Goal: Task Accomplishment & Management: Manage account settings

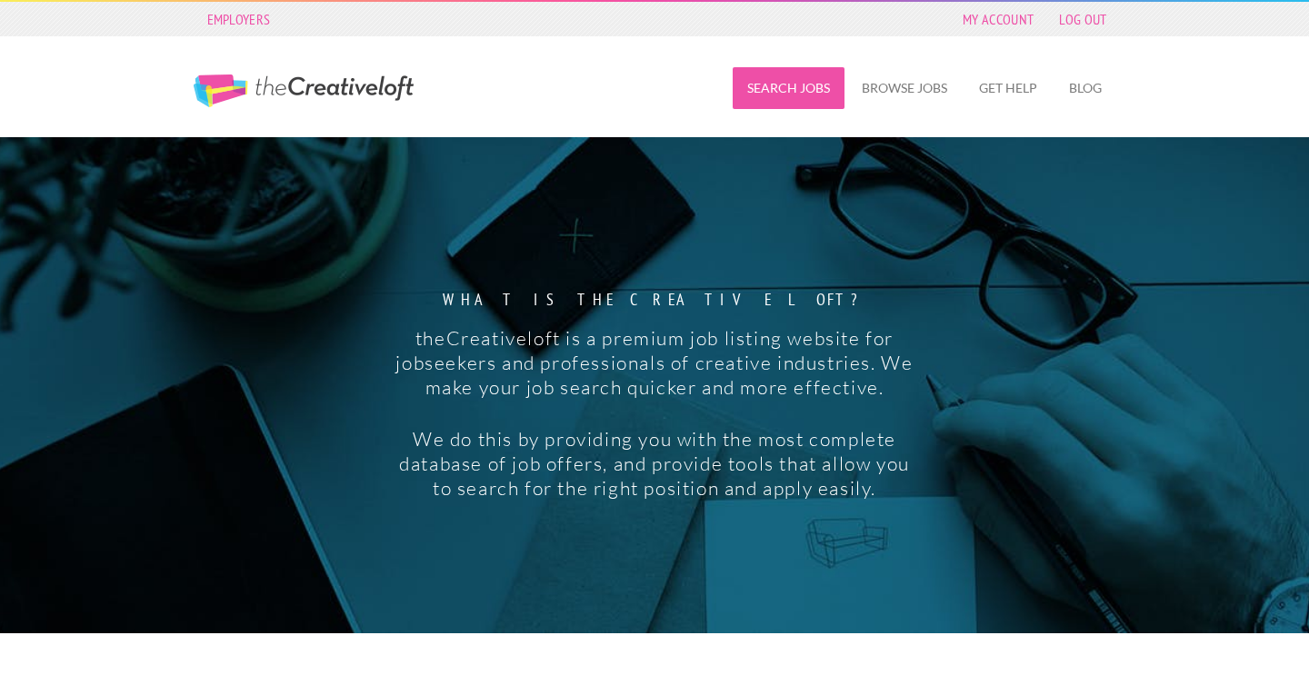
click at [782, 80] on link "Search Jobs" at bounding box center [789, 88] width 112 height 42
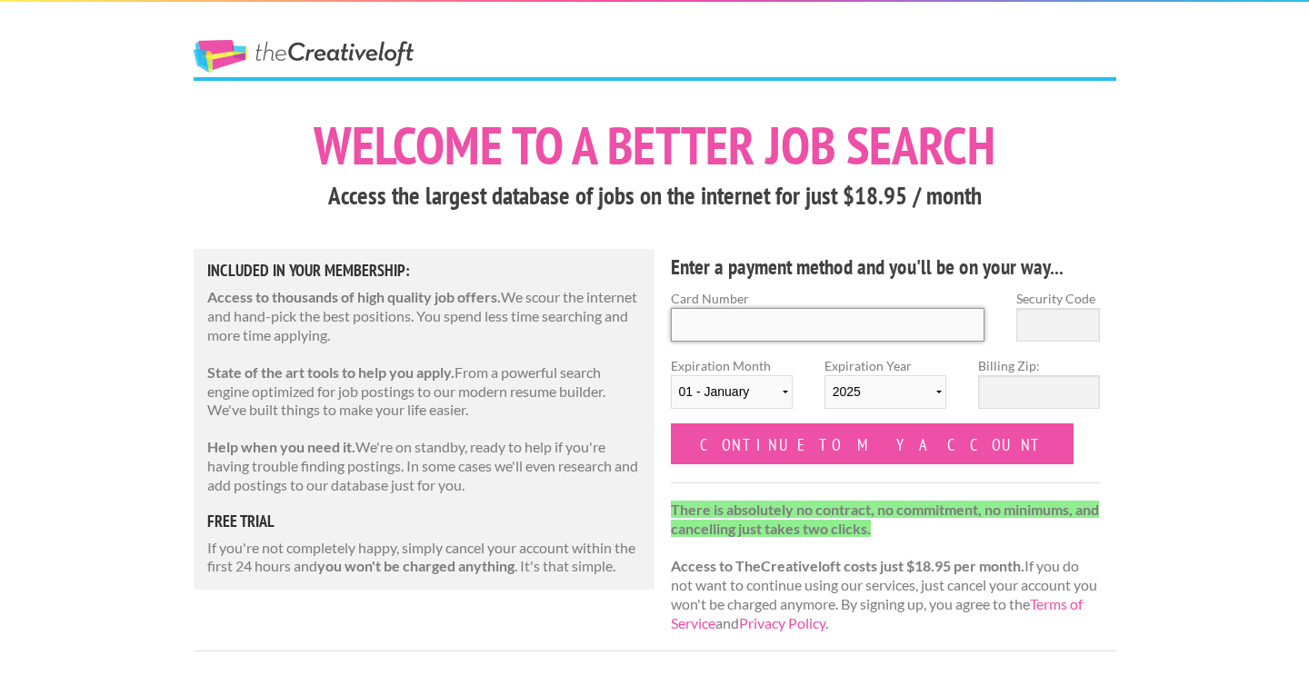
click at [761, 339] on input "Card Number" at bounding box center [828, 325] width 314 height 34
type input "[CREDIT_CARD_NUMBER]"
type input "940"
select select "09"
select select "2027"
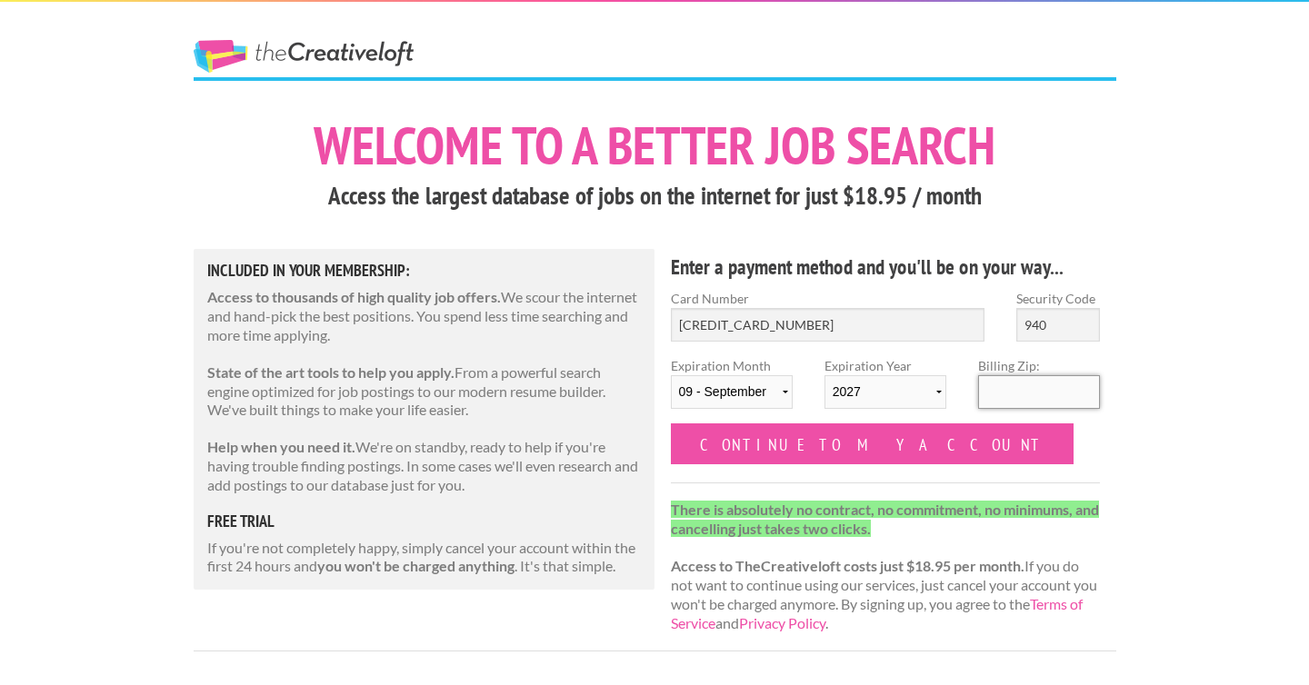
click at [1050, 393] on input "Billing Zip:" at bounding box center [1039, 392] width 122 height 34
type input "97201"
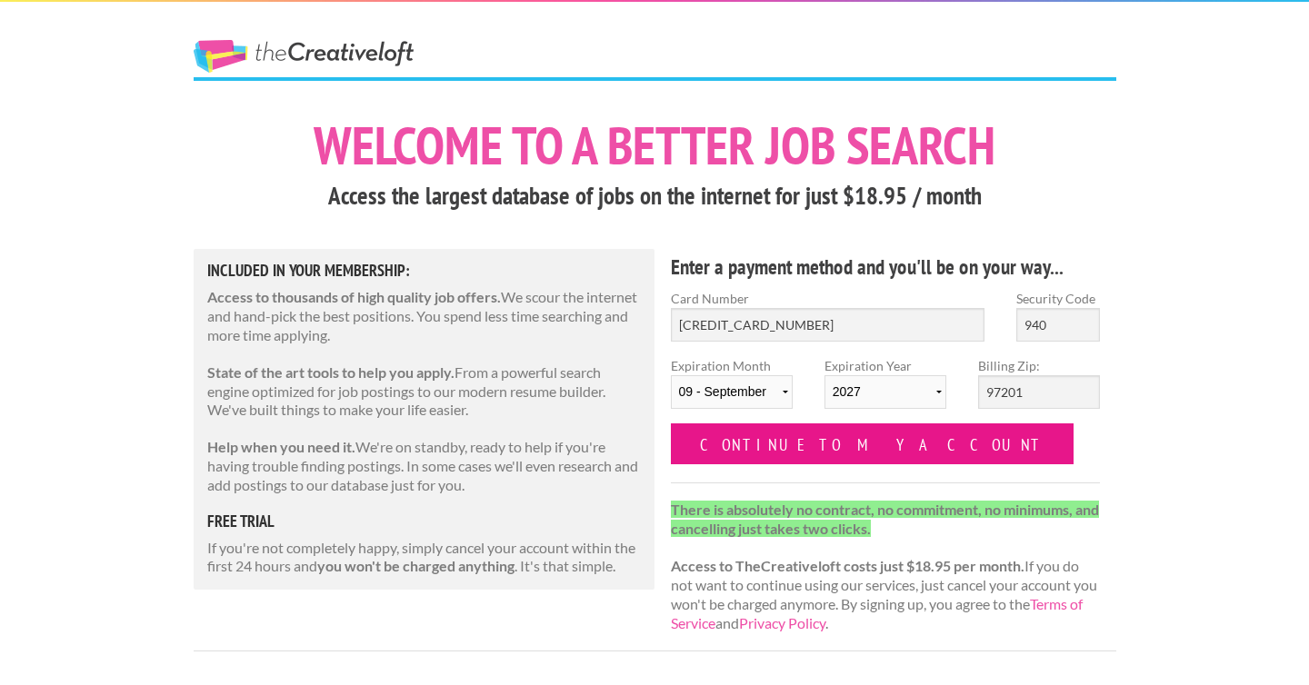
click at [832, 434] on input "Continue to my account" at bounding box center [873, 444] width 404 height 41
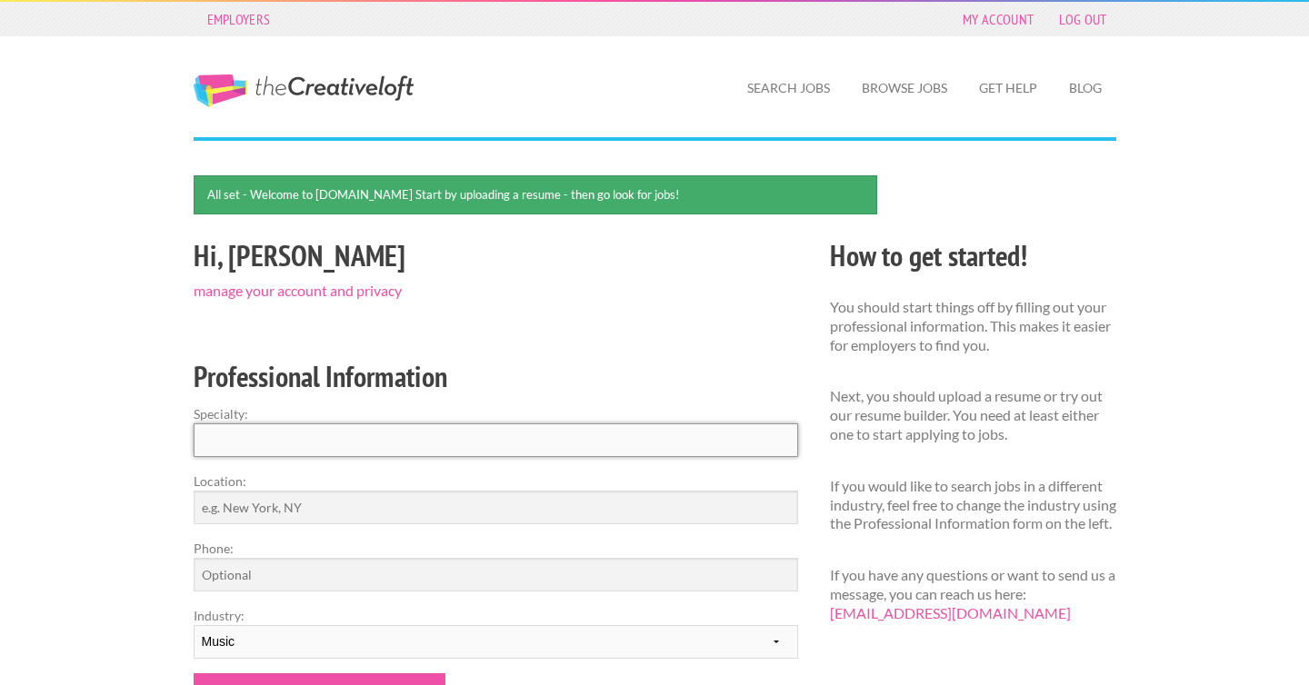
click at [586, 443] on input "Specialty:" at bounding box center [496, 441] width 604 height 34
type input "Music"
click at [571, 512] on input "Location:" at bounding box center [496, 508] width 604 height 34
type input "Portland, OR"
click at [334, 591] on input "Phone:" at bounding box center [496, 575] width 604 height 34
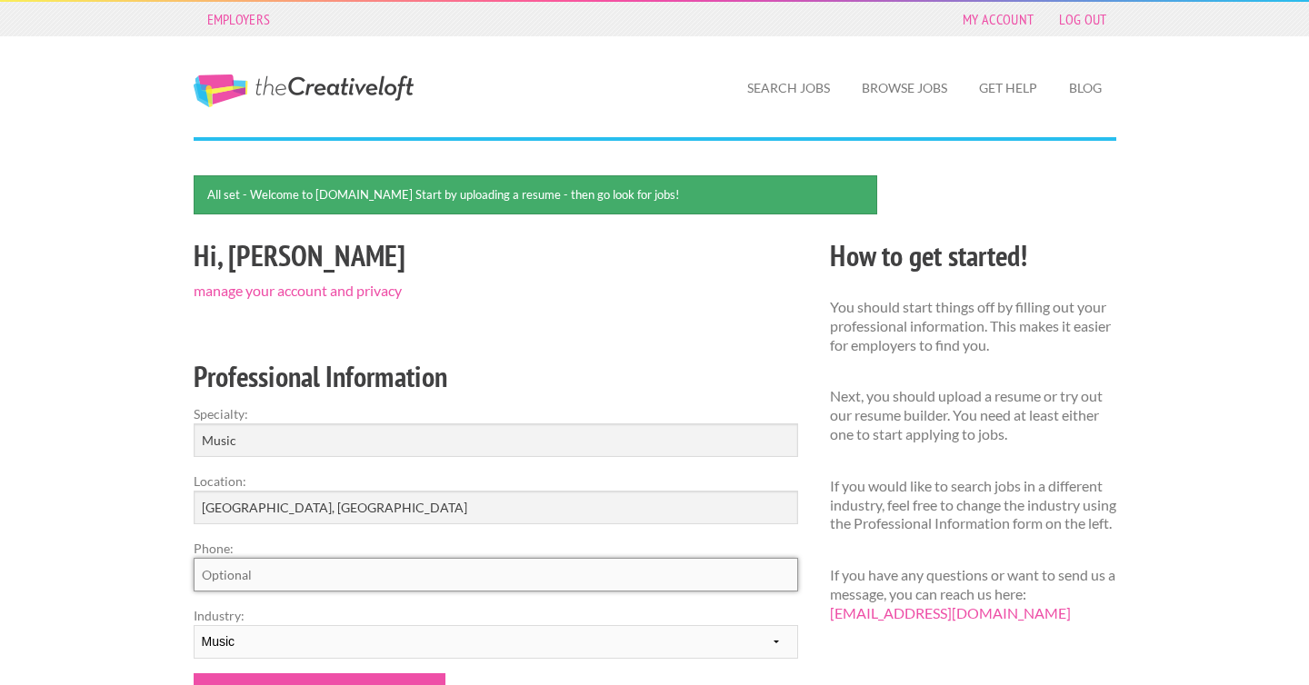
type input "9714300992"
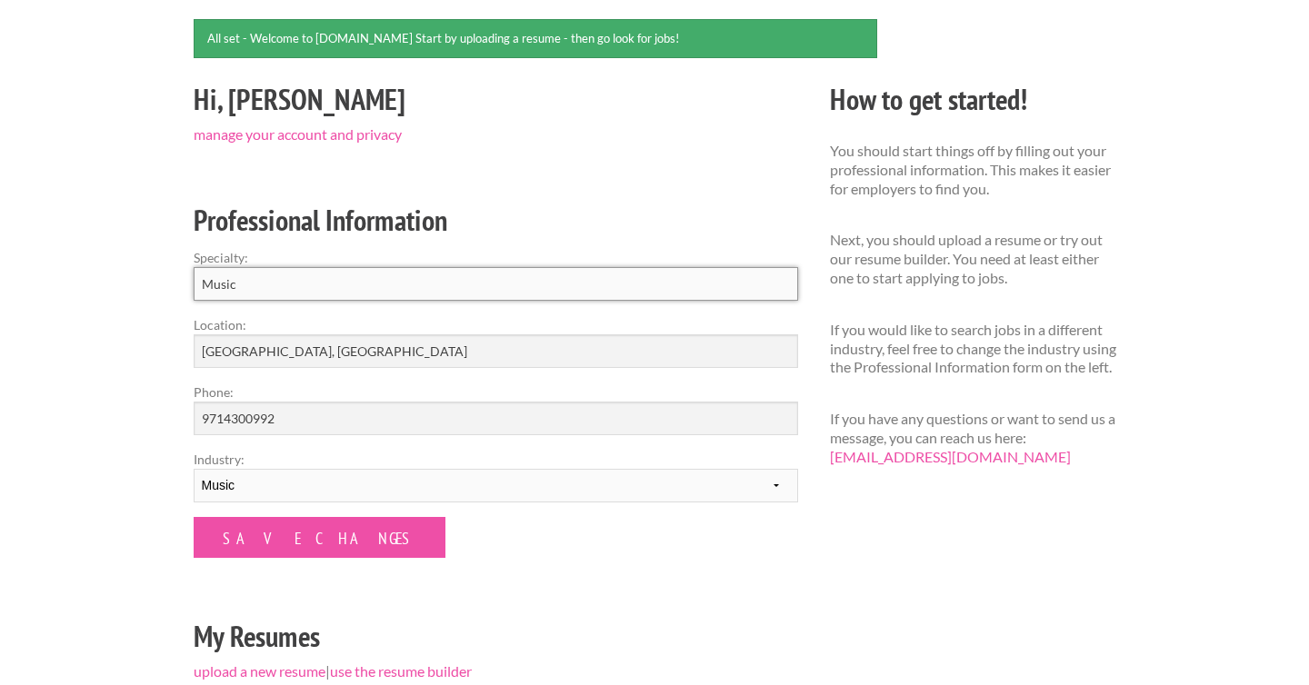
click at [218, 284] on input "Music" at bounding box center [496, 284] width 604 height 34
click at [291, 281] on input "Music" at bounding box center [496, 284] width 604 height 34
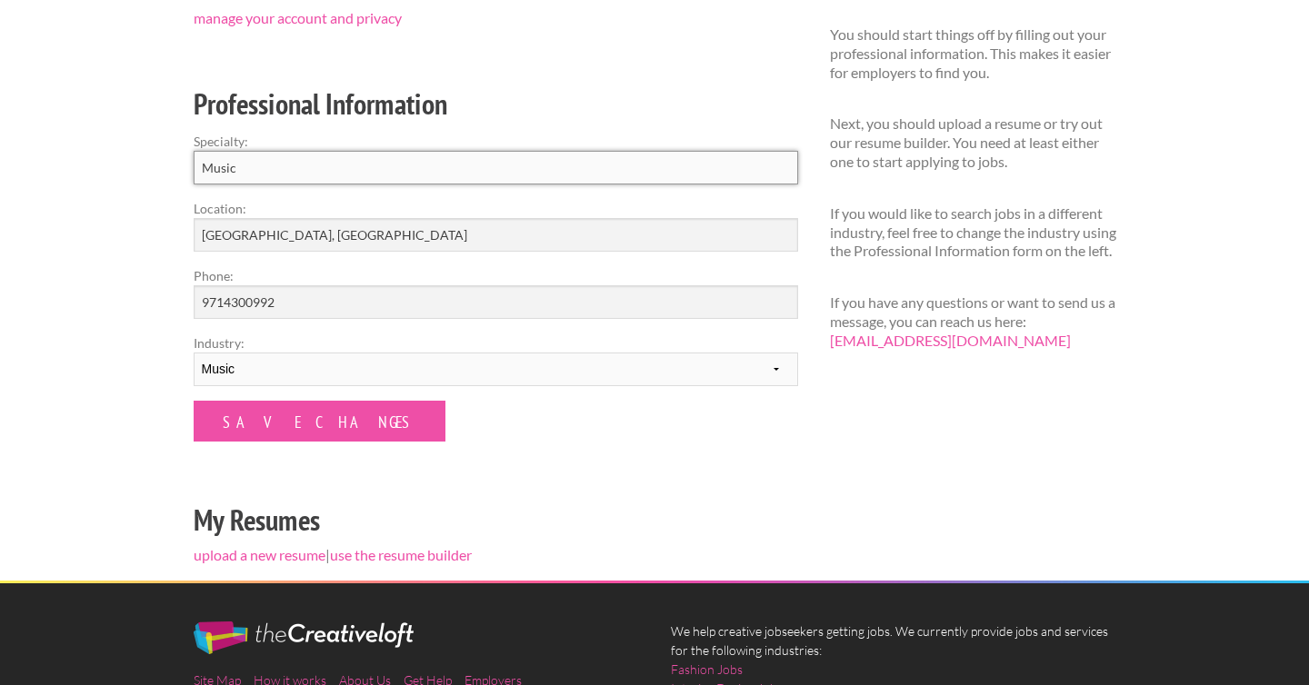
scroll to position [275, 0]
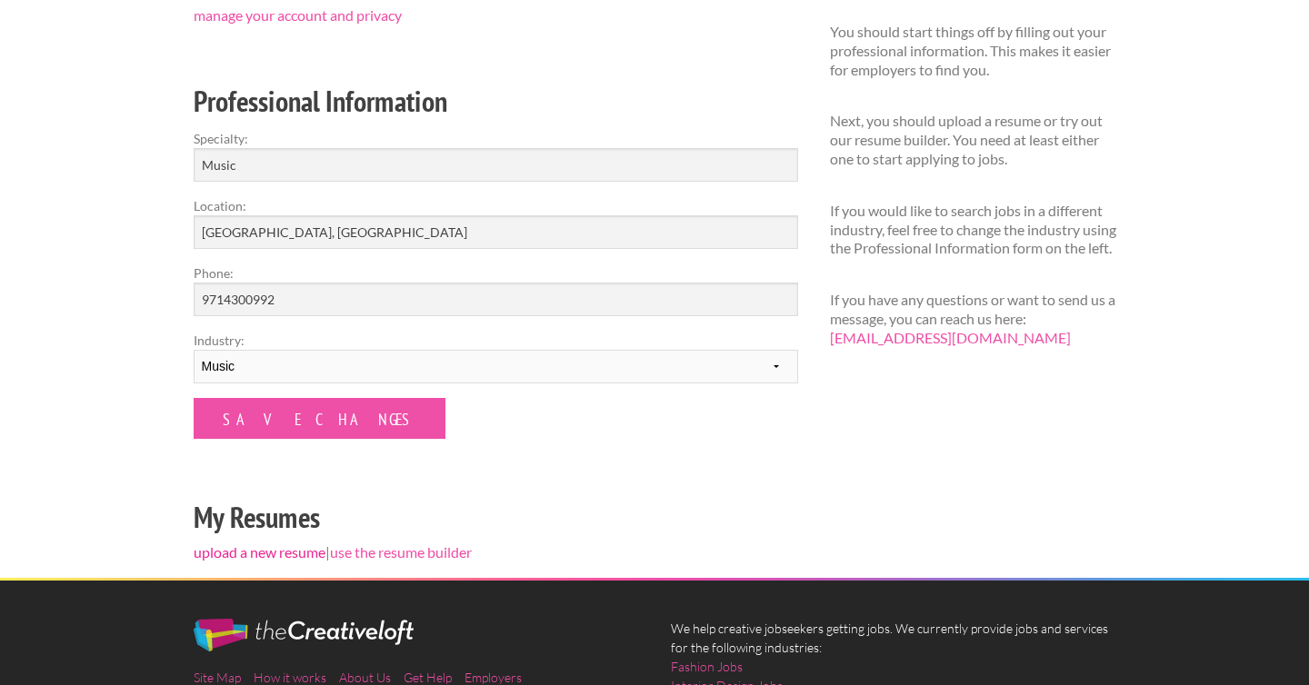
click at [254, 554] on link "upload a new resume" at bounding box center [260, 551] width 132 height 17
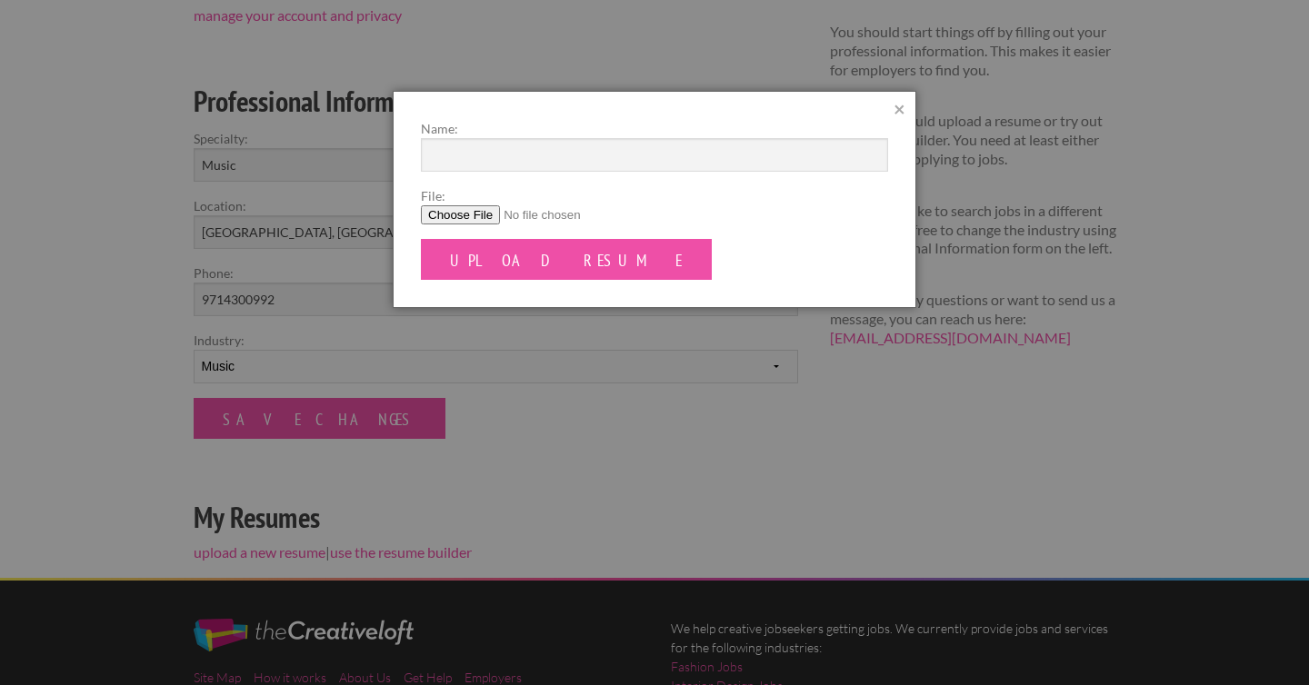
click at [455, 212] on input "File:" at bounding box center [654, 214] width 467 height 19
type input "C:\fakepath\Marta_Ruzic_Resume.pdf"
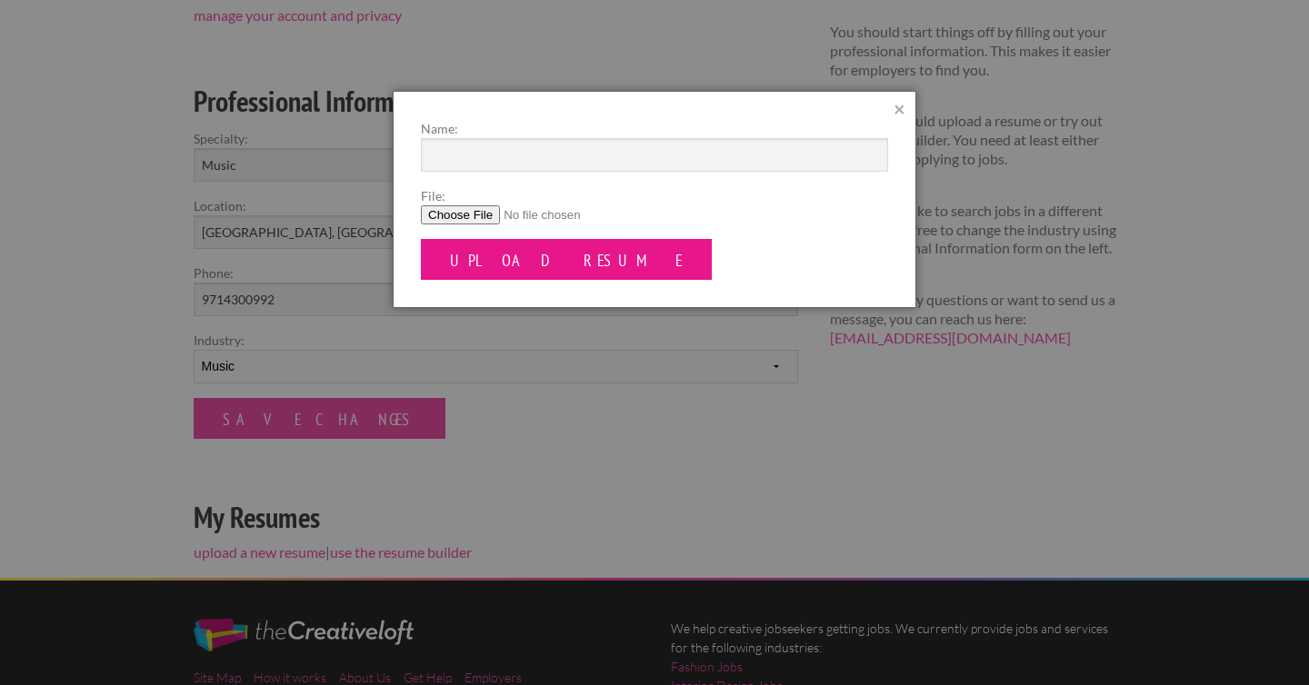
click at [503, 264] on input "Upload Resume" at bounding box center [566, 259] width 291 height 41
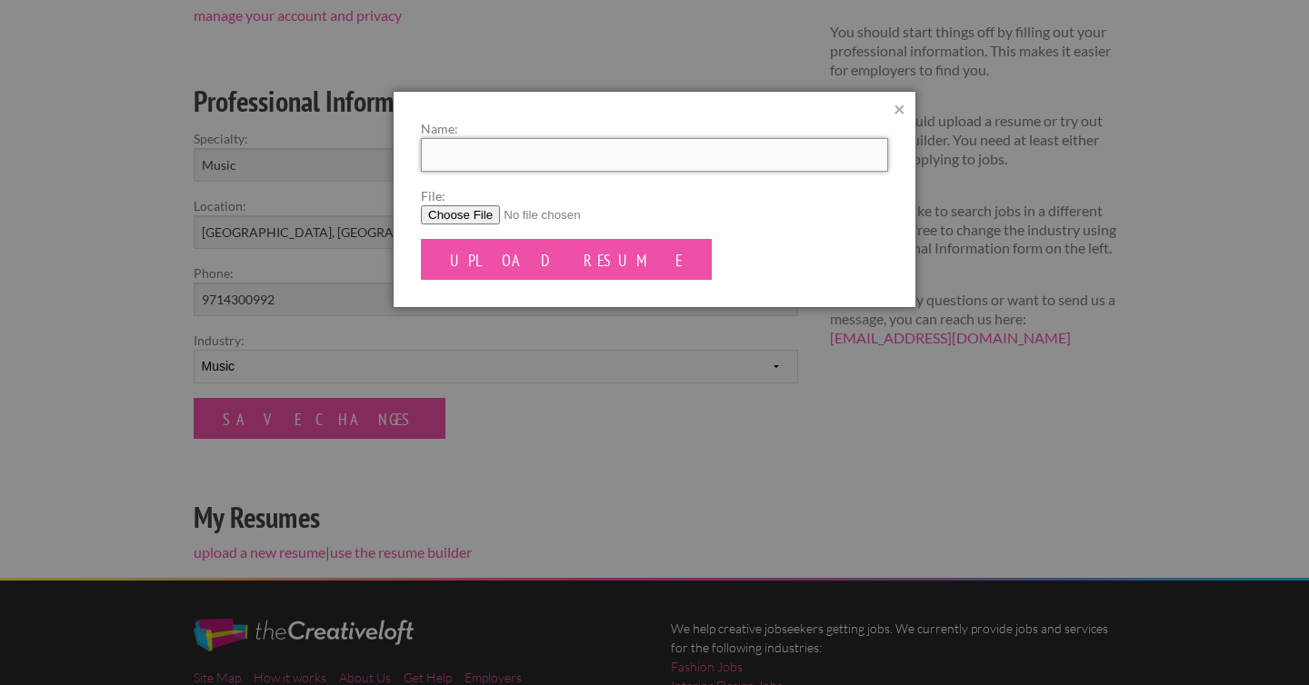
click at [590, 165] on input "Name:" at bounding box center [654, 155] width 467 height 34
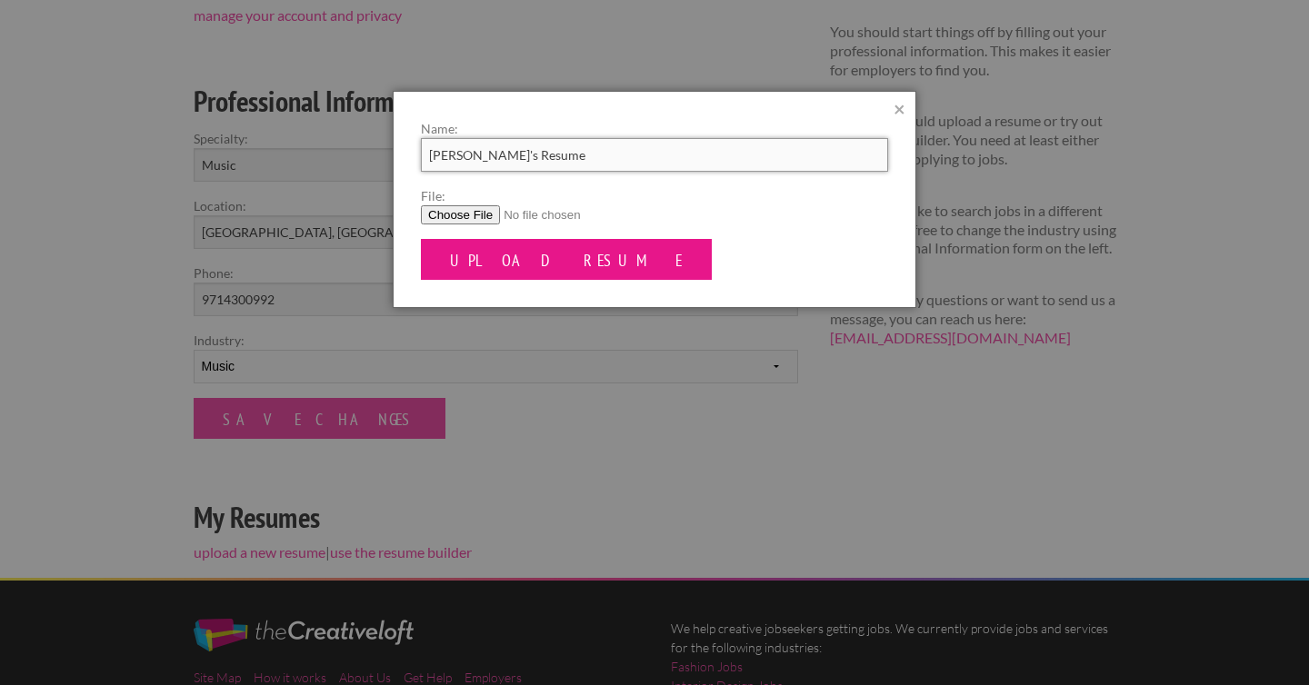
type input "Marta's Resume"
click at [507, 245] on input "Upload Resume" at bounding box center [566, 259] width 291 height 41
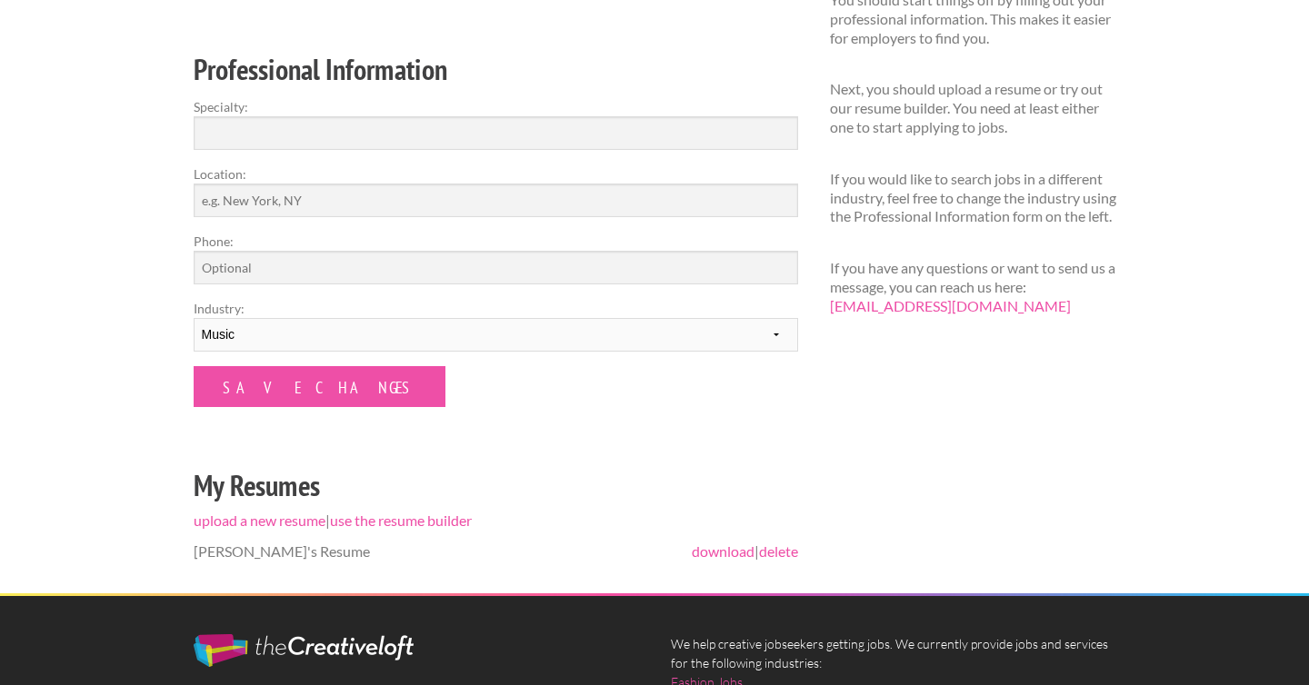
scroll to position [308, 0]
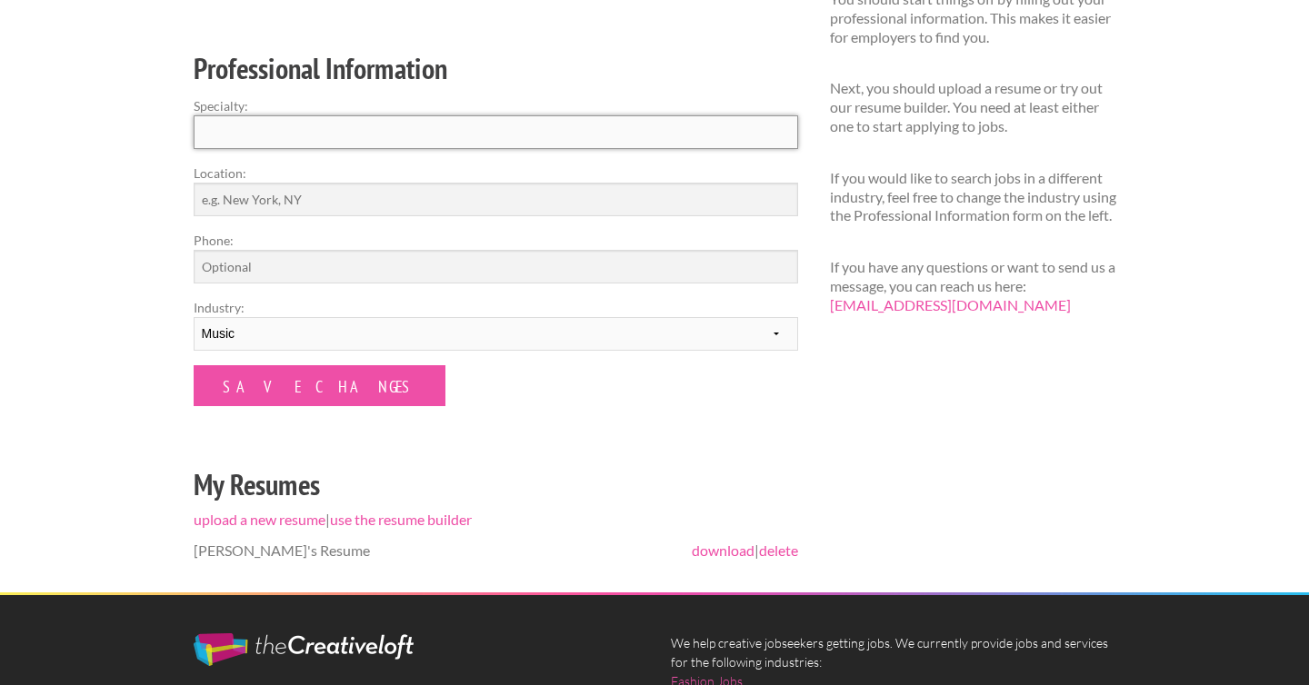
click at [274, 145] on input "Specialty:" at bounding box center [496, 132] width 604 height 34
type input "Music Industry"
click at [207, 204] on input "Location:" at bounding box center [496, 200] width 604 height 34
type input "Portland, OR"
click at [365, 279] on input "Phone:" at bounding box center [496, 267] width 604 height 34
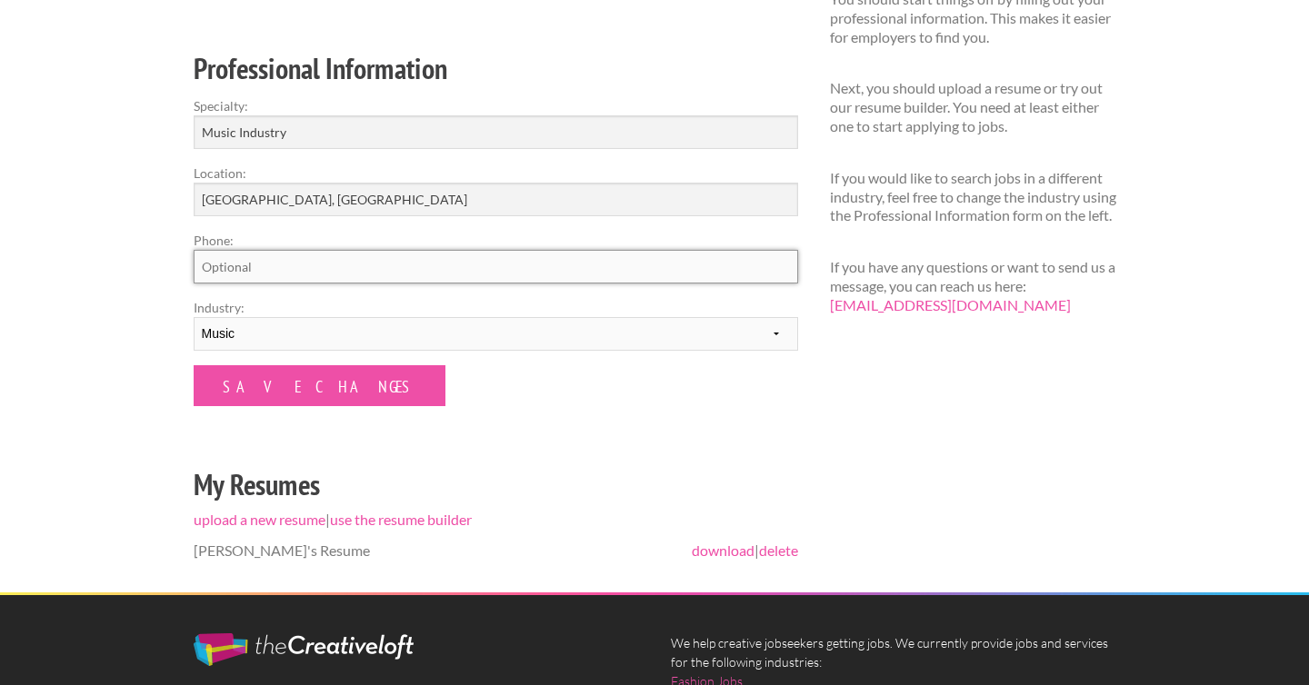
type input "9714300992"
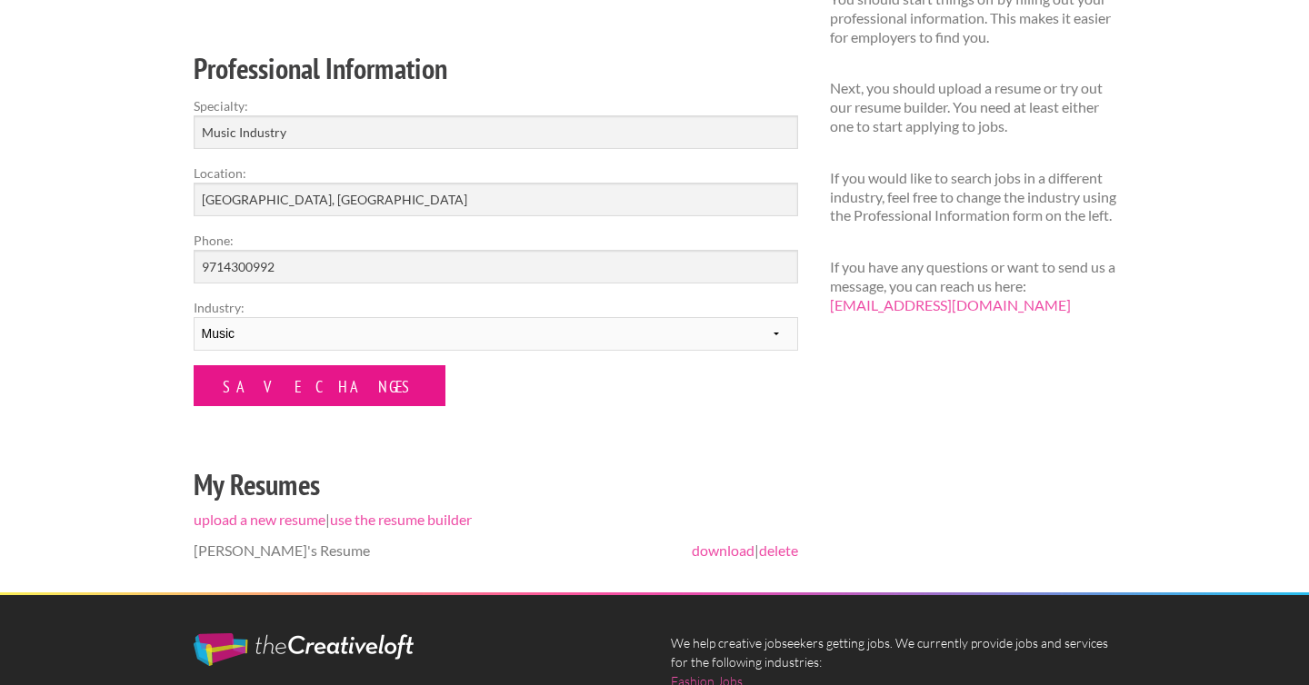
click at [285, 390] on input "Save Changes" at bounding box center [320, 385] width 252 height 41
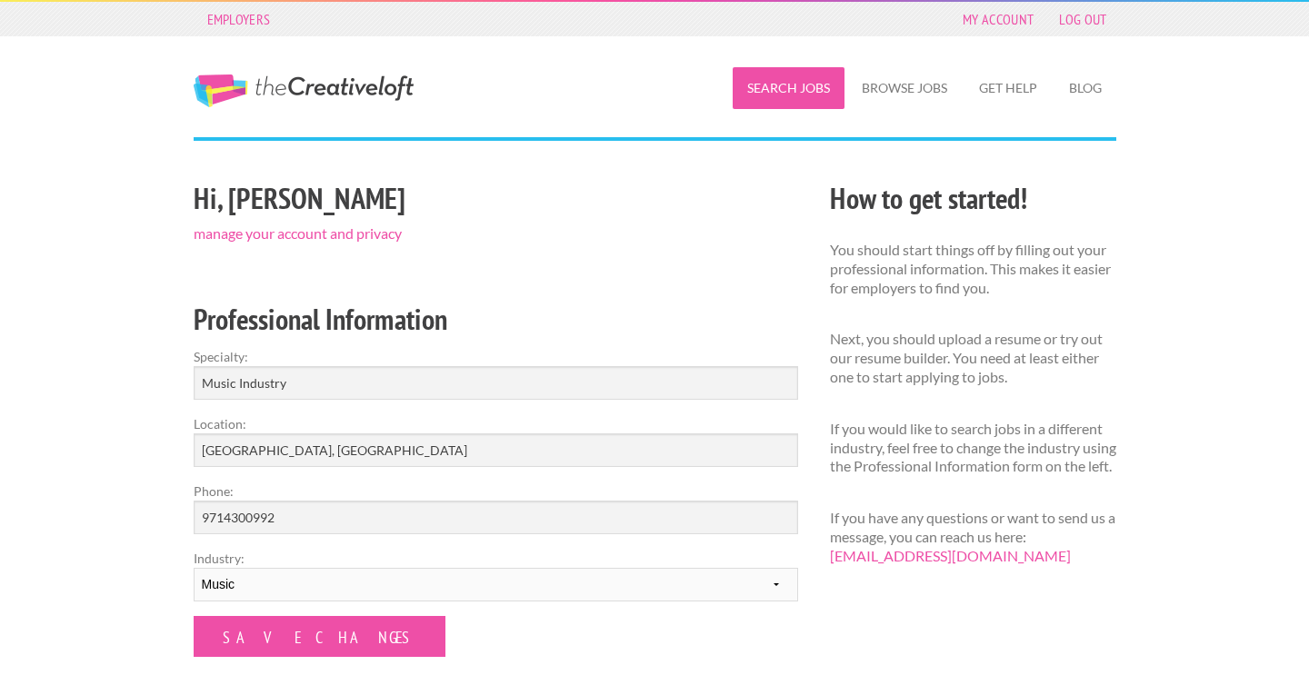
click at [796, 93] on link "Search Jobs" at bounding box center [789, 88] width 112 height 42
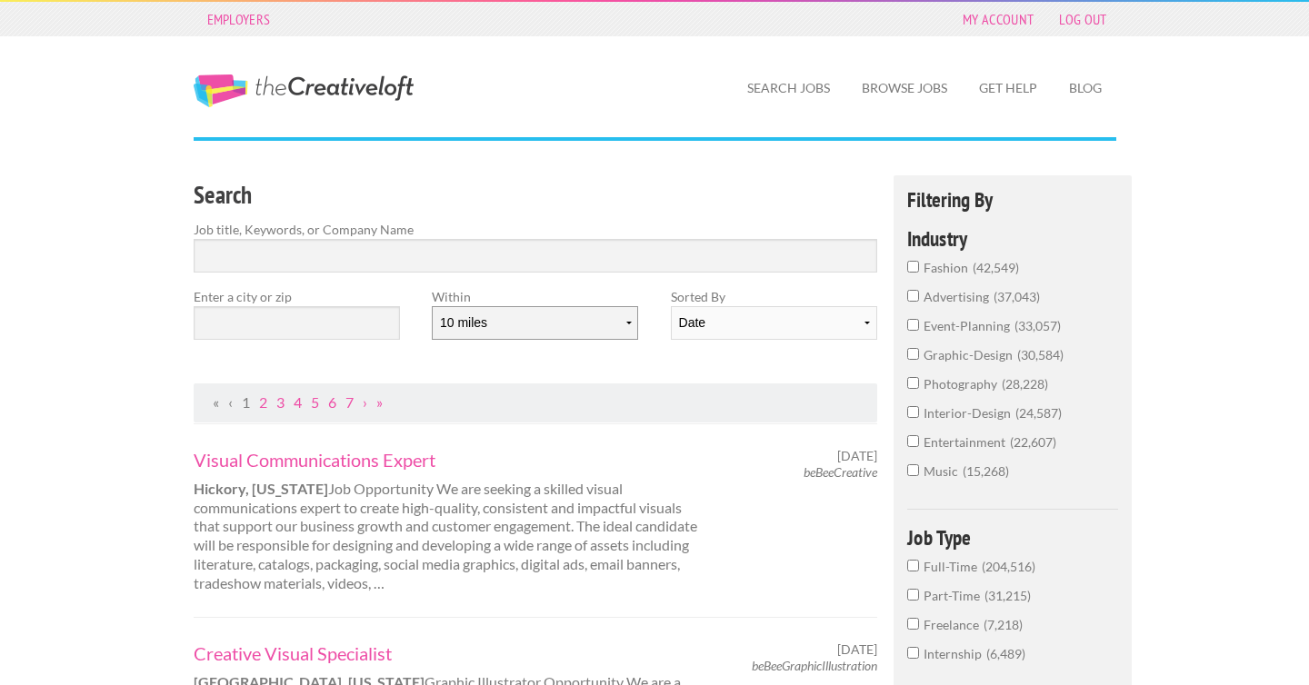
click at [552, 327] on select "10 miles 20 miles 50 miles 100 miles 200 miles 300 miles 400 miles 500 miles" at bounding box center [535, 323] width 206 height 34
click at [432, 306] on select "10 miles 20 miles 50 miles 100 miles 200 miles 300 miles 400 miles 500 miles" at bounding box center [535, 323] width 206 height 34
click at [700, 333] on select "Date Relevance" at bounding box center [774, 323] width 206 height 34
click at [671, 306] on select "Date Relevance" at bounding box center [774, 323] width 206 height 34
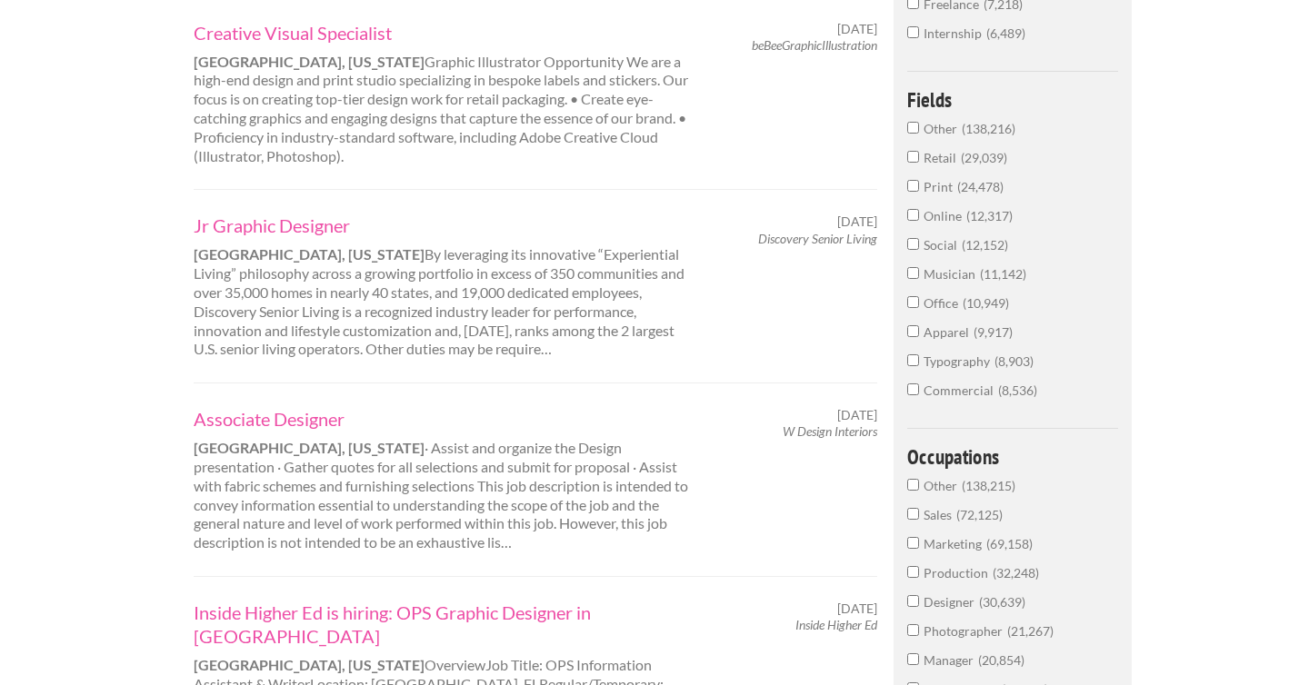
scroll to position [606, 0]
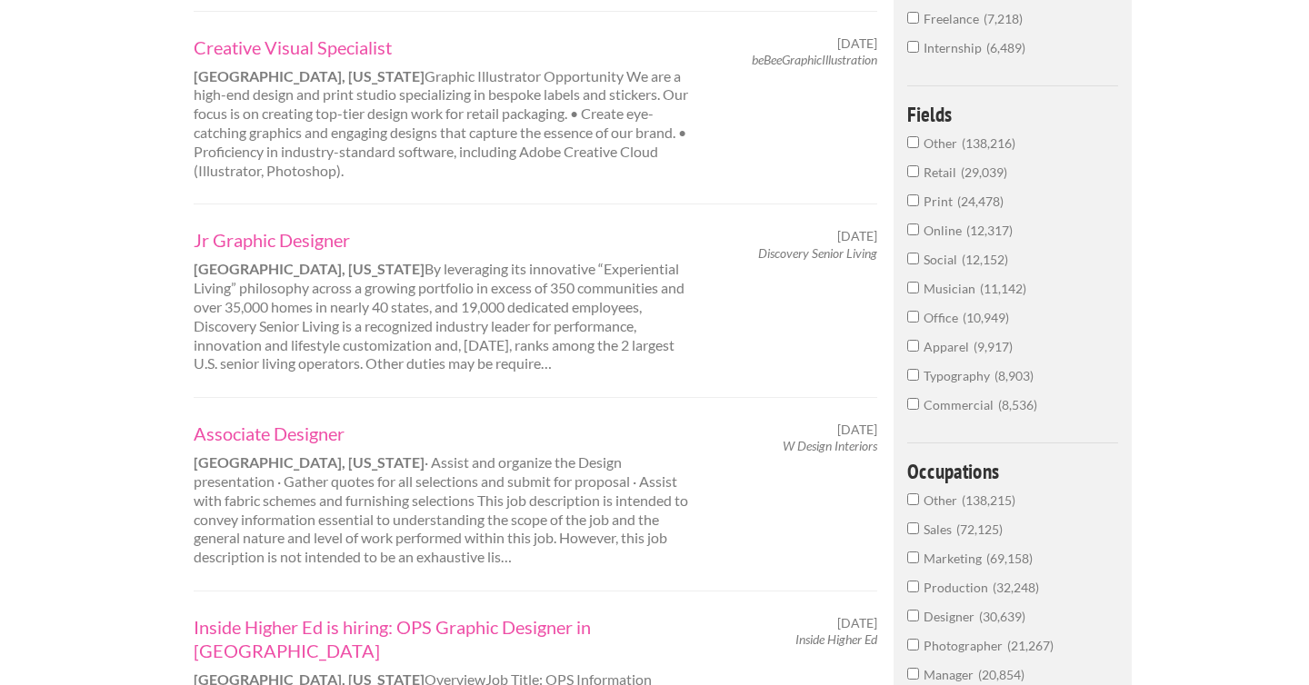
click at [916, 289] on input "Musician 11,142" at bounding box center [913, 288] width 12 height 12
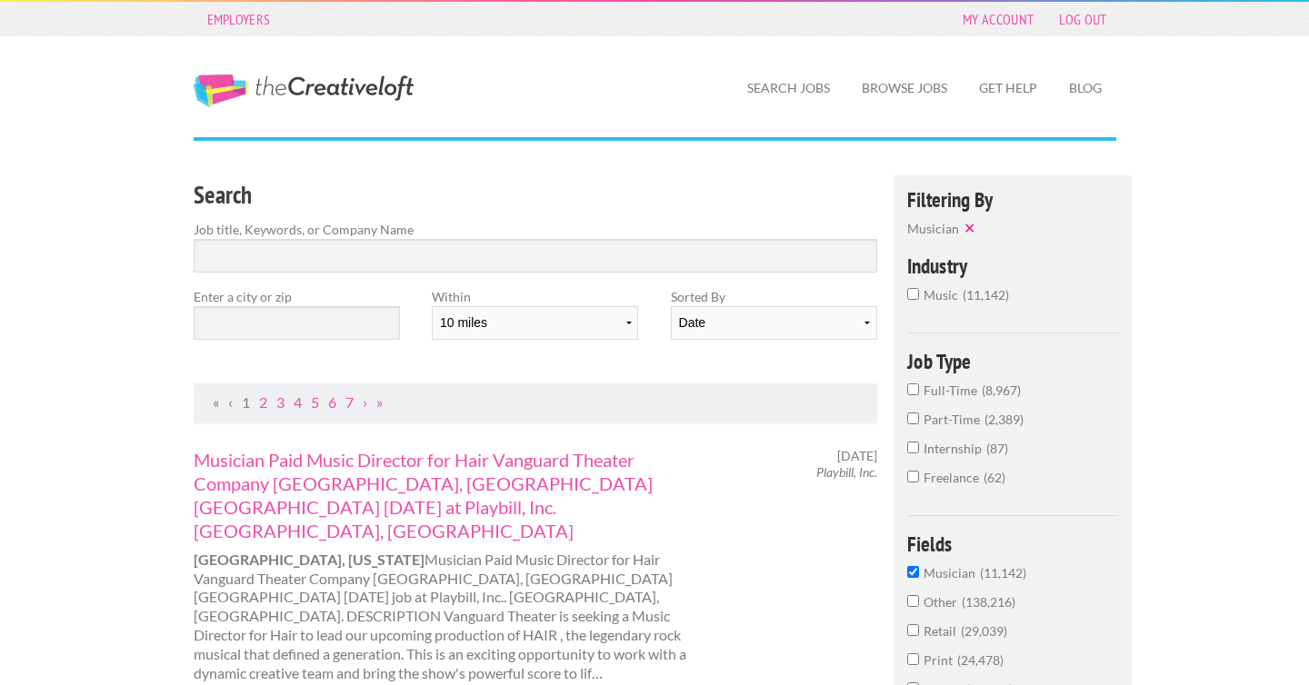
click at [912, 294] on input "music 11,142" at bounding box center [913, 294] width 12 height 12
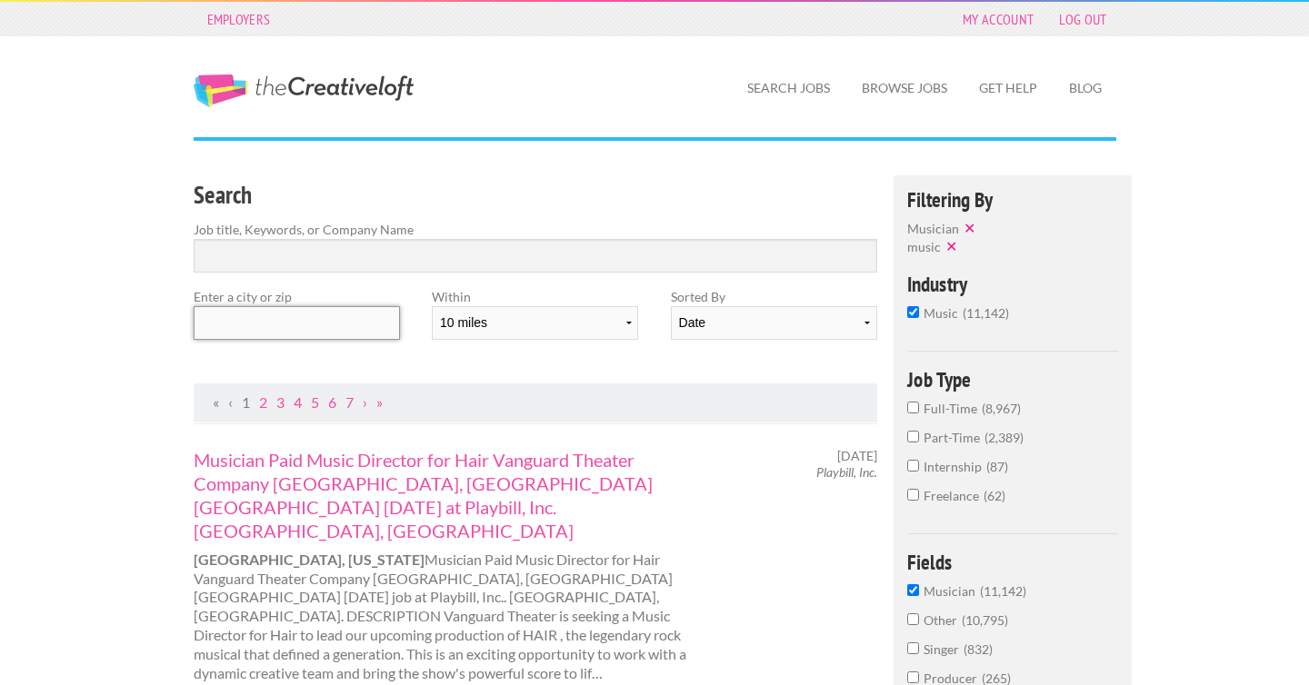
click at [368, 321] on input "text" at bounding box center [297, 323] width 206 height 34
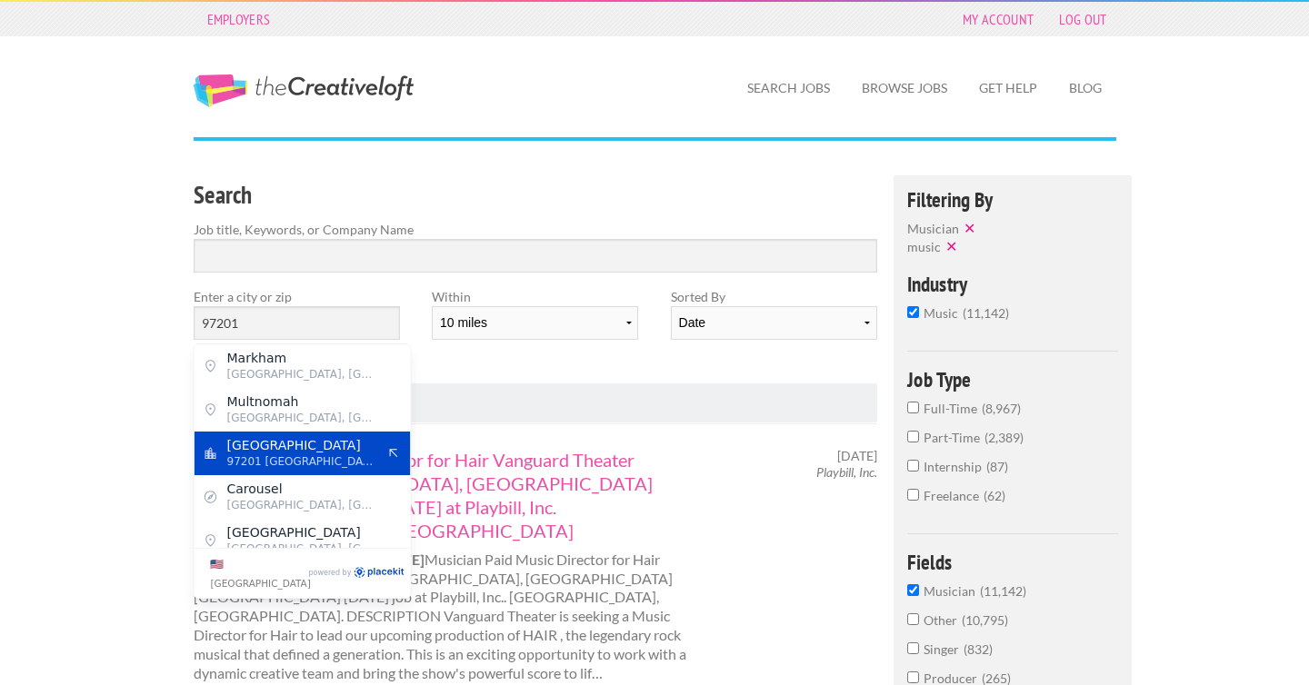
click at [315, 451] on span "Portland" at bounding box center [301, 445] width 149 height 16
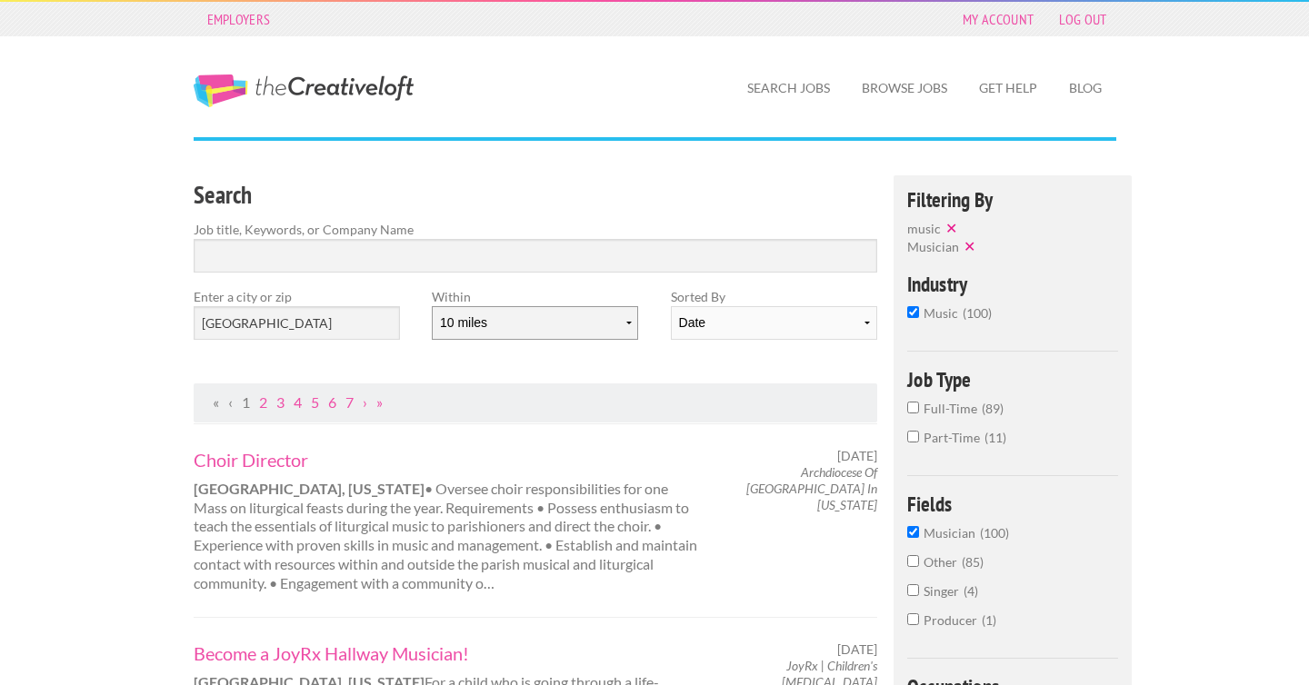
click at [489, 317] on select "10 miles 20 miles 50 miles 100 miles 200 miles 300 miles 400 miles 500 miles" at bounding box center [535, 323] width 206 height 34
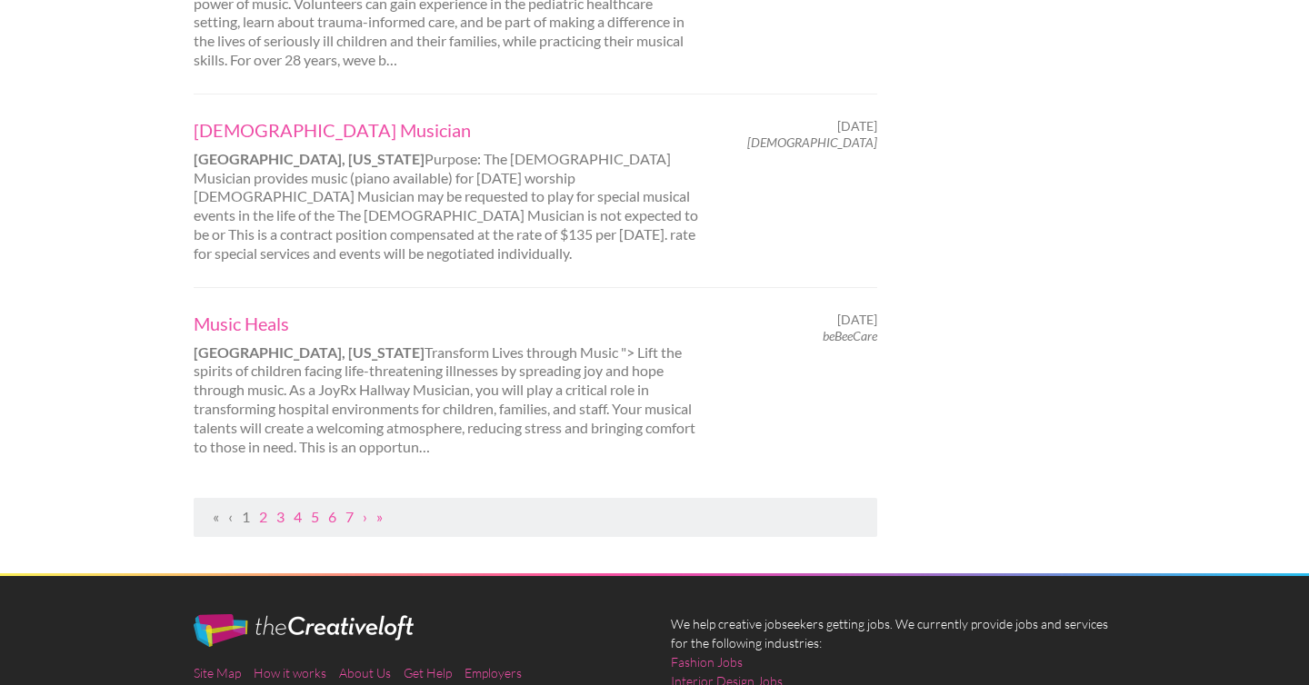
scroll to position [2015, 0]
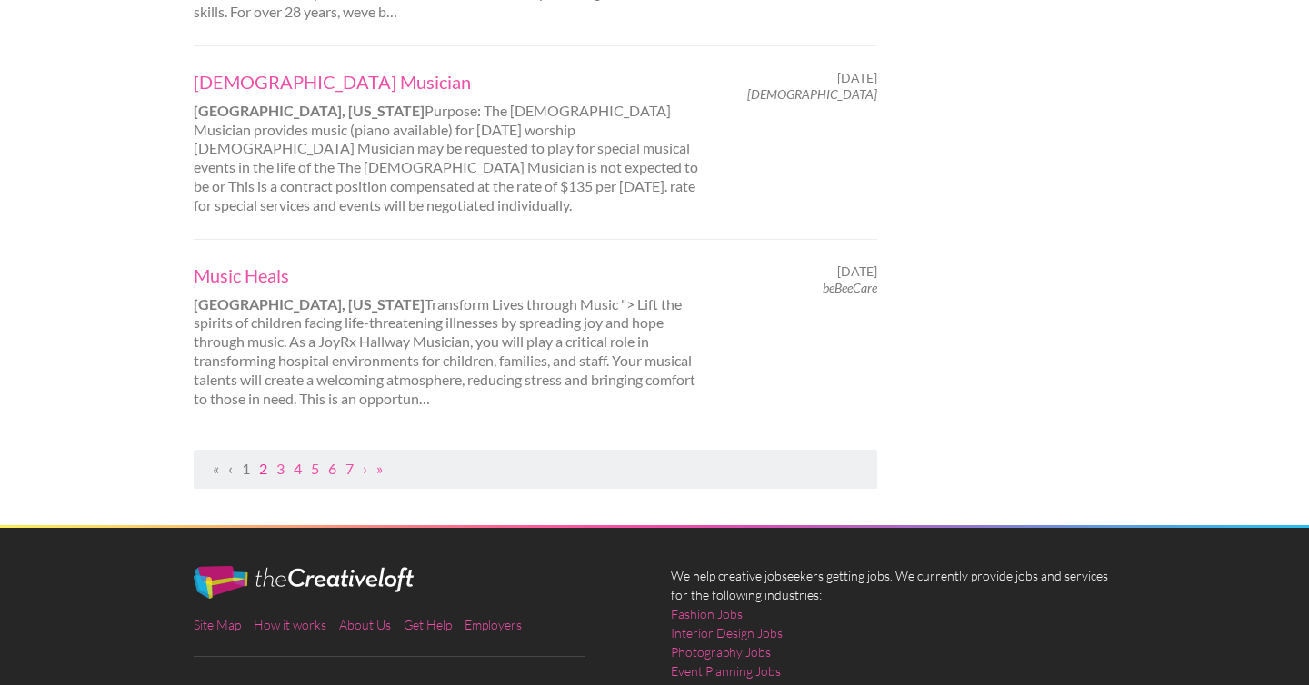
click at [266, 460] on link "2" at bounding box center [263, 468] width 8 height 17
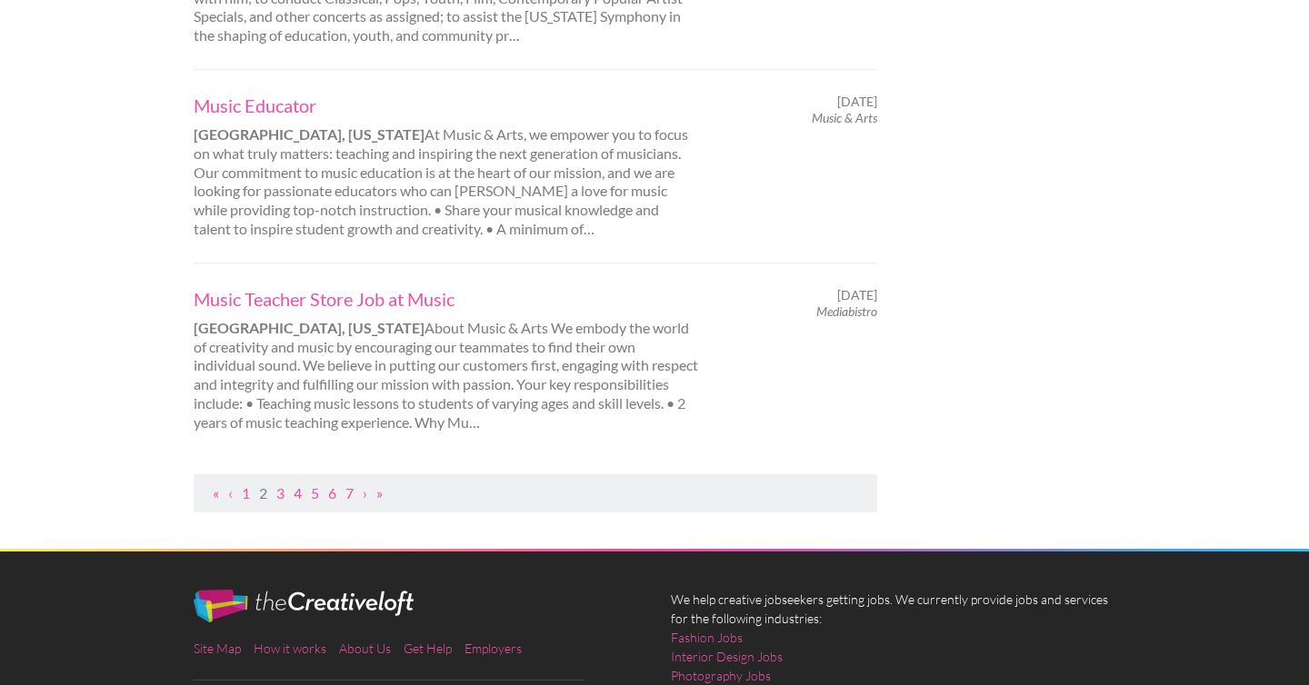
scroll to position [2018, 0]
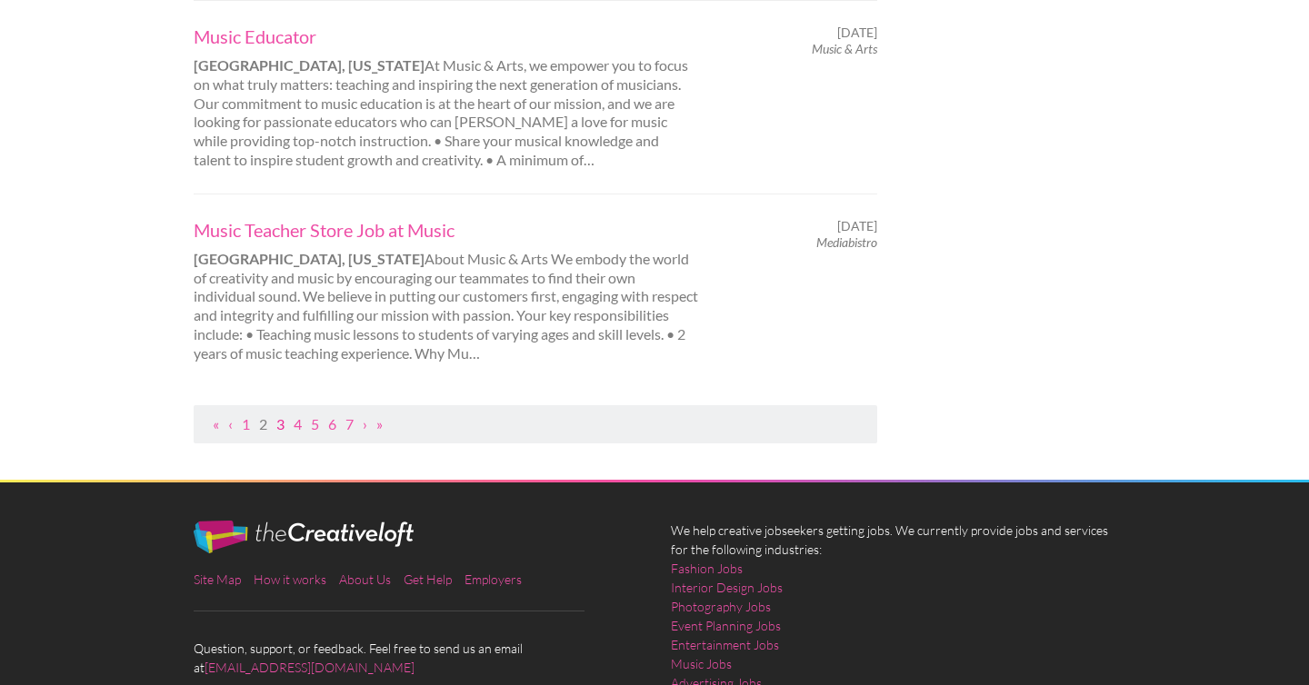
click at [280, 415] on link "3" at bounding box center [280, 423] width 8 height 17
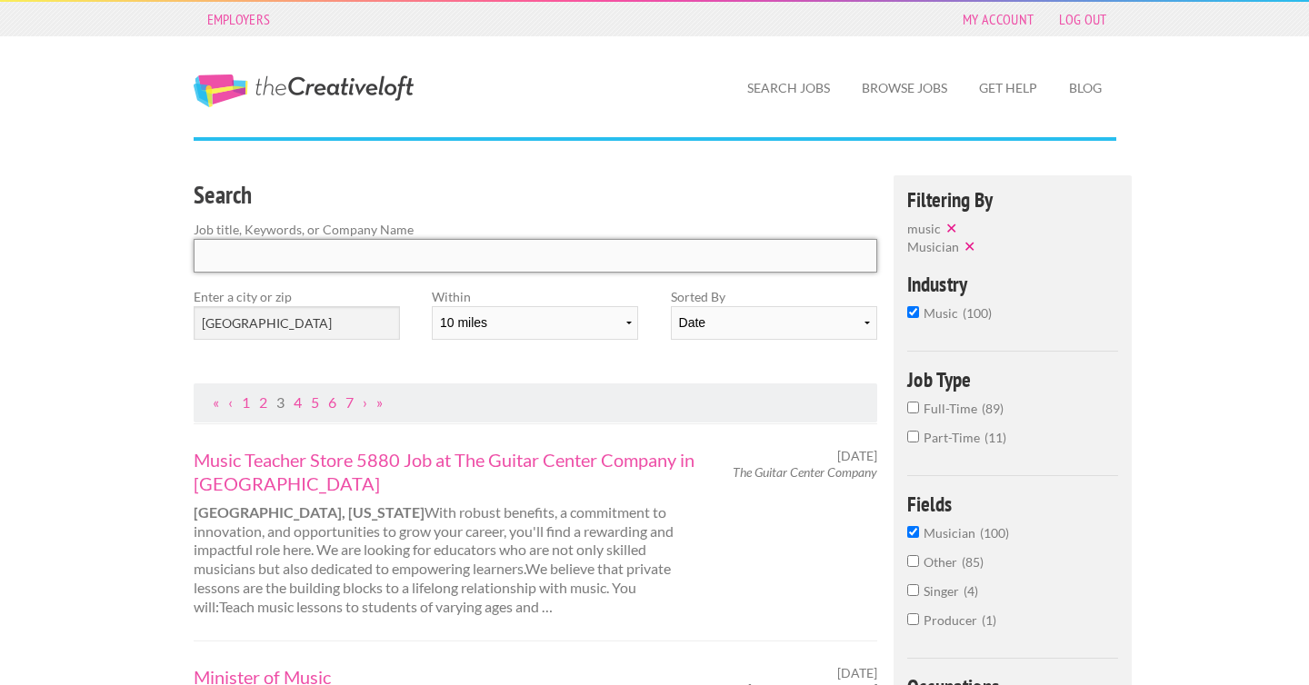
click at [500, 258] on input "Search" at bounding box center [536, 256] width 684 height 34
click at [309, 325] on input "Portland" at bounding box center [297, 323] width 206 height 34
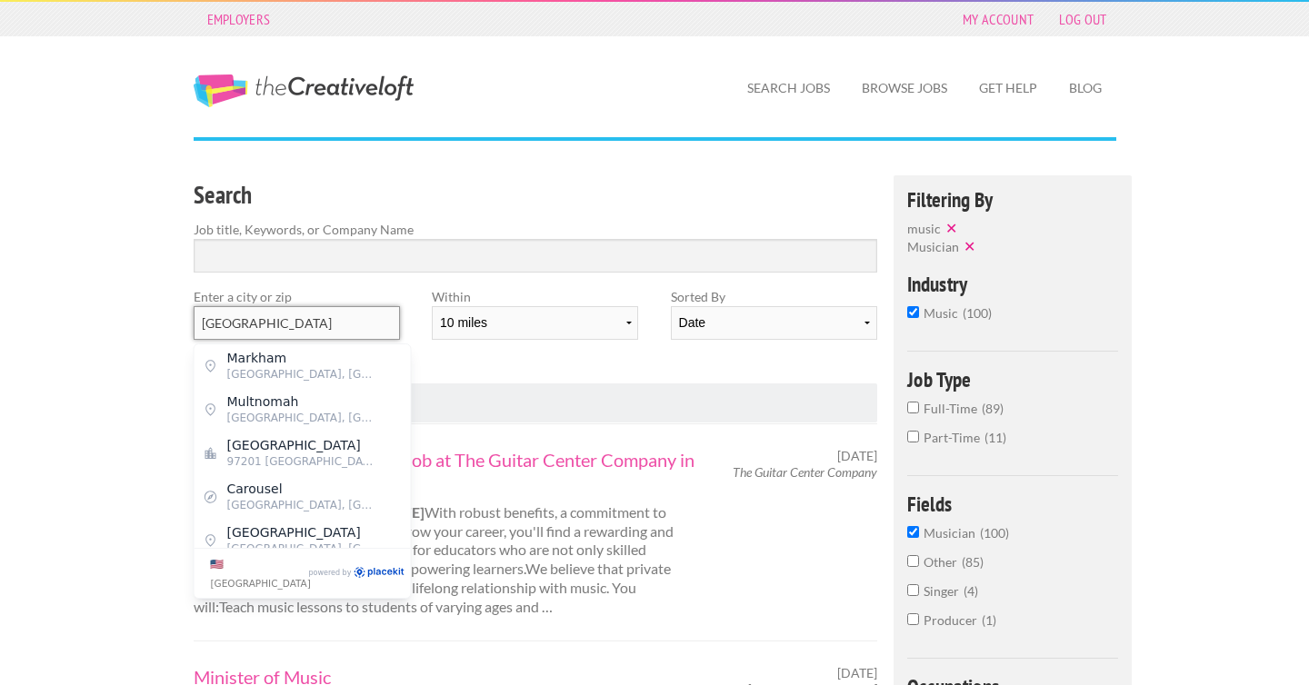
click at [309, 326] on input "Portland" at bounding box center [297, 323] width 206 height 34
type input "remote"
click at [503, 197] on h3 "Search" at bounding box center [536, 195] width 684 height 35
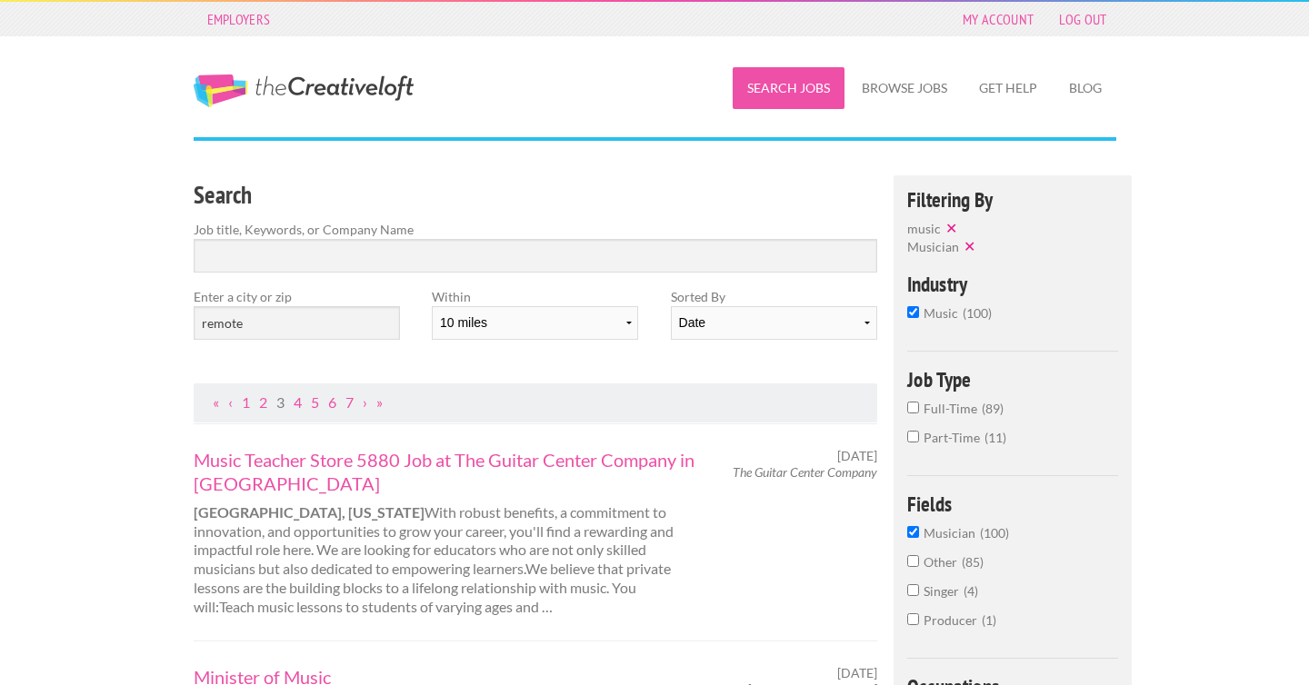
click at [793, 84] on link "Search Jobs" at bounding box center [789, 88] width 112 height 42
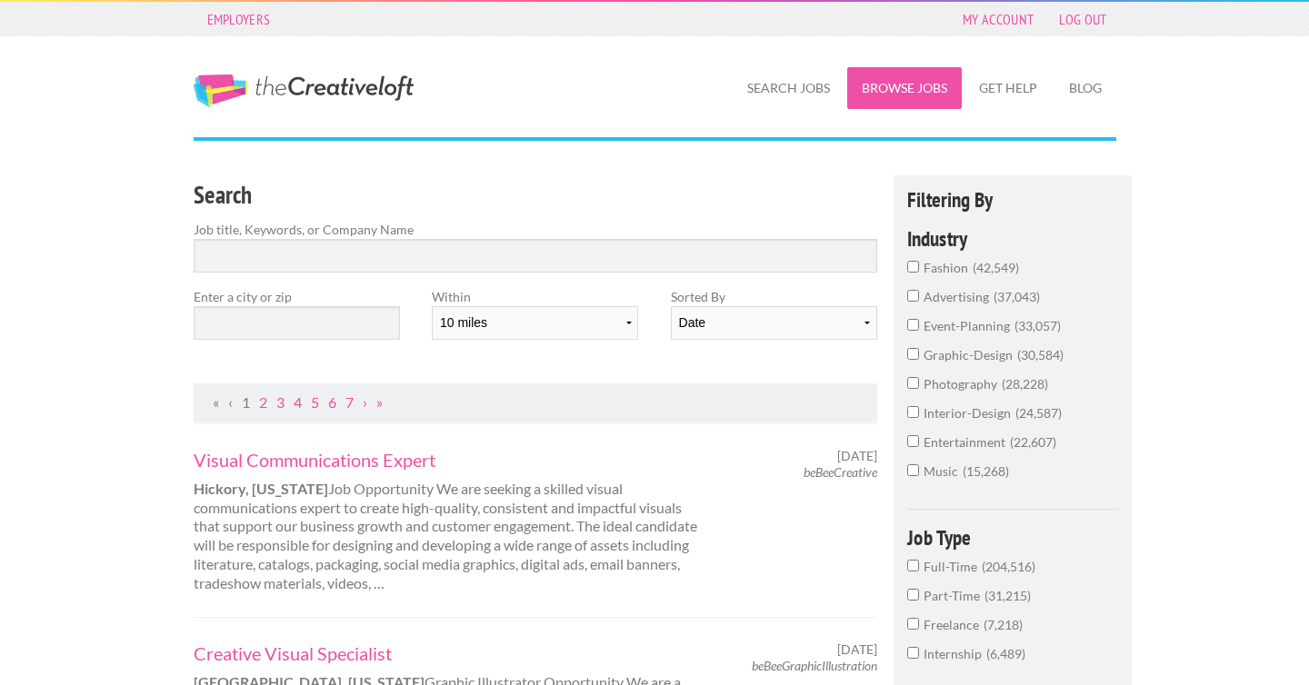
click at [891, 85] on link "Browse Jobs" at bounding box center [904, 88] width 115 height 42
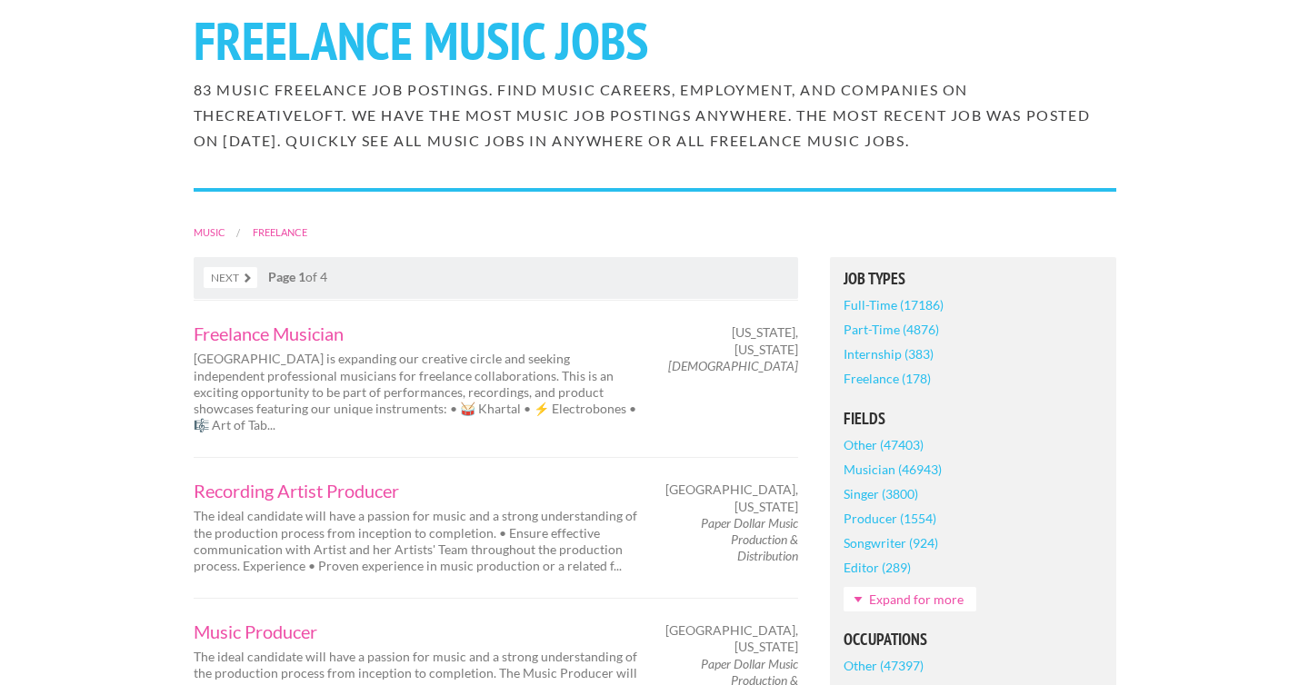
scroll to position [162, 0]
click at [855, 304] on link "Full-Time (17186)" at bounding box center [893, 304] width 100 height 25
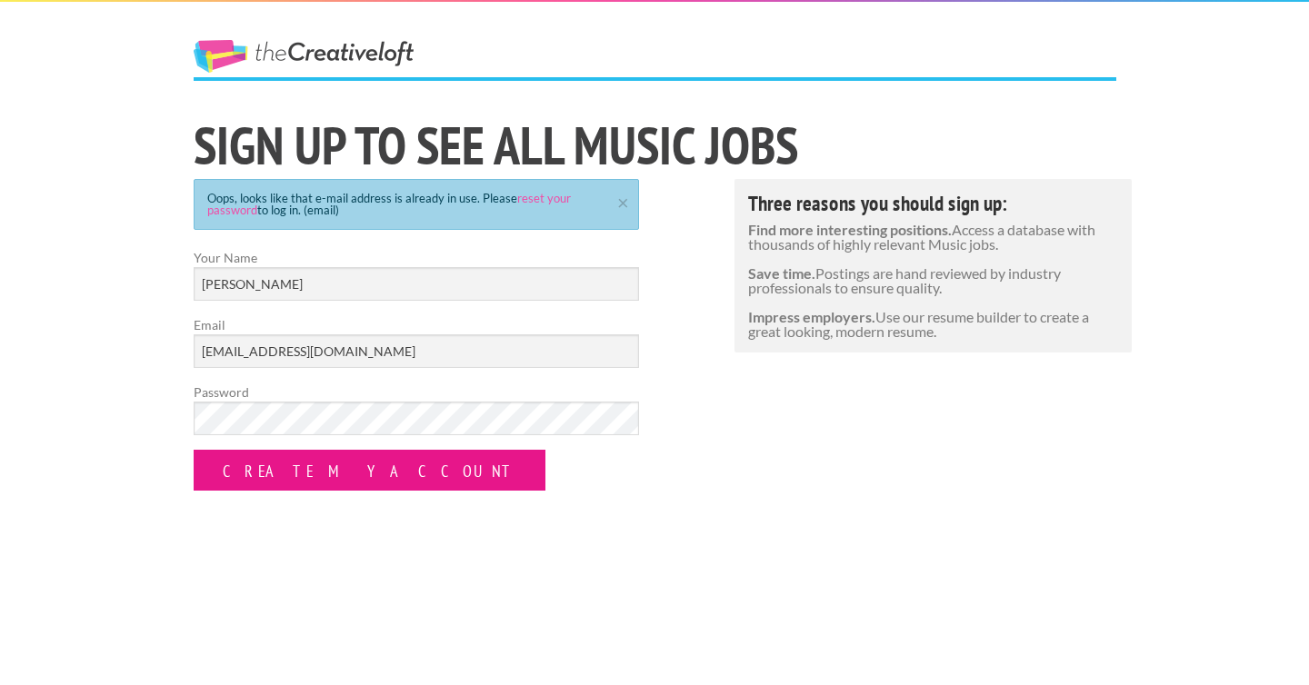
click at [311, 478] on input "Create my Account" at bounding box center [370, 470] width 352 height 41
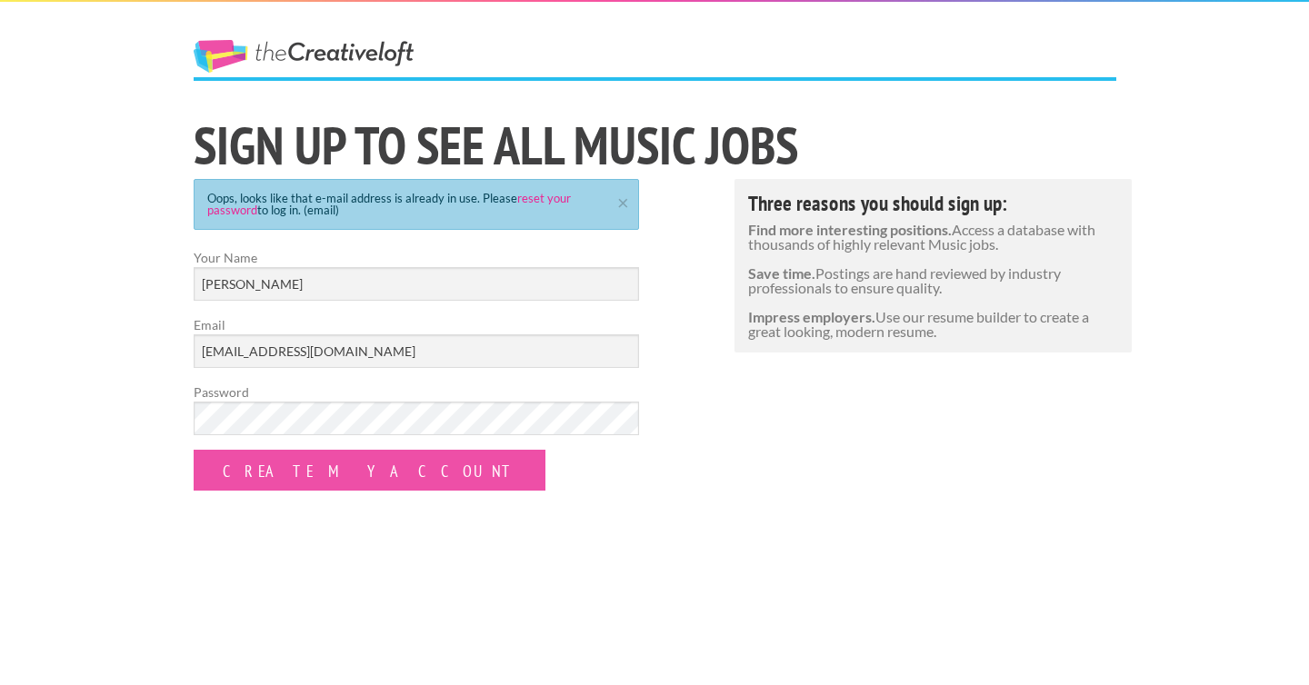
click at [224, 215] on link "reset your password" at bounding box center [389, 204] width 364 height 26
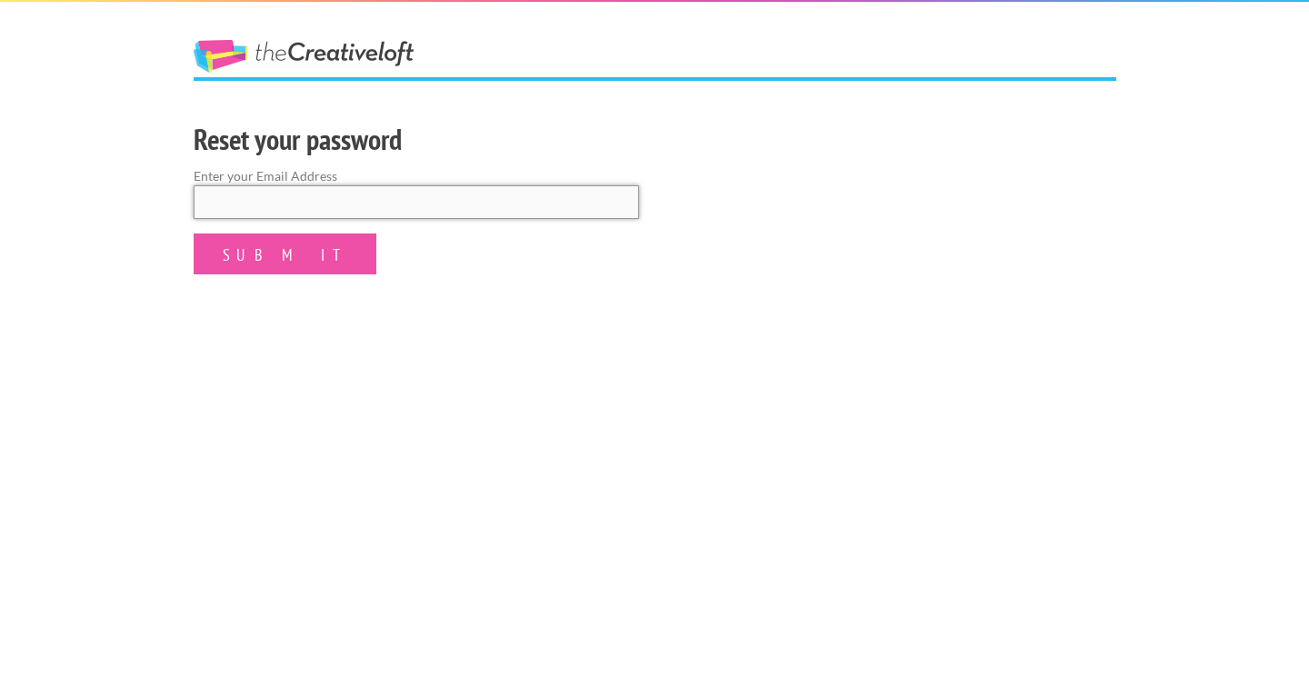
click at [254, 210] on input "email" at bounding box center [416, 202] width 445 height 34
click at [272, 207] on input "email" at bounding box center [416, 202] width 445 height 34
type input "martaruzic28@gmail.com"
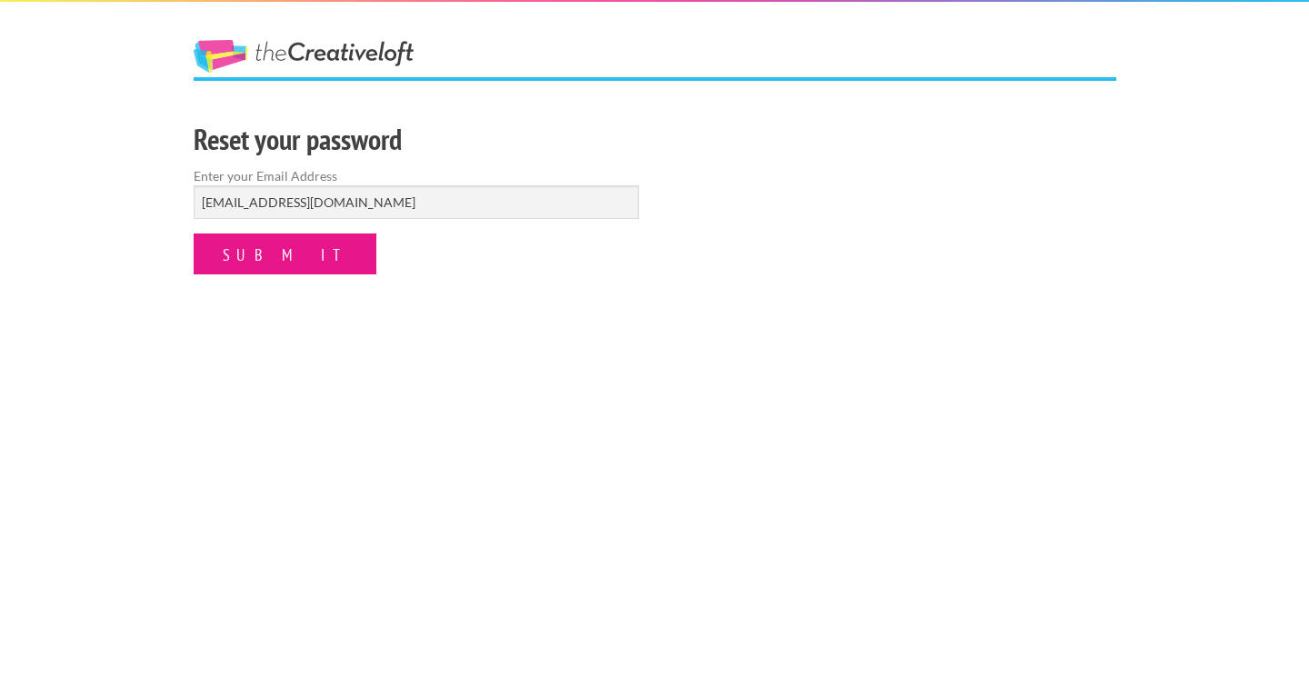
click at [244, 259] on input "Submit" at bounding box center [285, 254] width 183 height 41
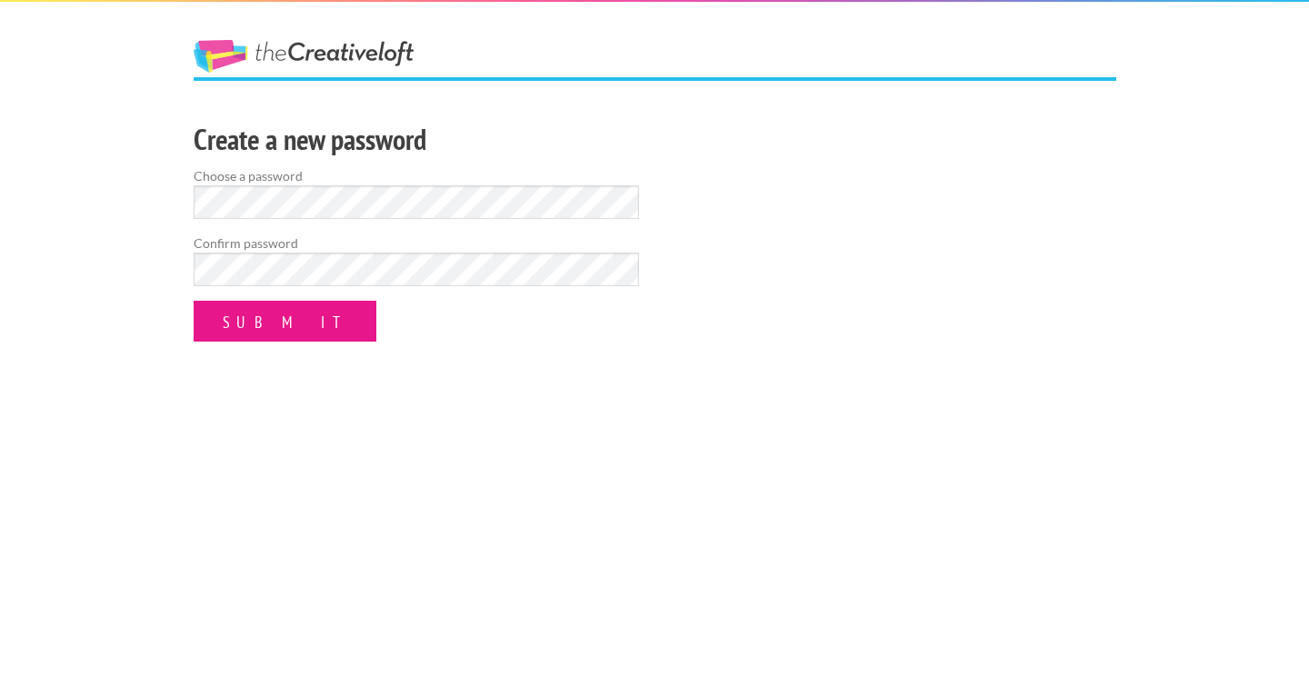
click at [233, 302] on input "Submit" at bounding box center [285, 321] width 183 height 41
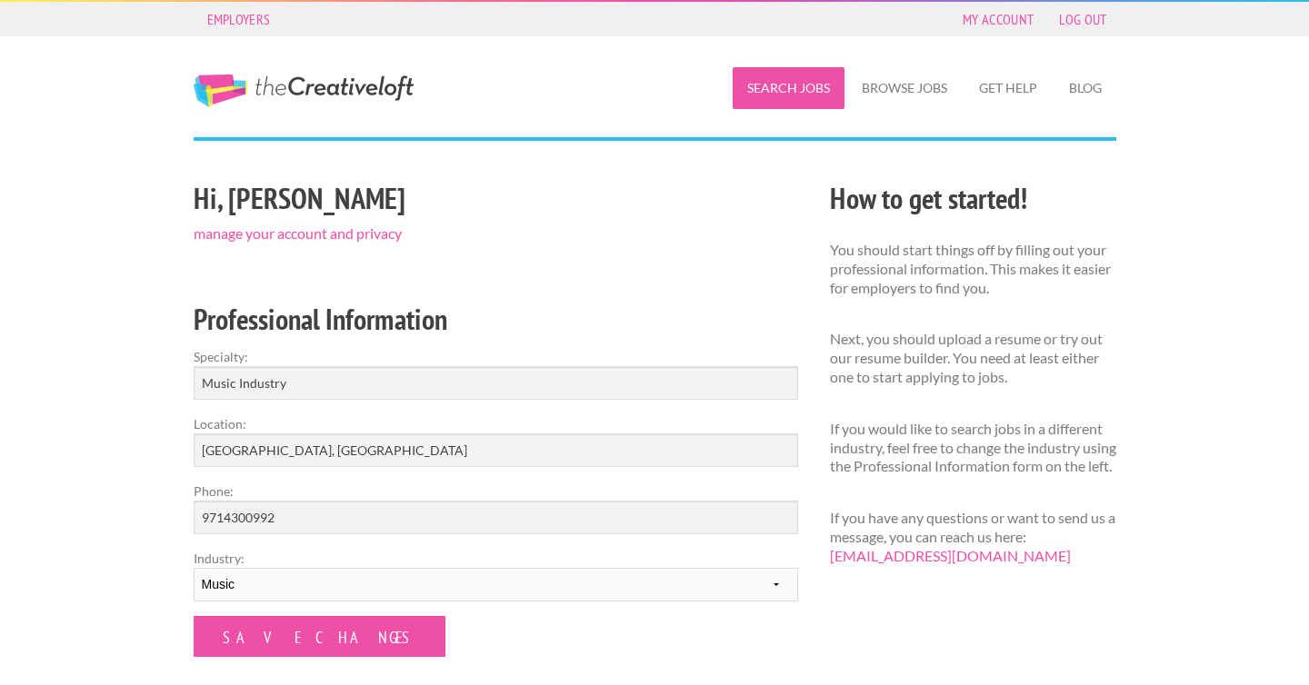
click at [790, 91] on link "Search Jobs" at bounding box center [789, 88] width 112 height 42
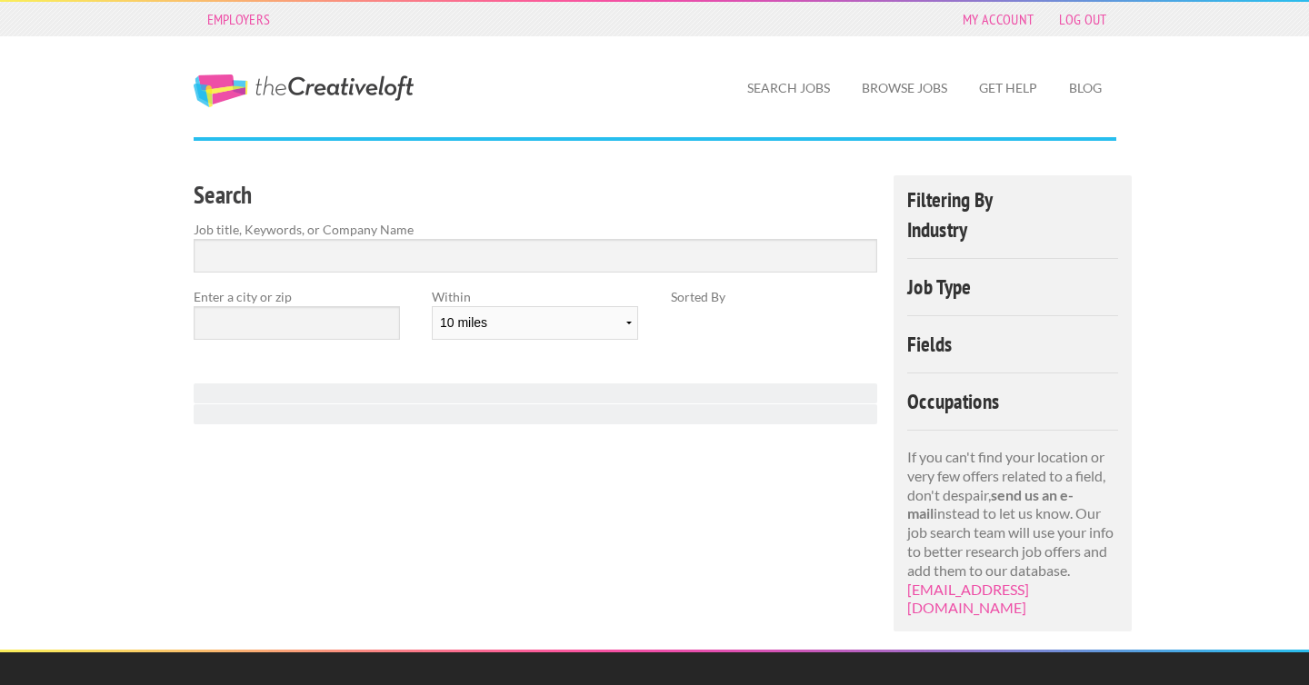
click at [523, 280] on div "Search Job title, Keywords, or Company Name" at bounding box center [535, 231] width 716 height 112
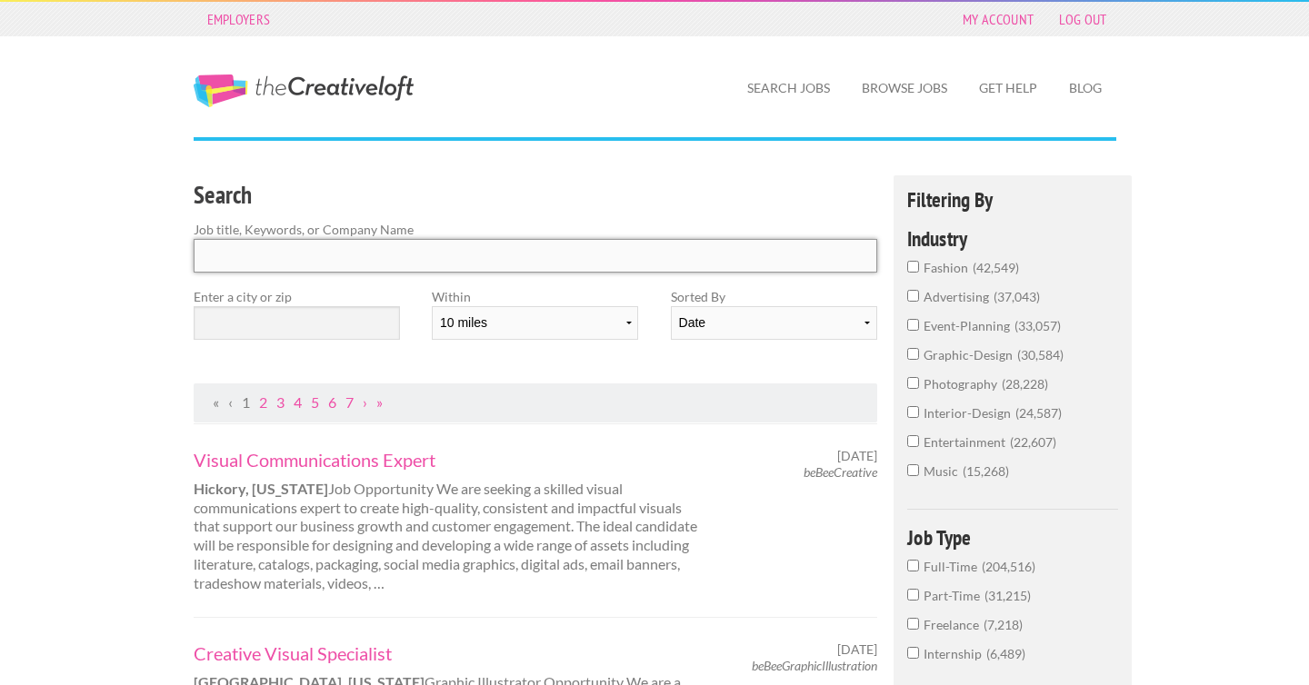
click at [519, 265] on input "Search" at bounding box center [536, 256] width 684 height 34
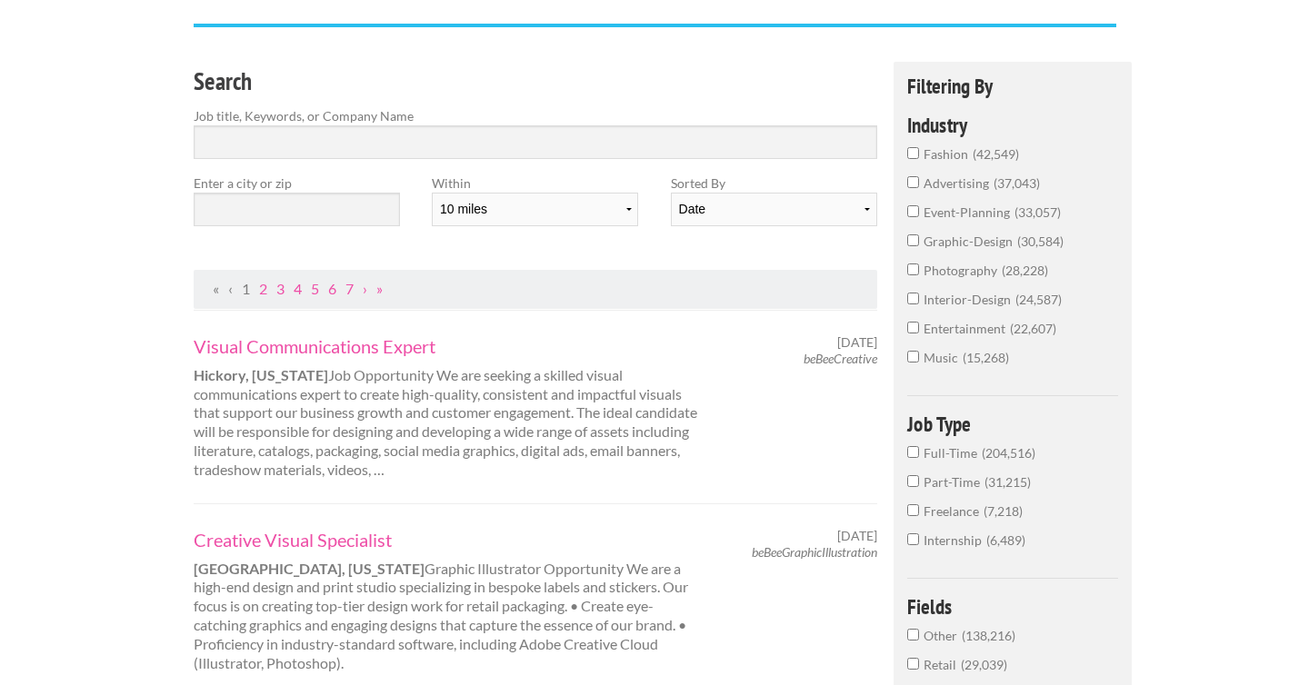
scroll to position [115, 0]
click at [353, 220] on input "text" at bounding box center [297, 209] width 206 height 34
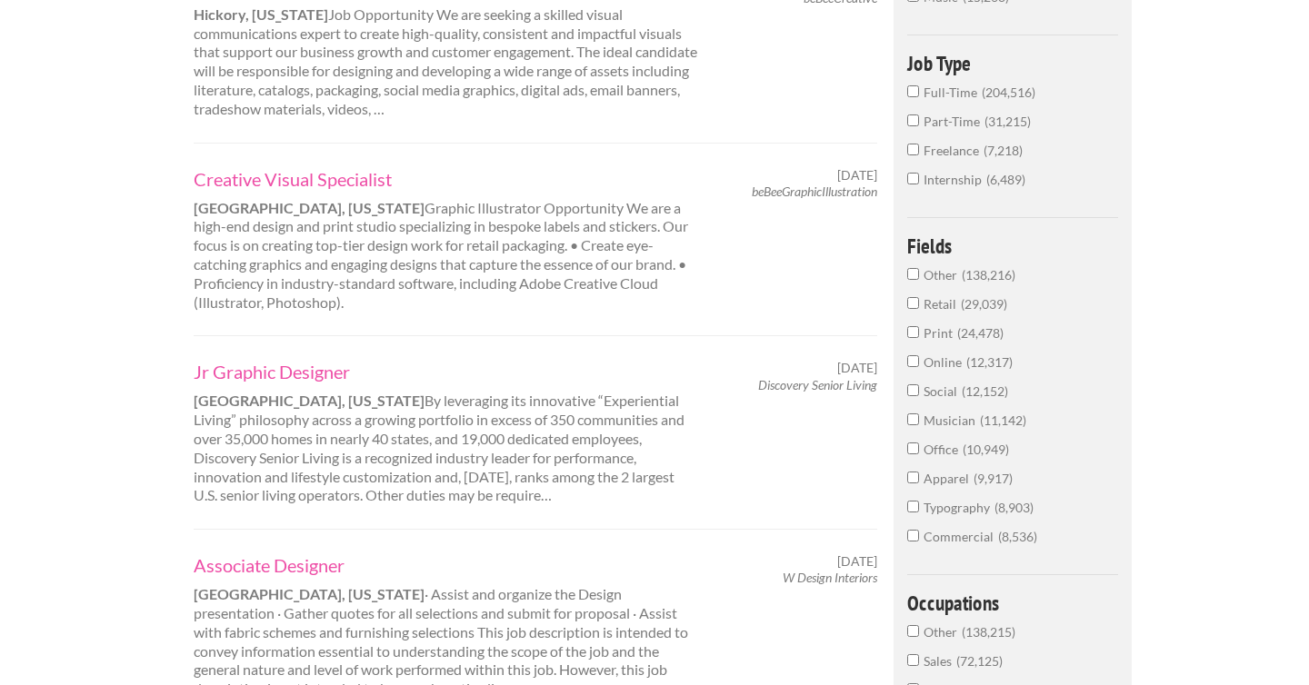
scroll to position [480, 0]
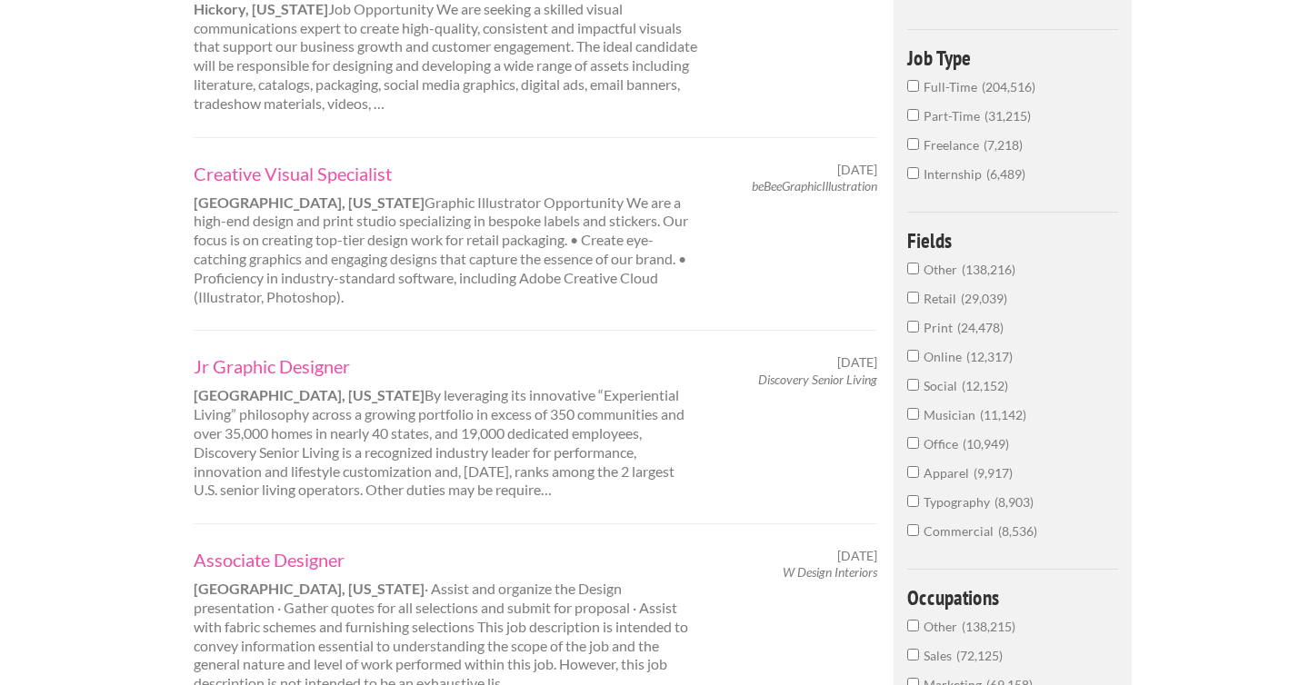
click at [945, 354] on span "Online" at bounding box center [944, 356] width 43 height 15
click at [919, 354] on input "Online 12,317" at bounding box center [913, 356] width 12 height 12
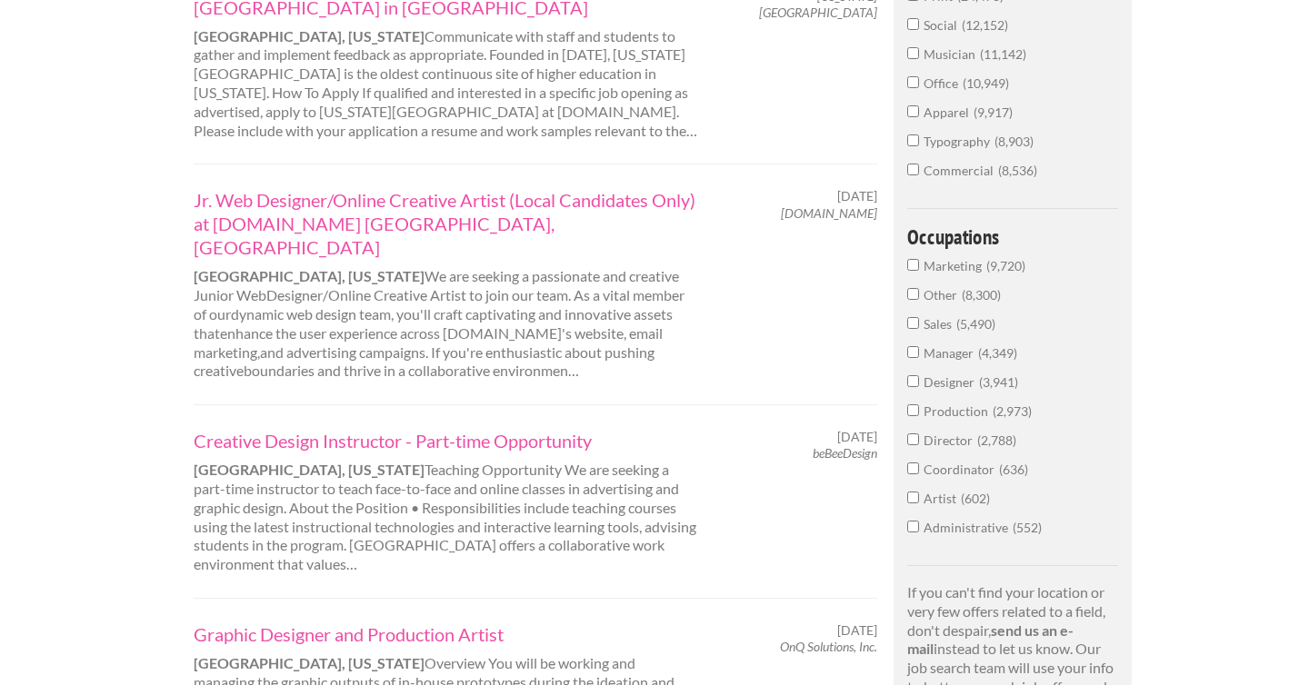
scroll to position [696, 0]
click at [928, 321] on span "Sales" at bounding box center [939, 321] width 33 height 15
click at [919, 321] on input "Sales 5,490" at bounding box center [913, 320] width 12 height 12
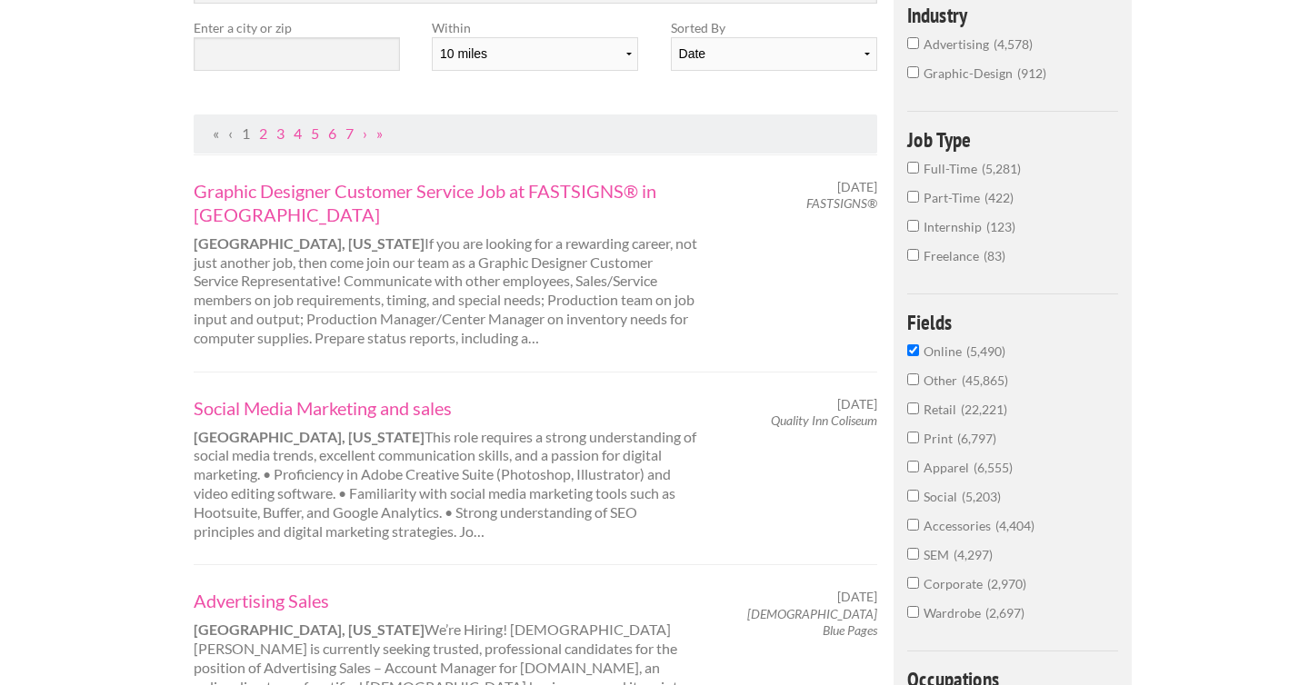
scroll to position [266, 0]
click at [915, 353] on input "Online 5,490" at bounding box center [913, 353] width 12 height 12
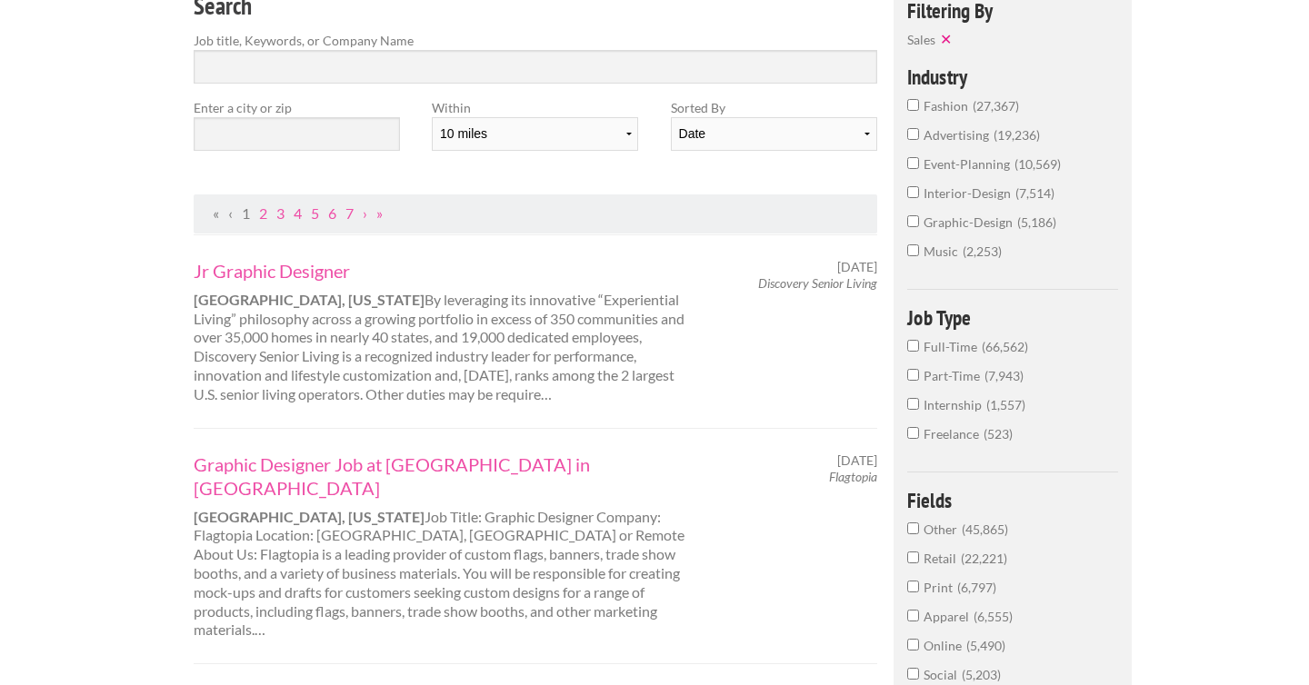
scroll to position [145, 0]
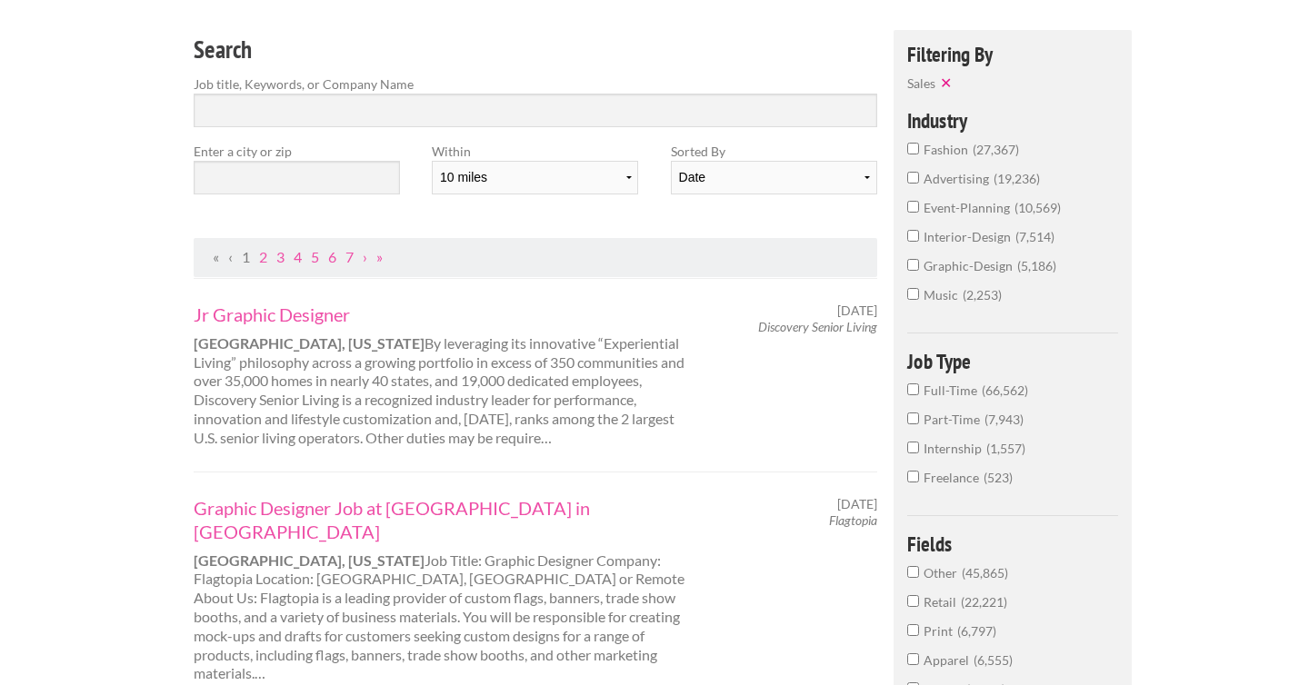
click at [914, 295] on input "music 2,253" at bounding box center [913, 294] width 12 height 12
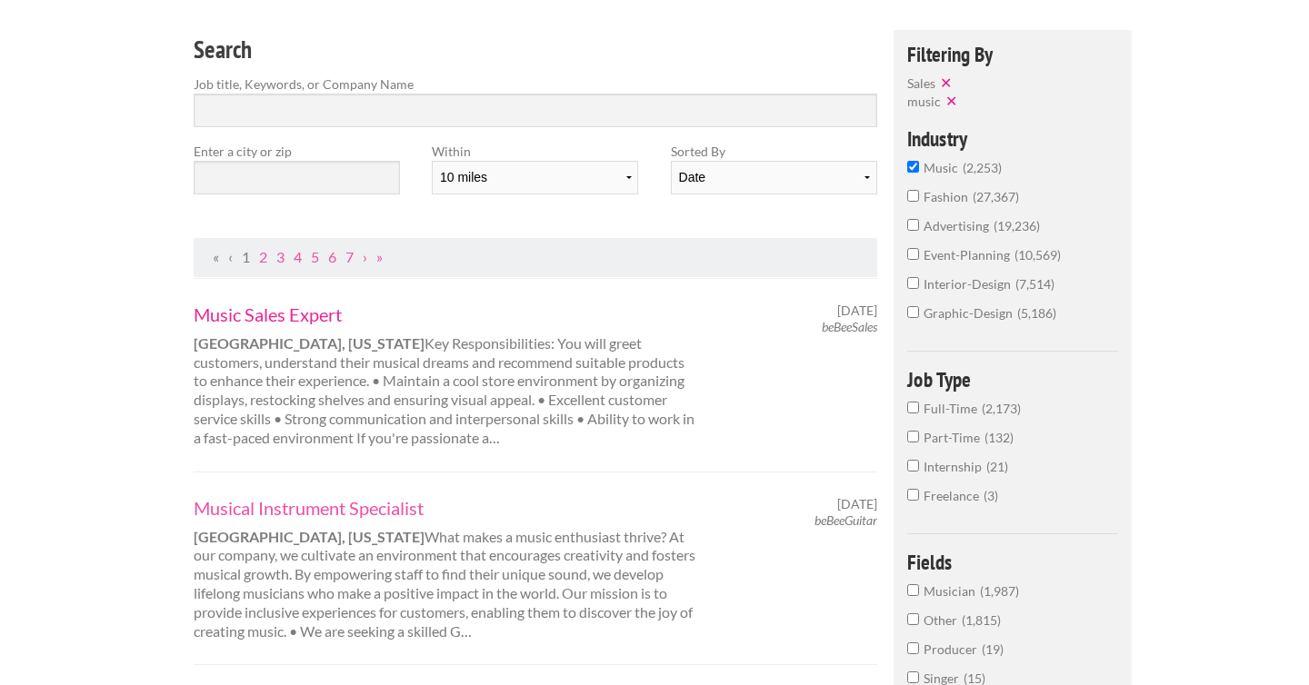
click at [300, 316] on link "Music Sales Expert" at bounding box center [446, 315] width 505 height 24
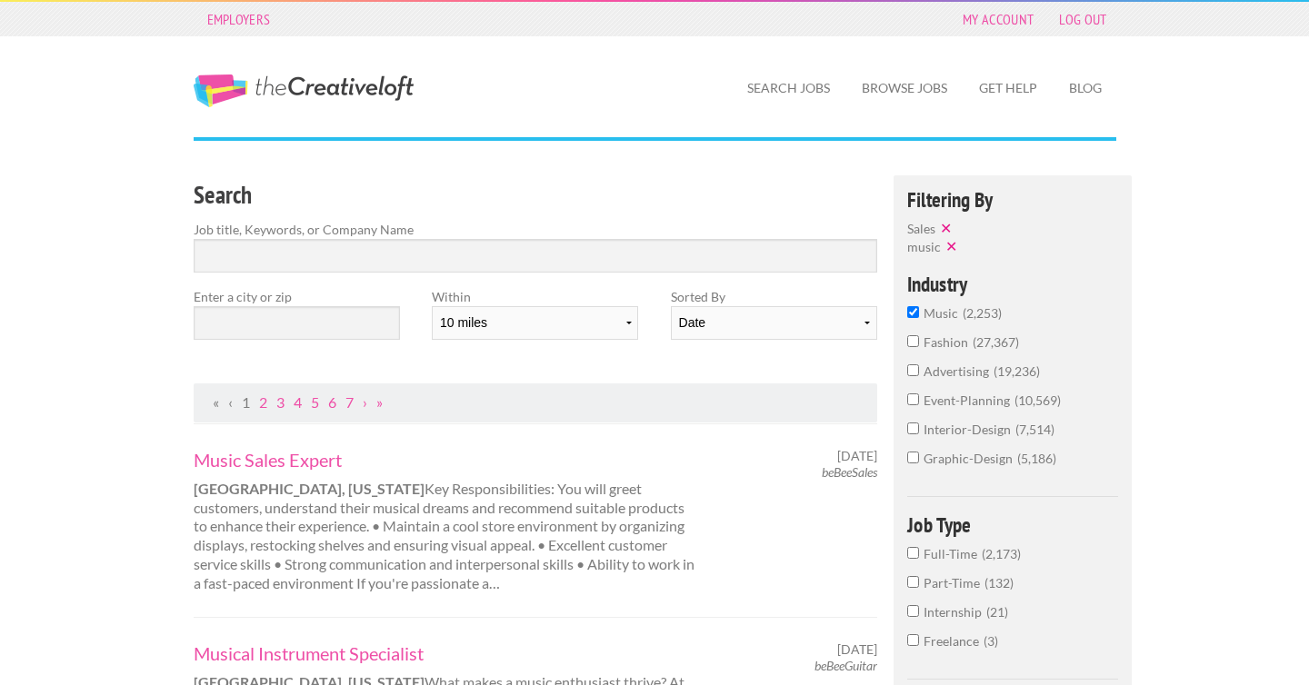
click at [911, 314] on input "music 2,253" at bounding box center [913, 312] width 12 height 12
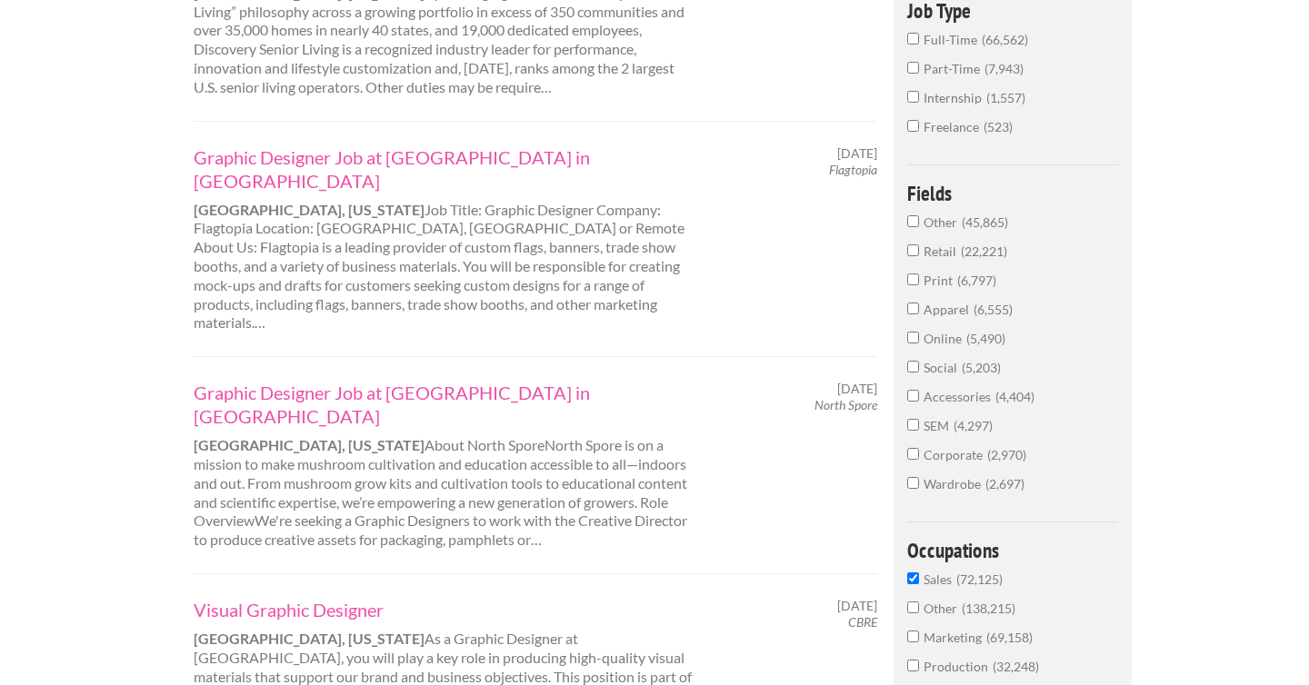
scroll to position [533, 0]
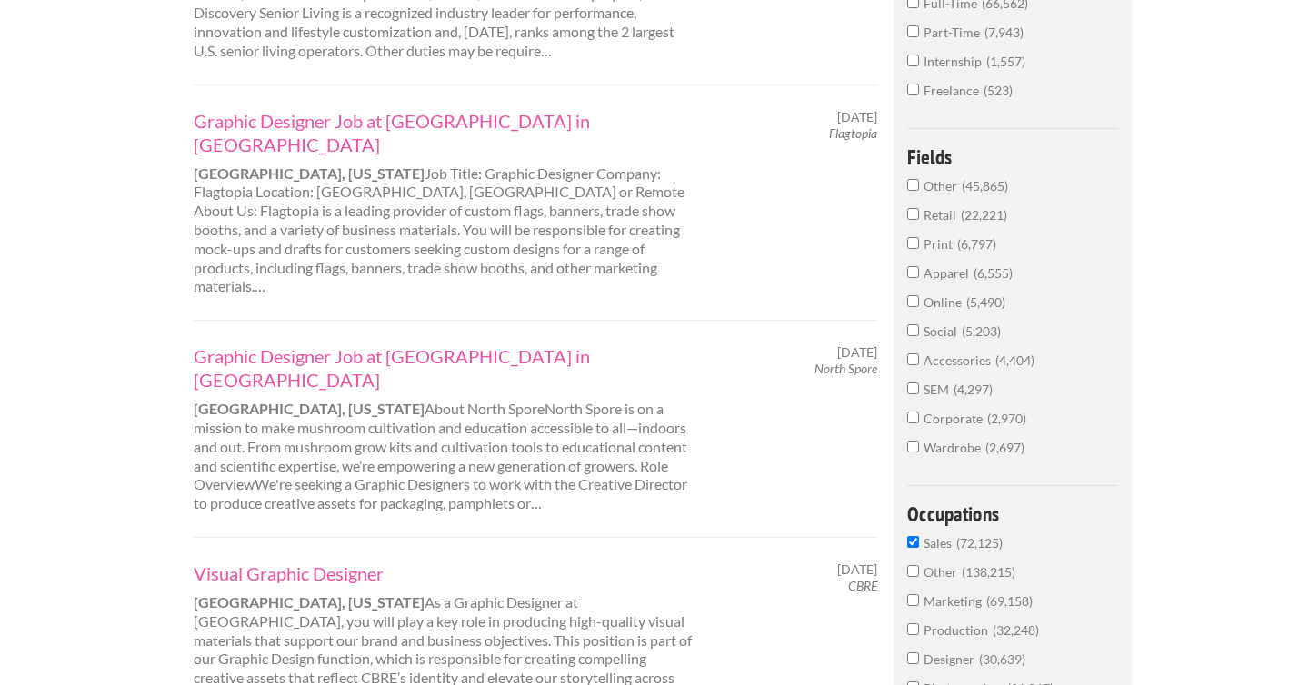
click at [915, 541] on input "Sales 72,125" at bounding box center [913, 542] width 12 height 12
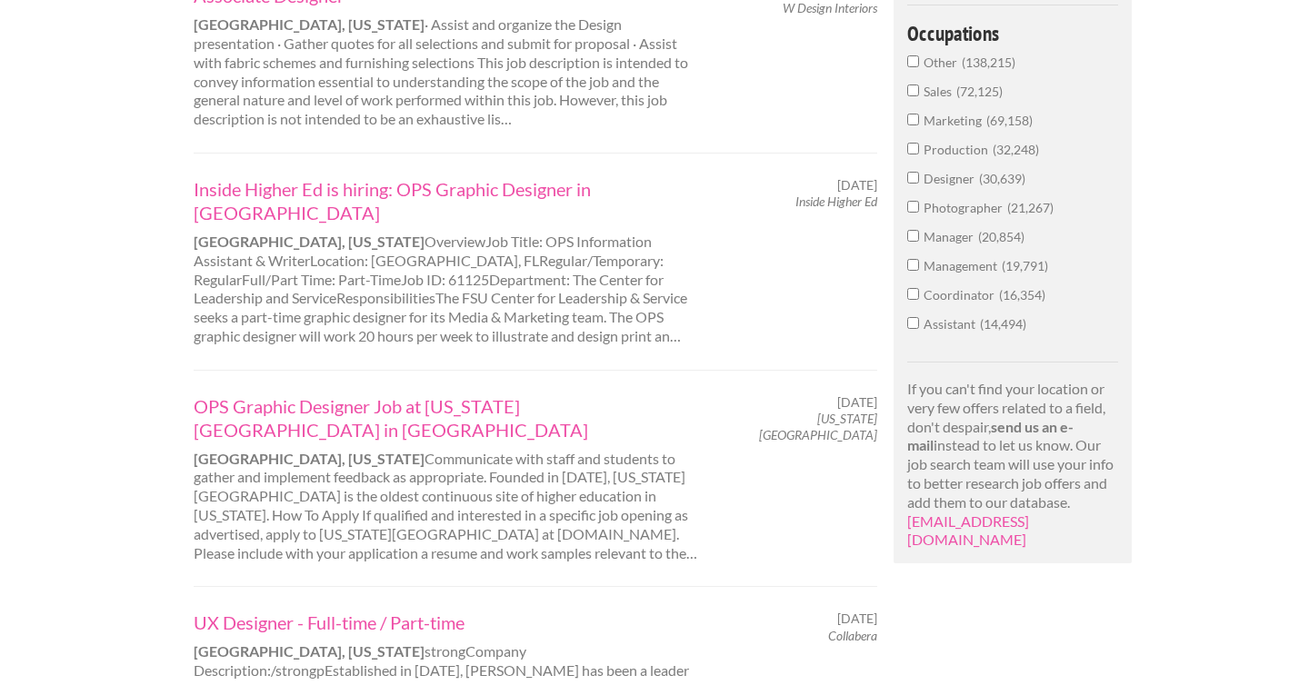
scroll to position [1039, 0]
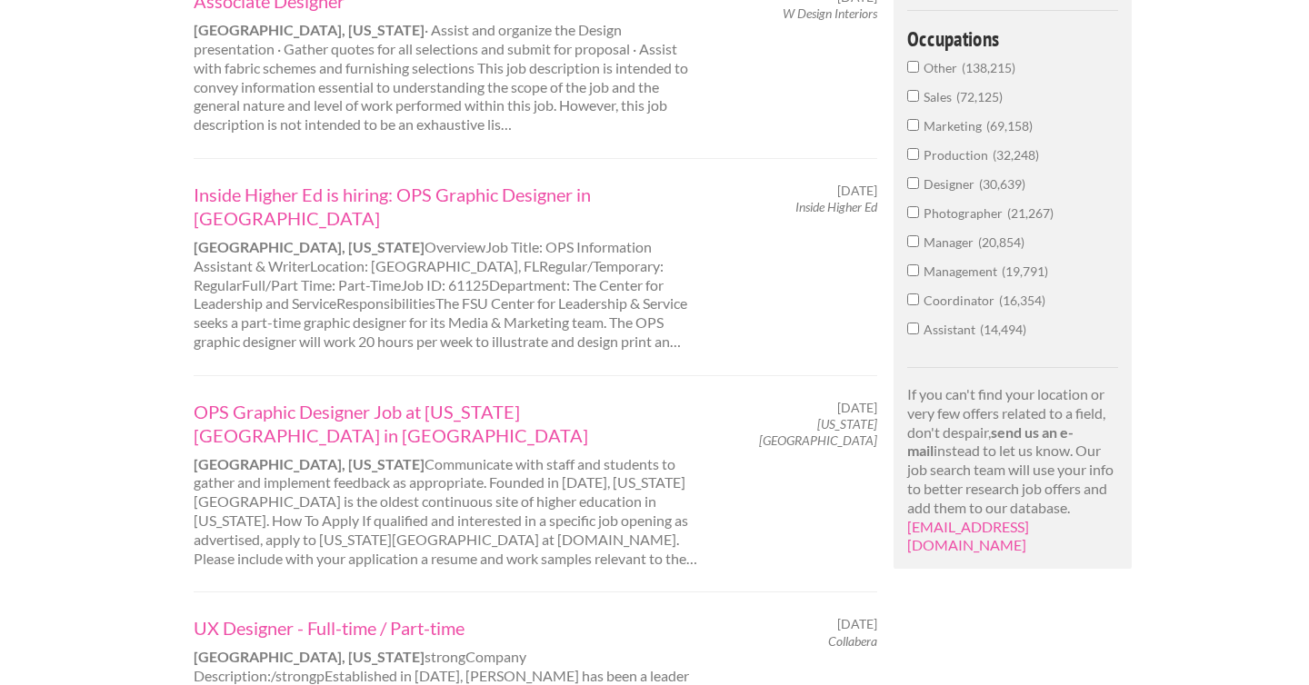
click at [914, 267] on input "Management 19,791" at bounding box center [913, 270] width 12 height 12
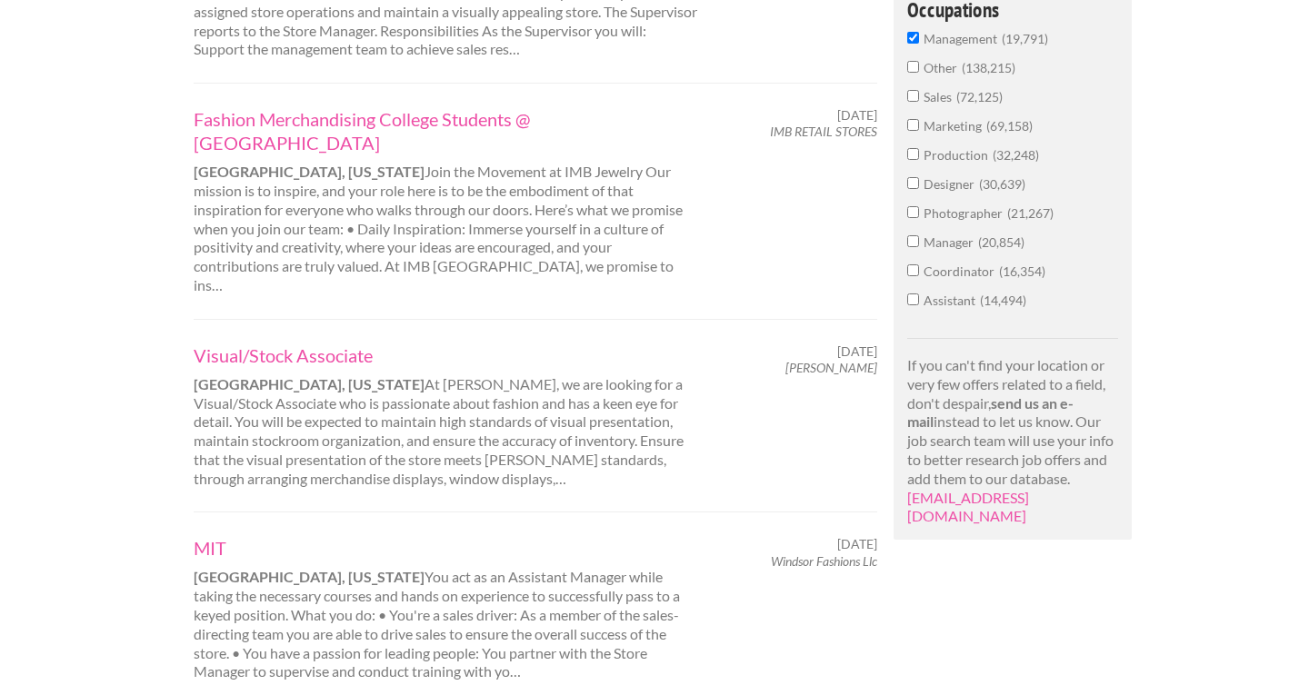
scroll to position [920, 0]
click at [912, 40] on input "Management 19,791" at bounding box center [913, 39] width 12 height 12
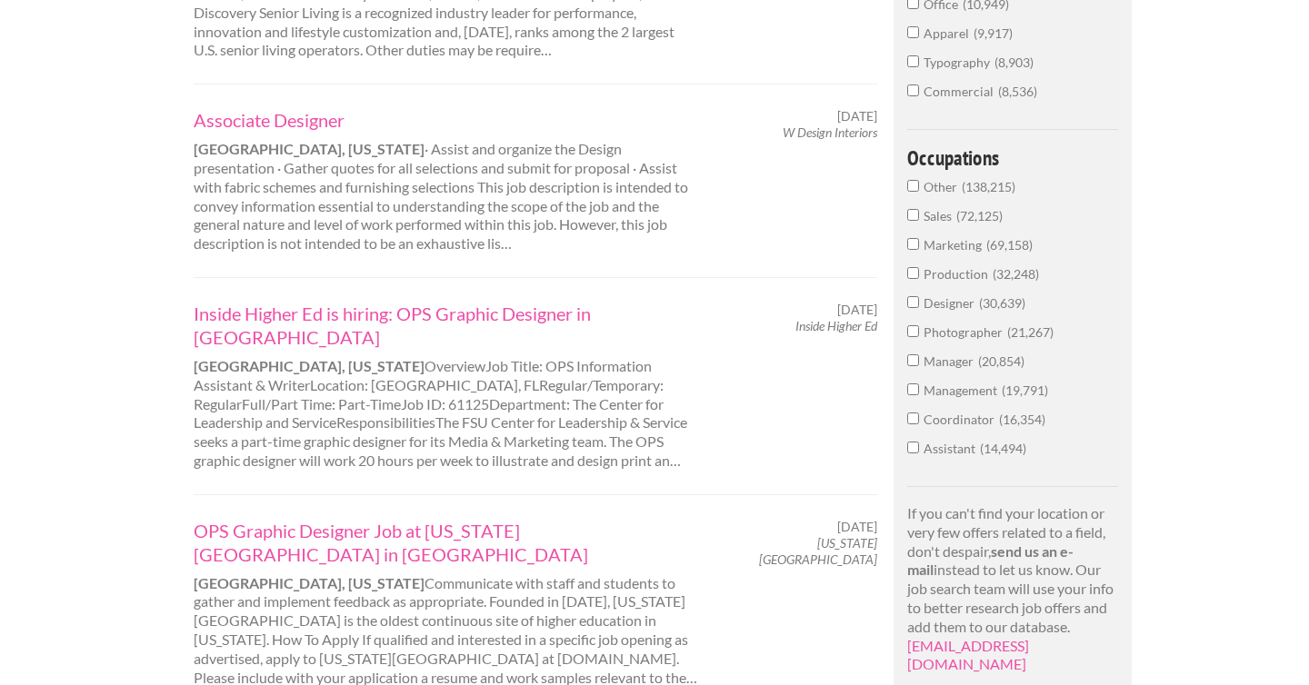
click at [918, 239] on input "Marketing 69,158" at bounding box center [913, 244] width 12 height 12
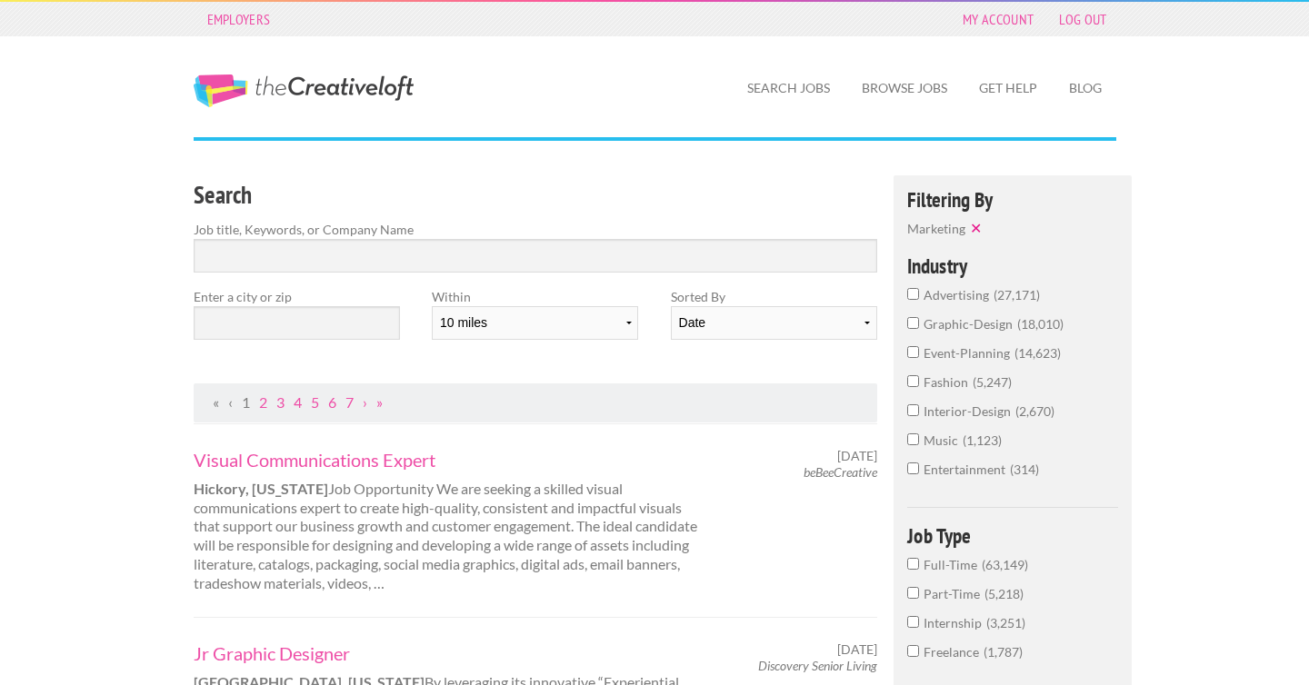
click at [914, 439] on input "music 1,123" at bounding box center [913, 440] width 12 height 12
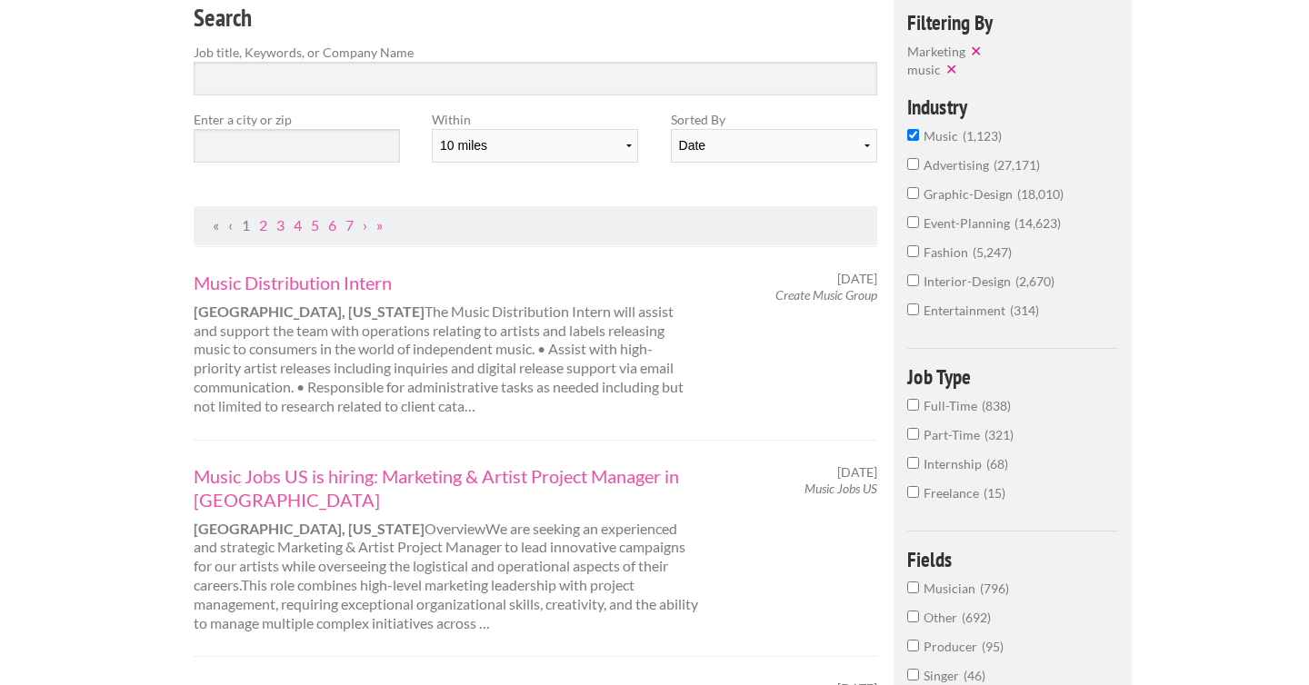
scroll to position [236, 0]
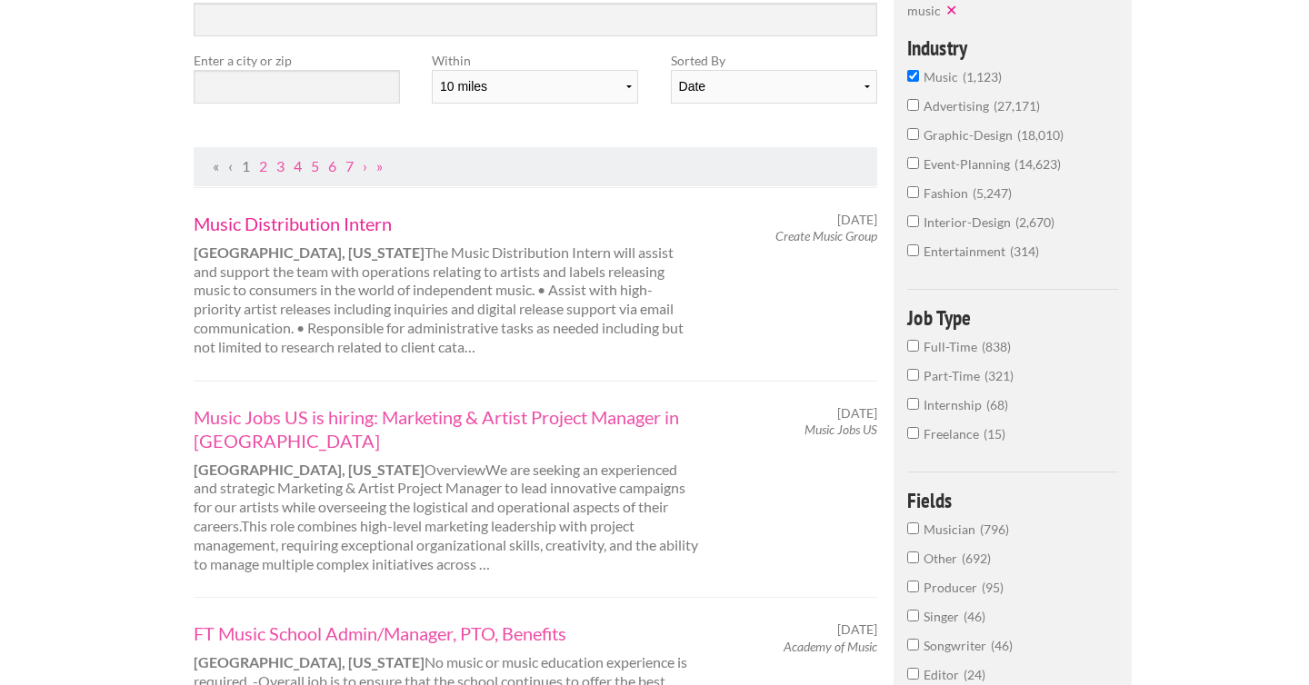
click at [236, 231] on link "Music Distribution Intern" at bounding box center [446, 224] width 505 height 24
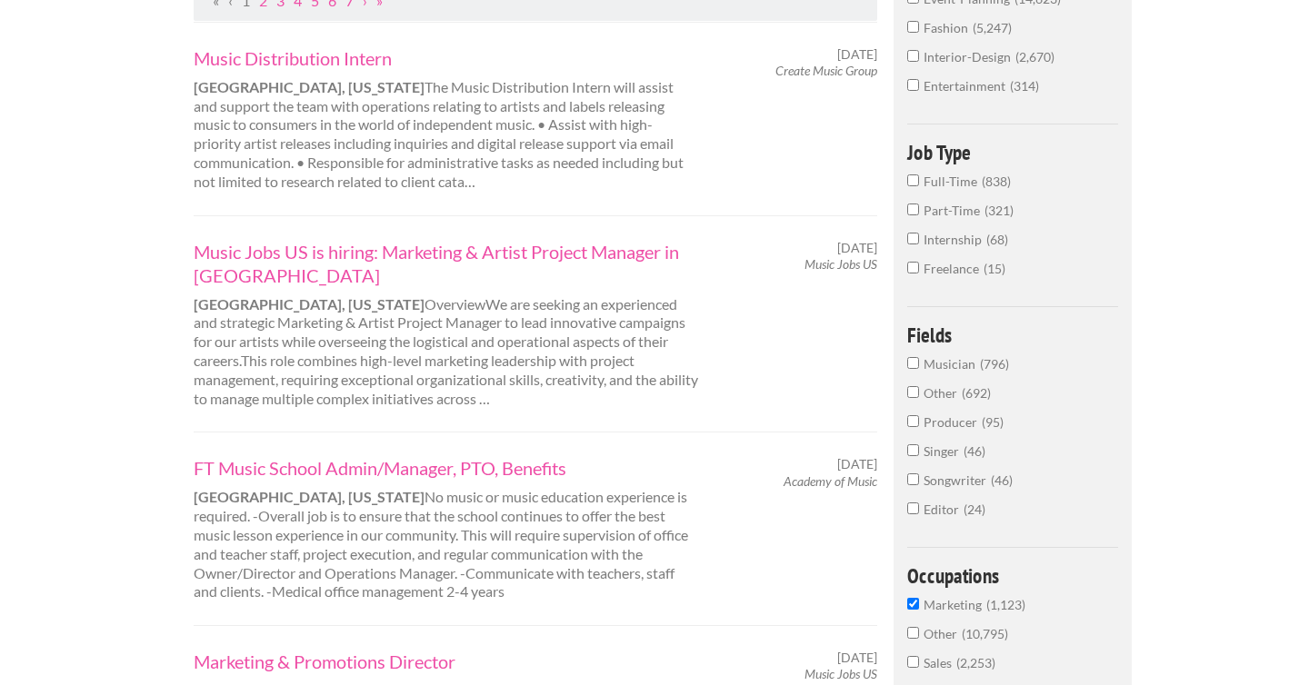
scroll to position [0, 0]
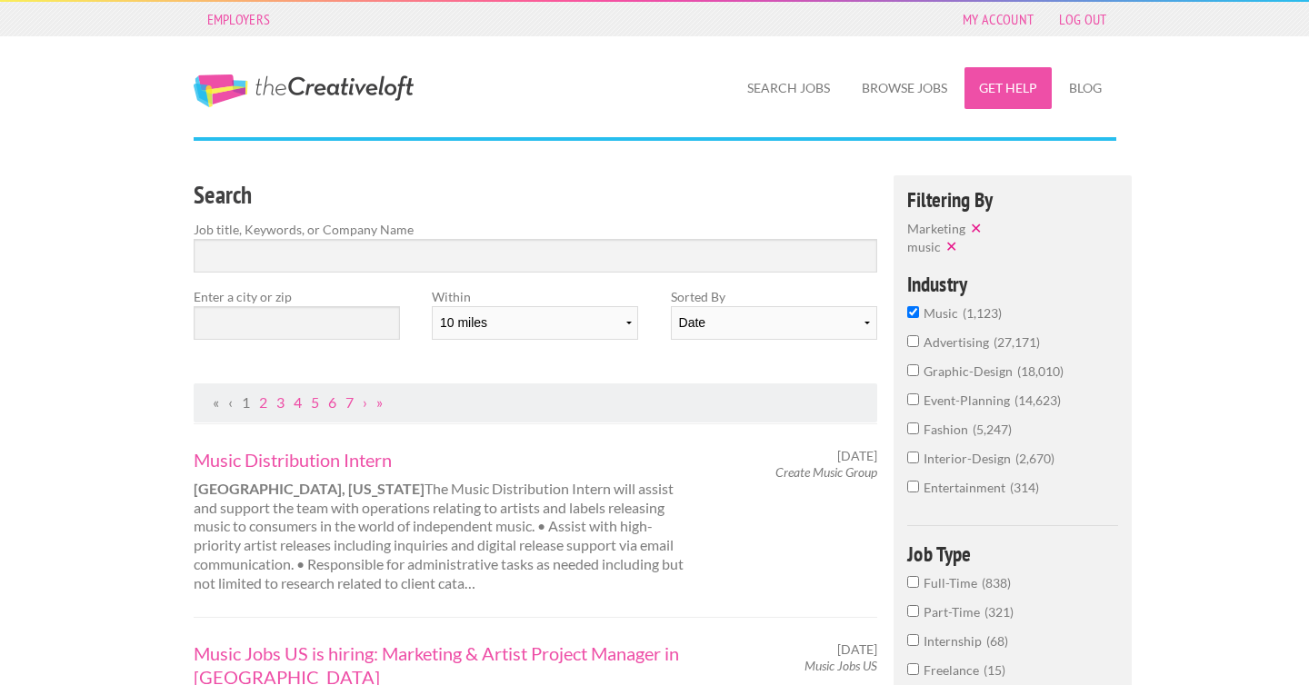
click at [992, 90] on link "Get Help" at bounding box center [1007, 88] width 87 height 42
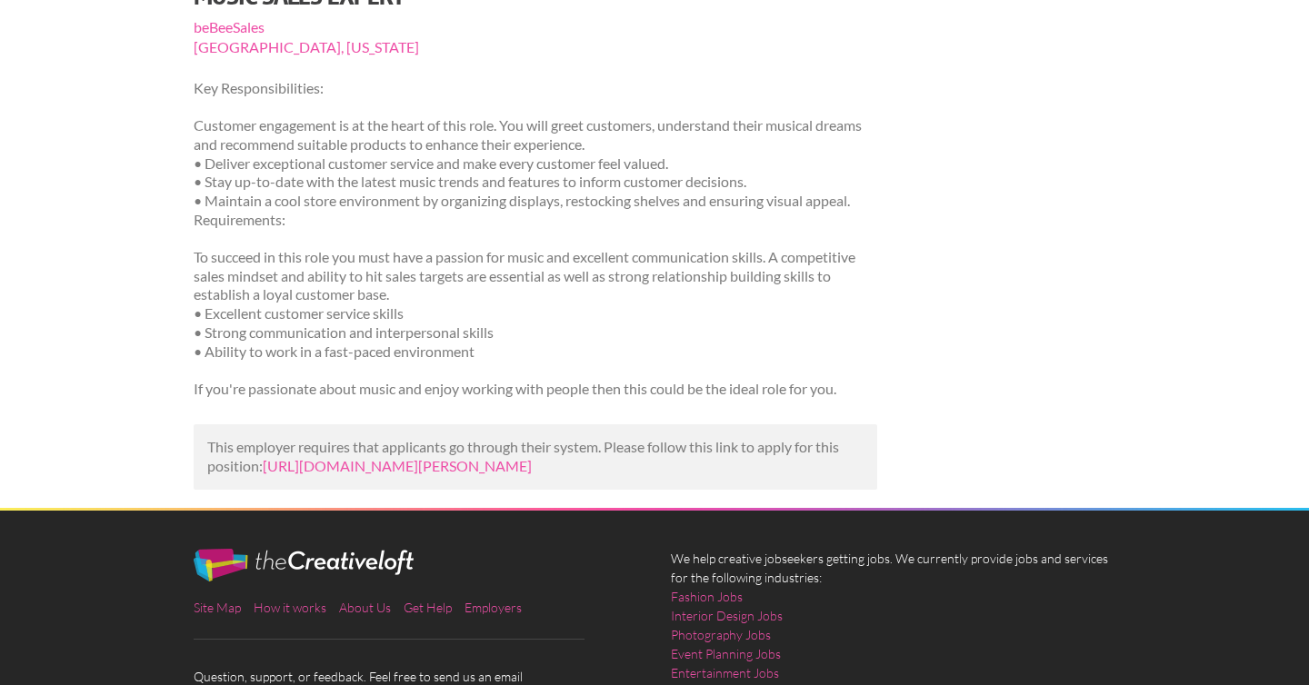
scroll to position [218, 0]
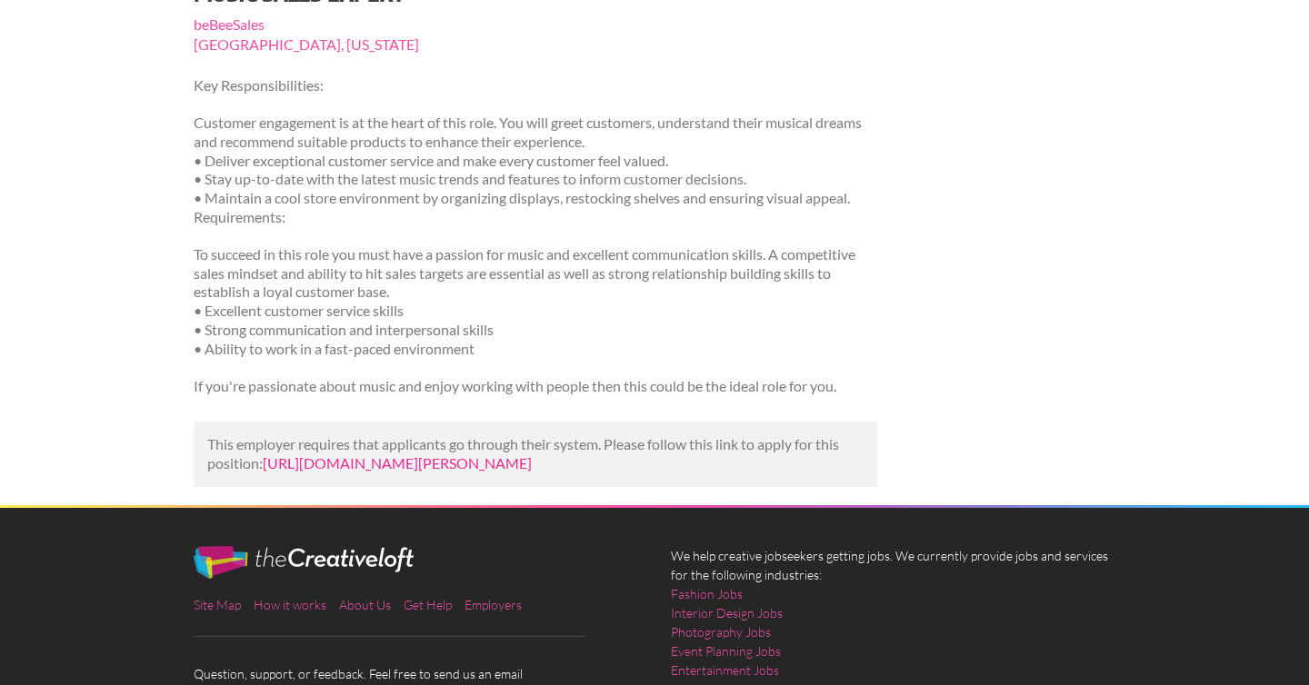
click at [320, 459] on link "https://us.bebee.com/job/cfcbbc9fcc8400af61dad3e3f944896b?utm_campaign=google_j…" at bounding box center [397, 462] width 269 height 17
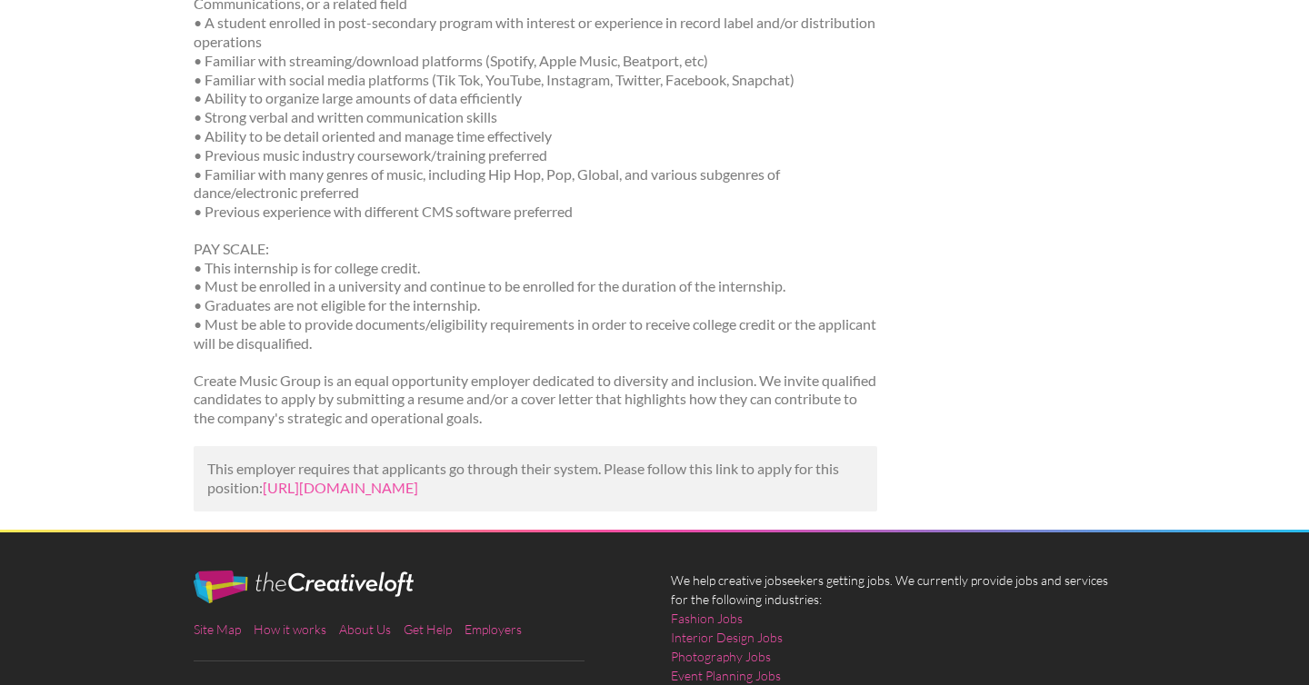
scroll to position [725, 0]
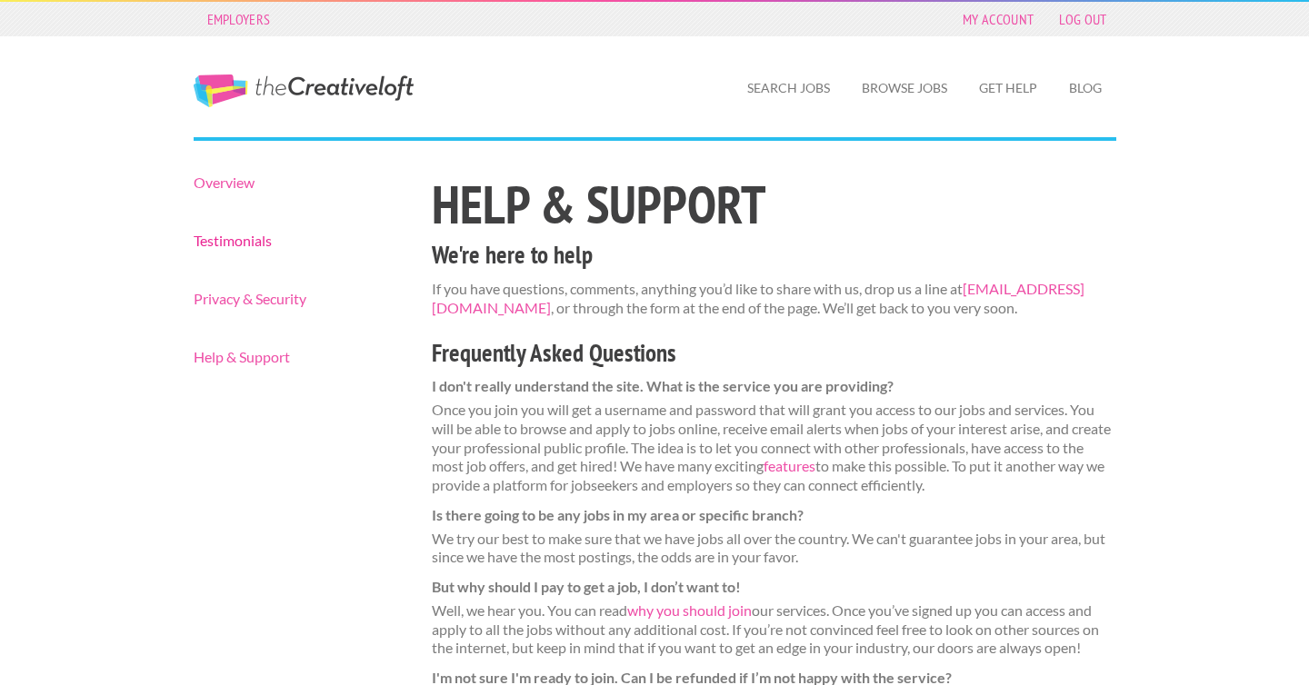
click at [228, 241] on link "Testimonials" at bounding box center [297, 241] width 207 height 15
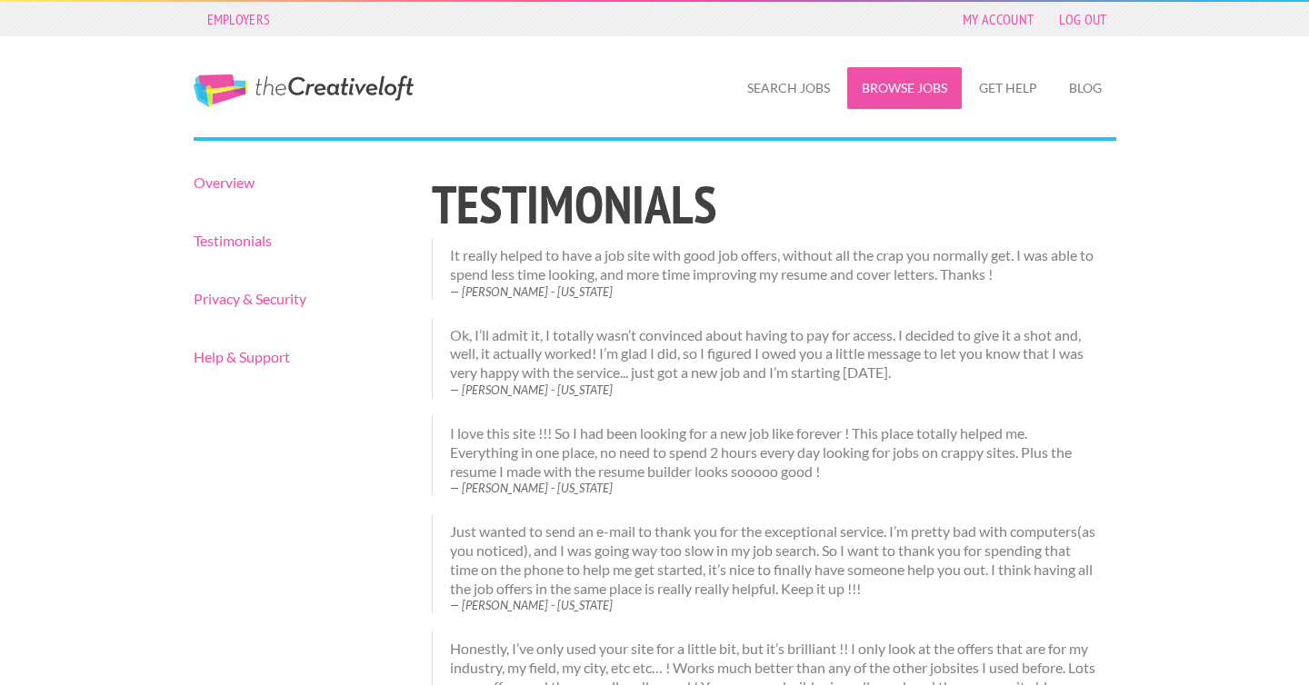
click at [896, 85] on link "Browse Jobs" at bounding box center [904, 88] width 115 height 42
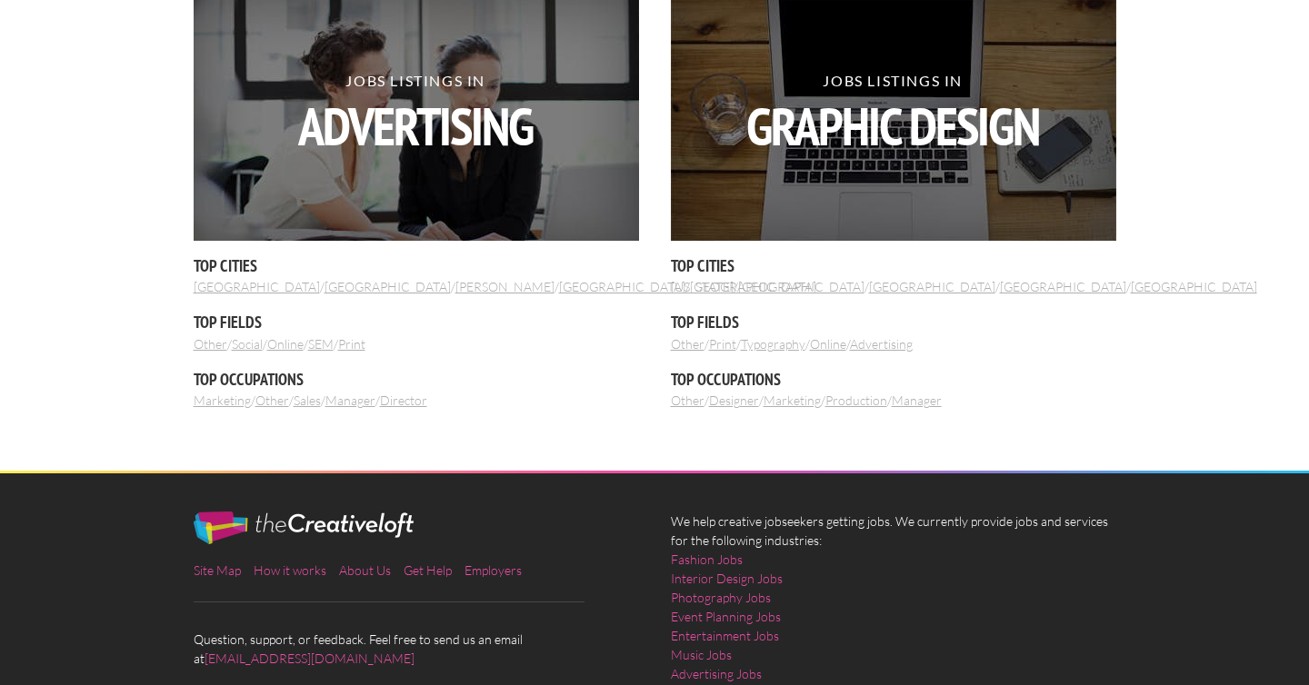
scroll to position [2261, 0]
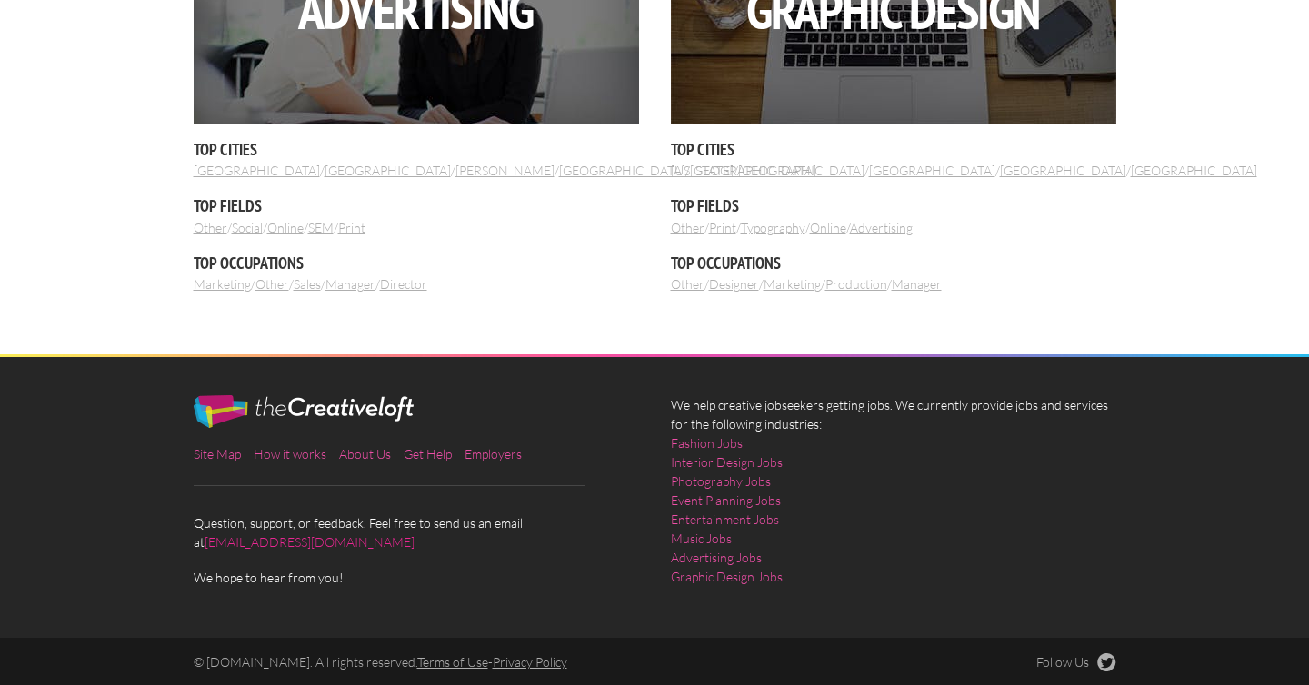
click at [304, 541] on link "[EMAIL_ADDRESS][DOMAIN_NAME]" at bounding box center [309, 541] width 210 height 15
drag, startPoint x: 347, startPoint y: 542, endPoint x: 192, endPoint y: 546, distance: 155.5
click at [192, 546] on div "Site Map How it works About Us Get Help Employers Question, support, or feedbac…" at bounding box center [415, 491] width 477 height 192
copy link "[EMAIL_ADDRESS][DOMAIN_NAME]"
click at [539, 211] on h5 "Top Fields" at bounding box center [416, 205] width 445 height 23
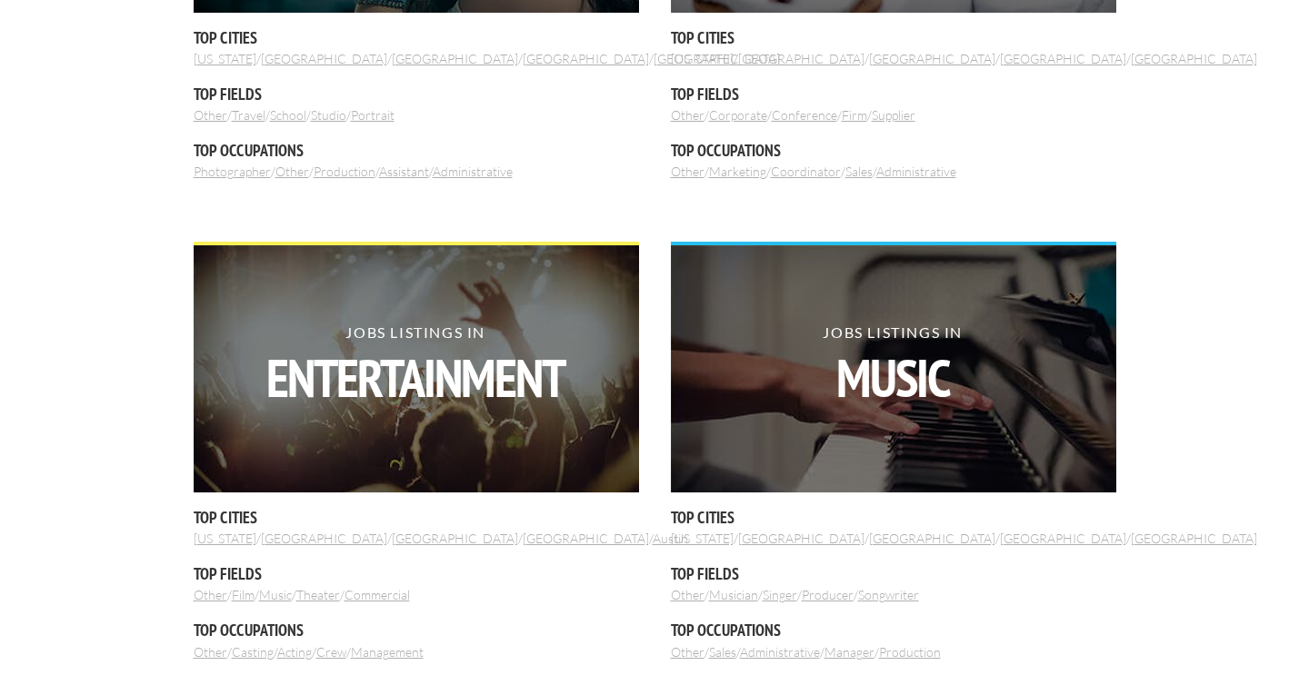
scroll to position [1507, 0]
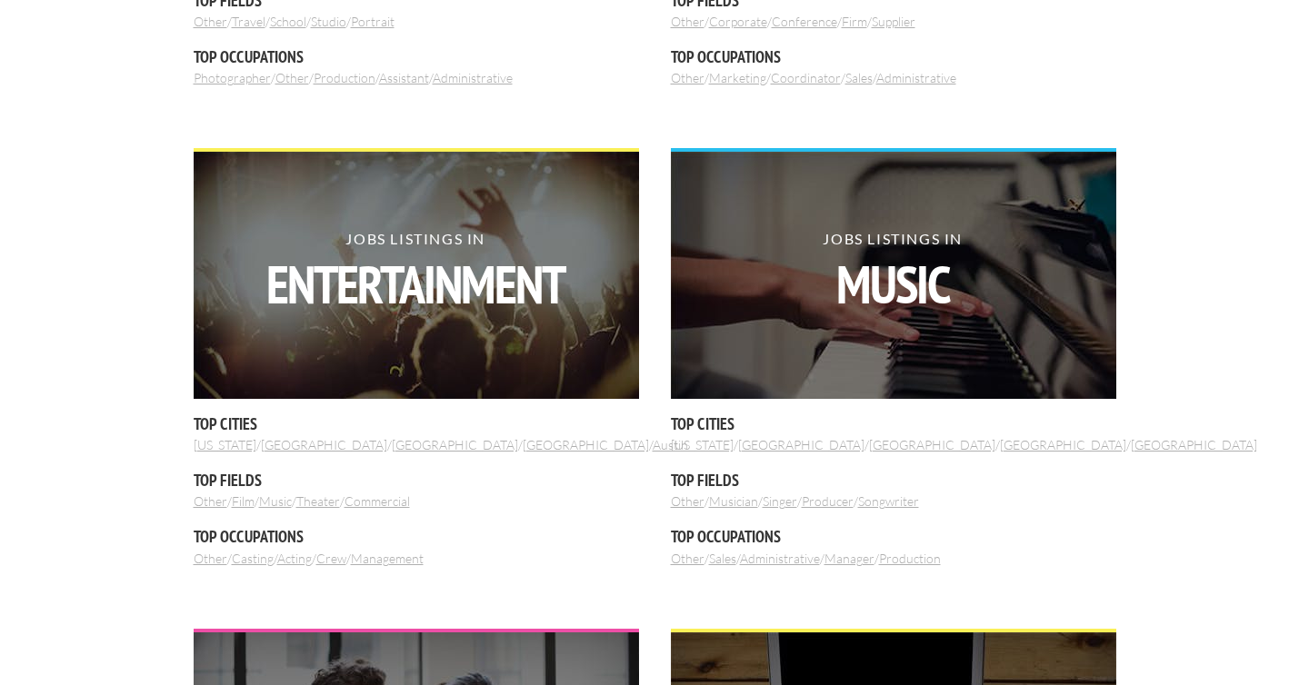
click at [794, 561] on link "Administrative" at bounding box center [780, 558] width 80 height 15
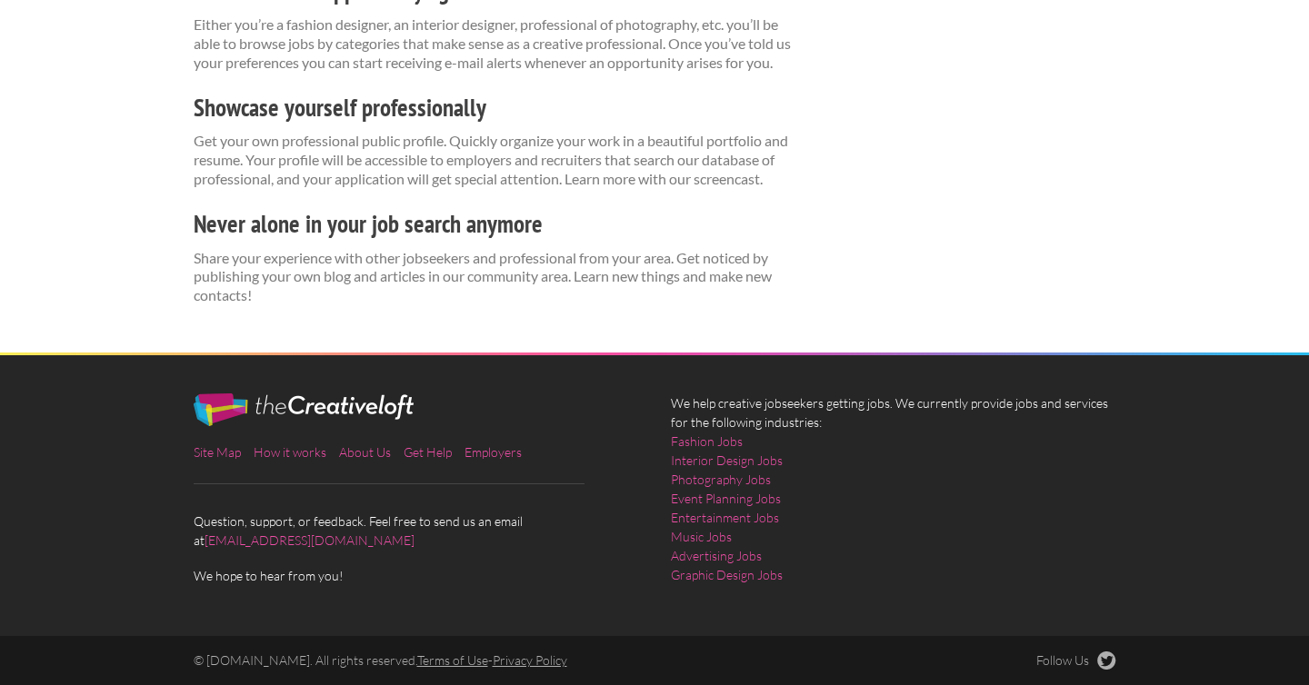
scroll to position [531, 0]
click at [217, 460] on link "Site Map" at bounding box center [217, 451] width 47 height 15
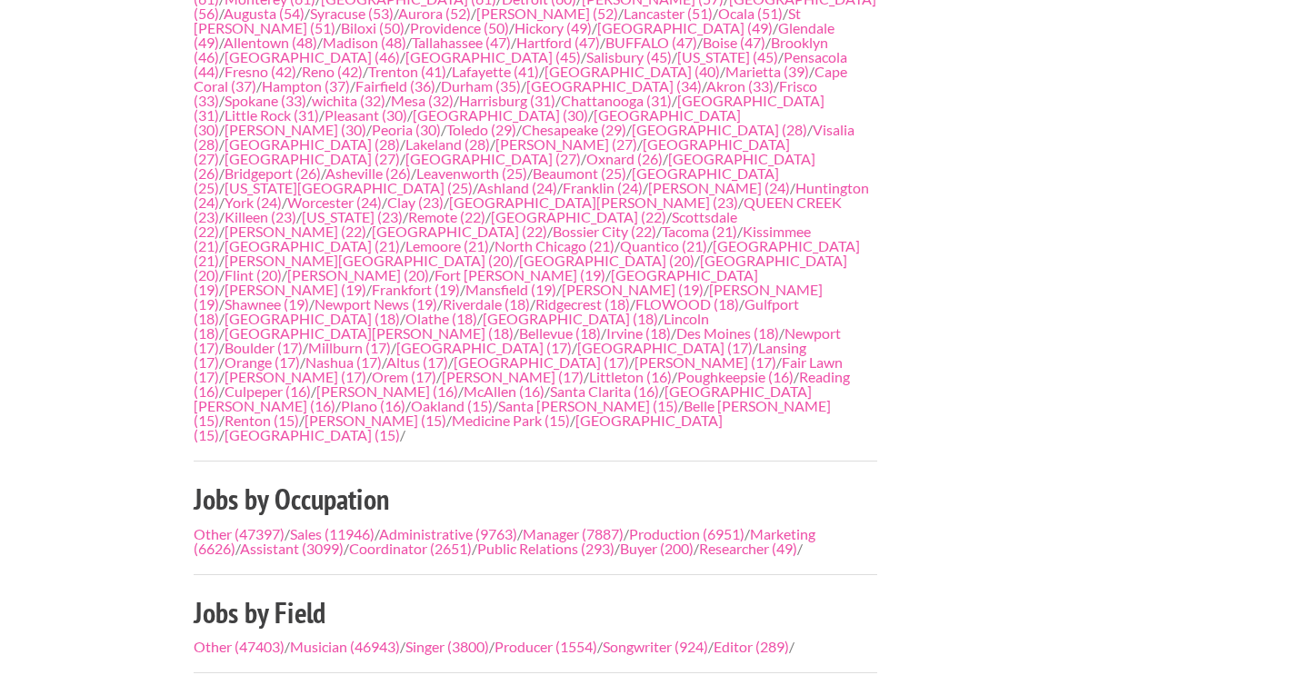
scroll to position [1005, 0]
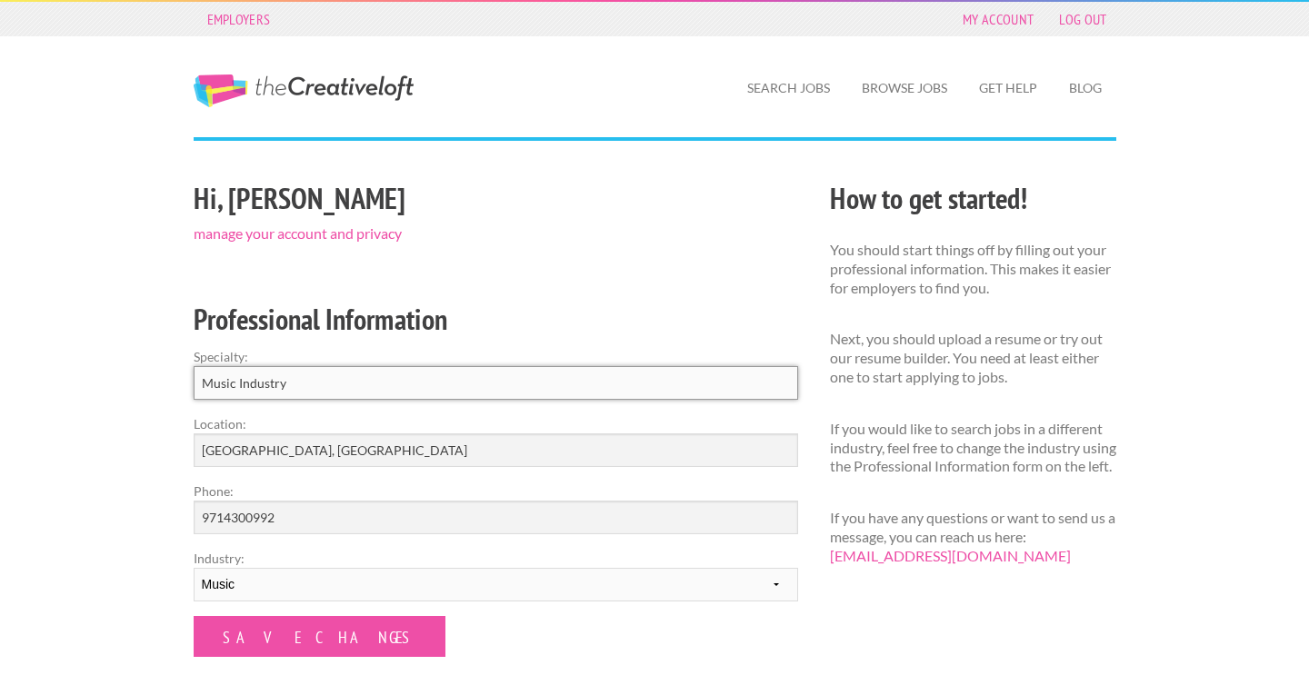
click at [337, 381] on input "Music Industry" at bounding box center [496, 383] width 604 height 34
click at [151, 361] on div "Employers My Account Log Out The Creative Loft Search Jobs Browse Jobs Get Help…" at bounding box center [654, 588] width 1309 height 1176
click at [992, 18] on link "My Account" at bounding box center [997, 18] width 89 height 25
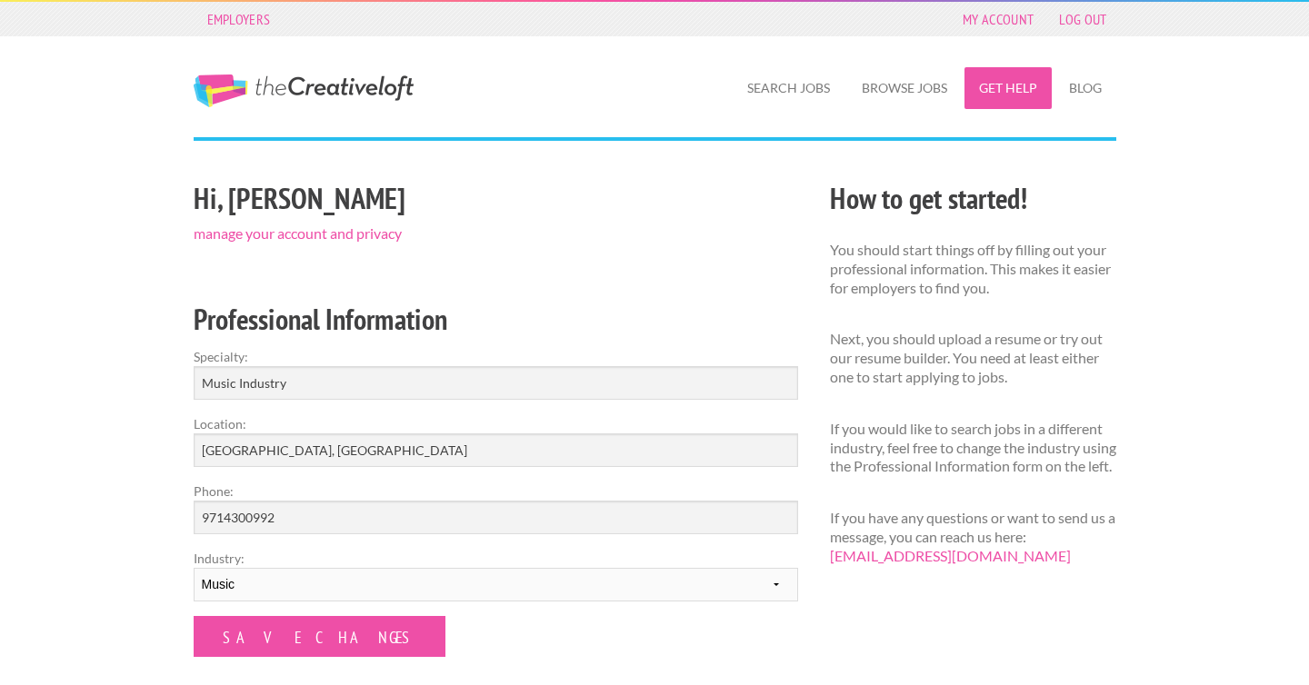
click at [1001, 84] on link "Get Help" at bounding box center [1007, 88] width 87 height 42
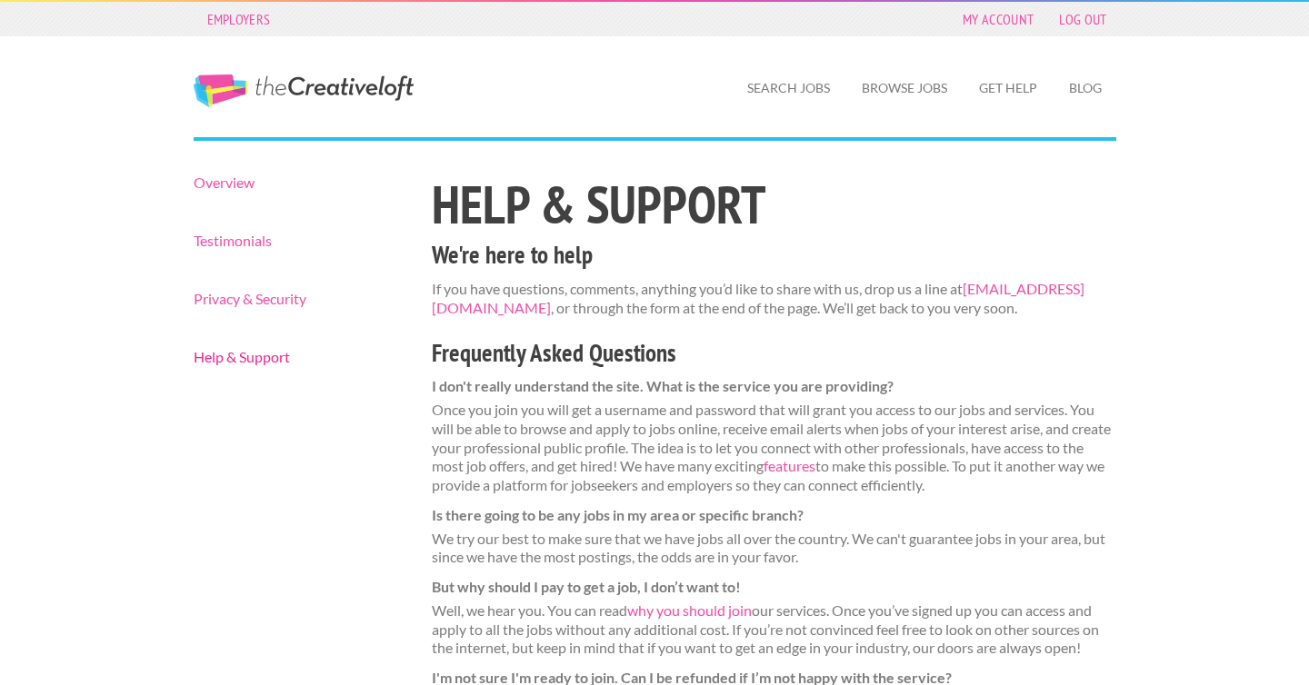
click at [228, 364] on link "Help & Support" at bounding box center [297, 357] width 207 height 15
click at [210, 184] on link "Overview" at bounding box center [297, 182] width 207 height 15
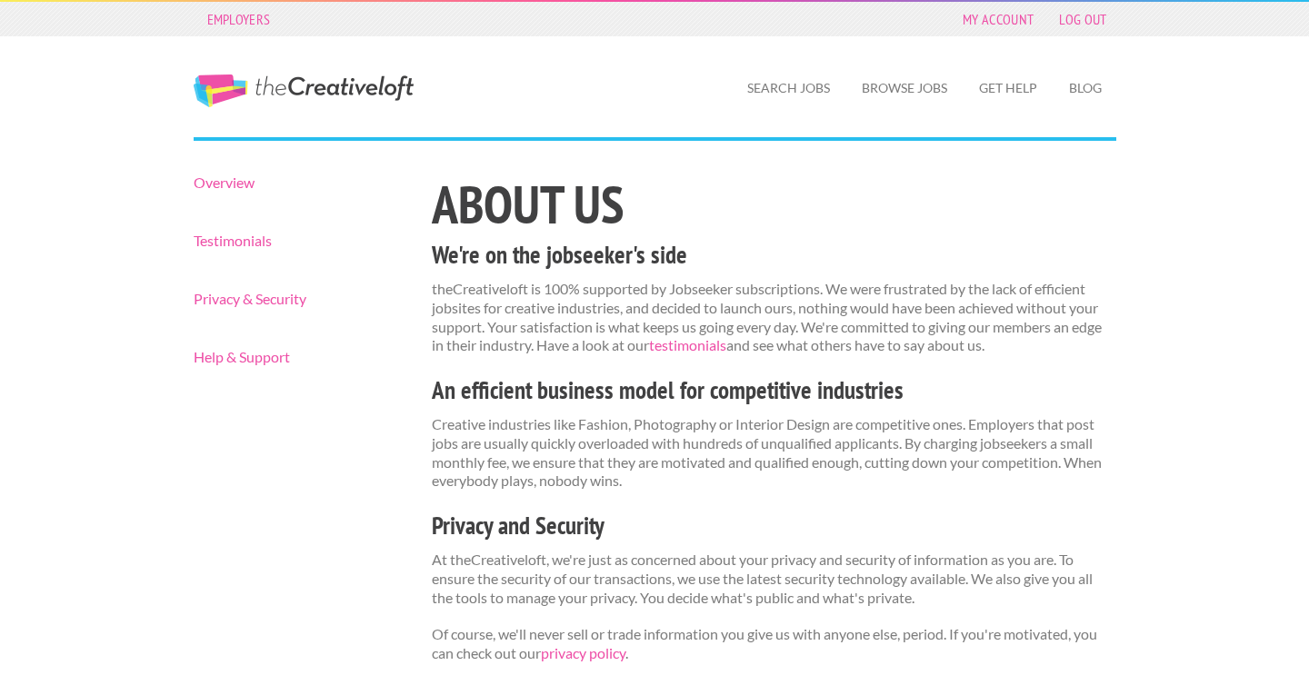
click at [273, 96] on link "The Creative Loft" at bounding box center [304, 91] width 220 height 33
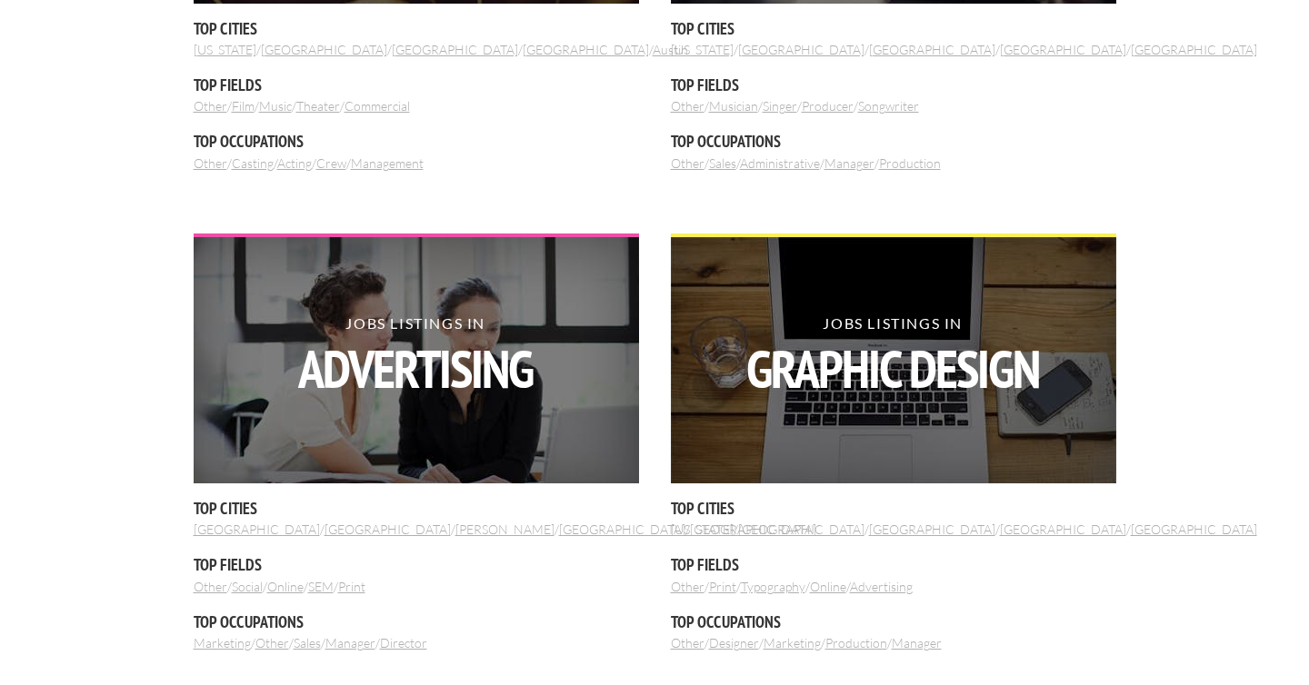
scroll to position [2261, 0]
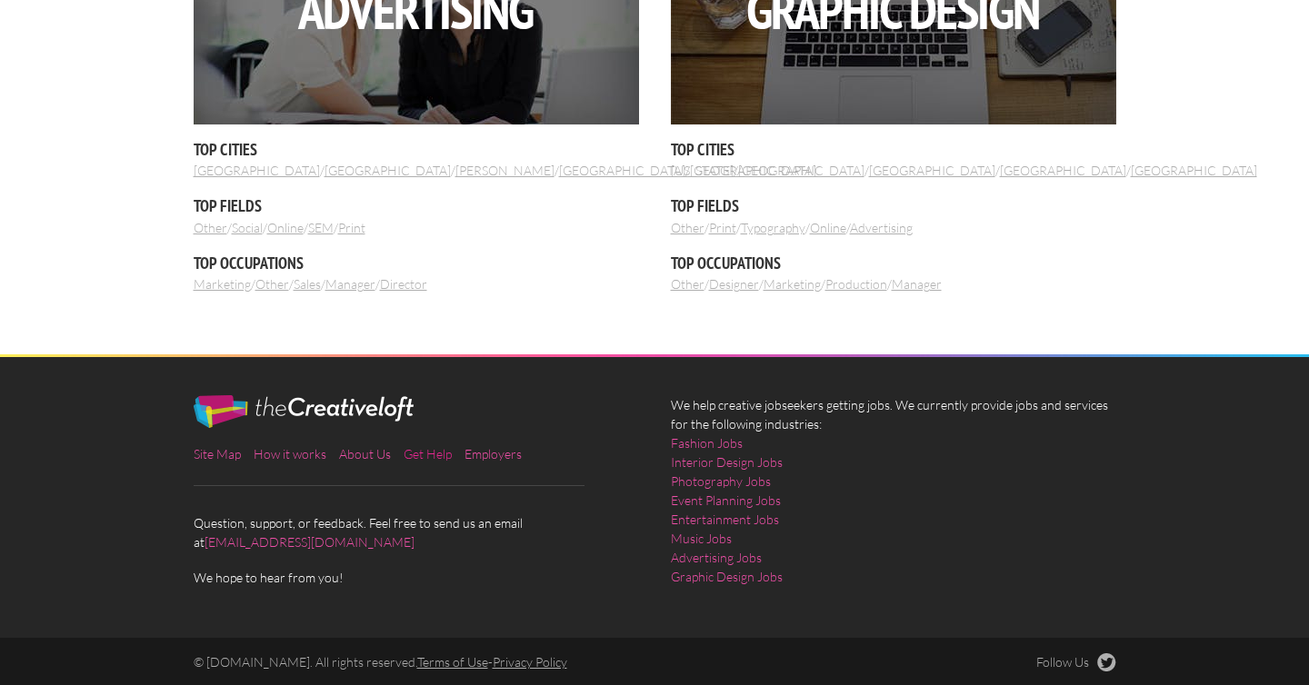
click at [427, 454] on link "Get Help" at bounding box center [428, 453] width 48 height 15
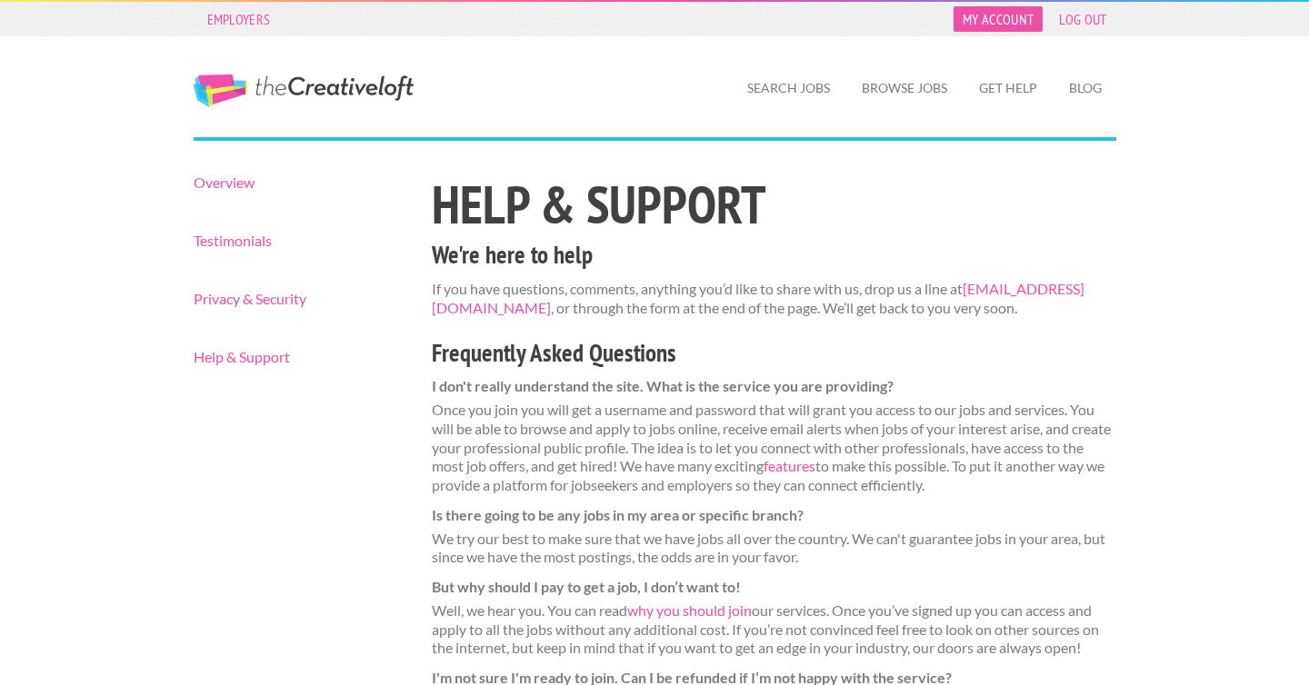
click at [1012, 21] on link "My Account" at bounding box center [997, 18] width 89 height 25
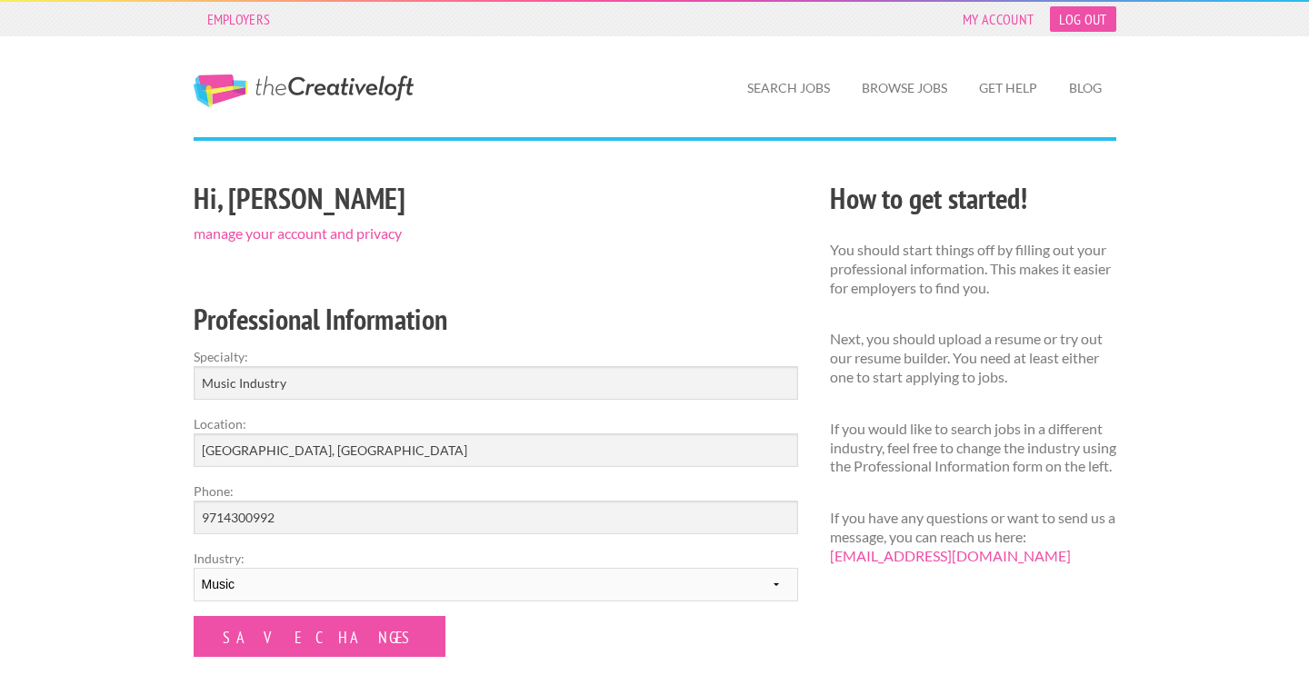
click at [1070, 25] on link "Log Out" at bounding box center [1082, 18] width 65 height 25
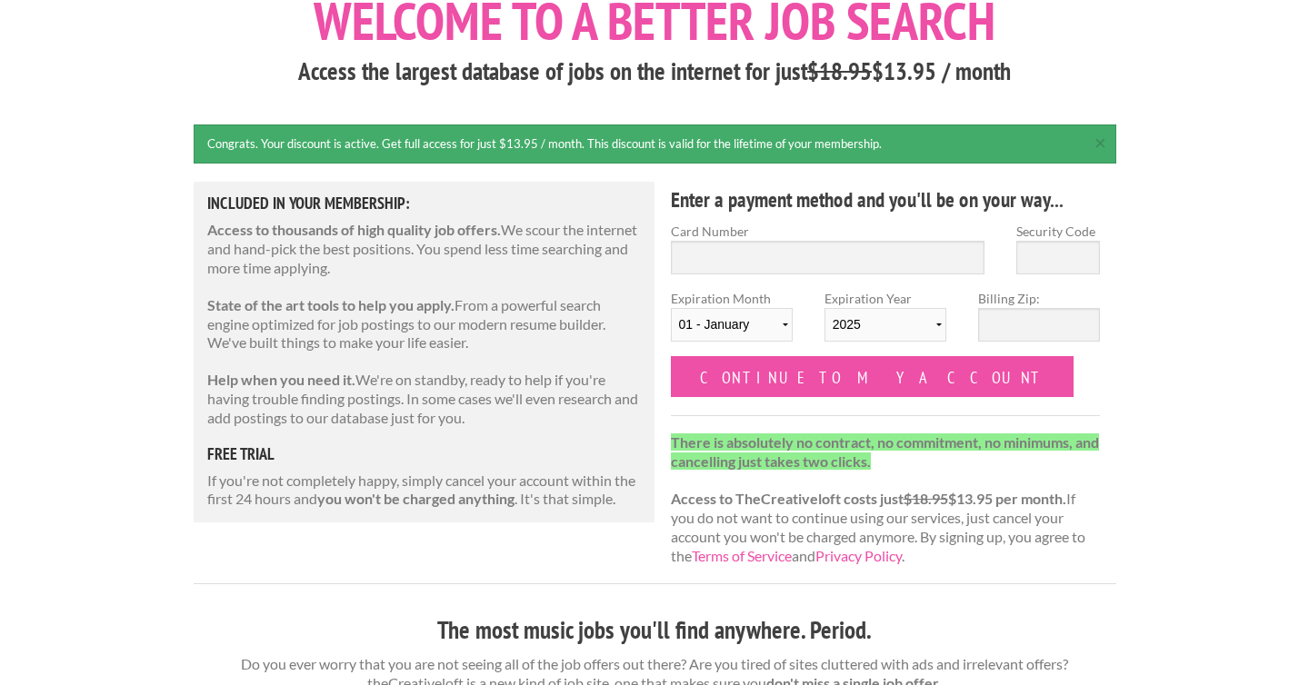
scroll to position [125, 0]
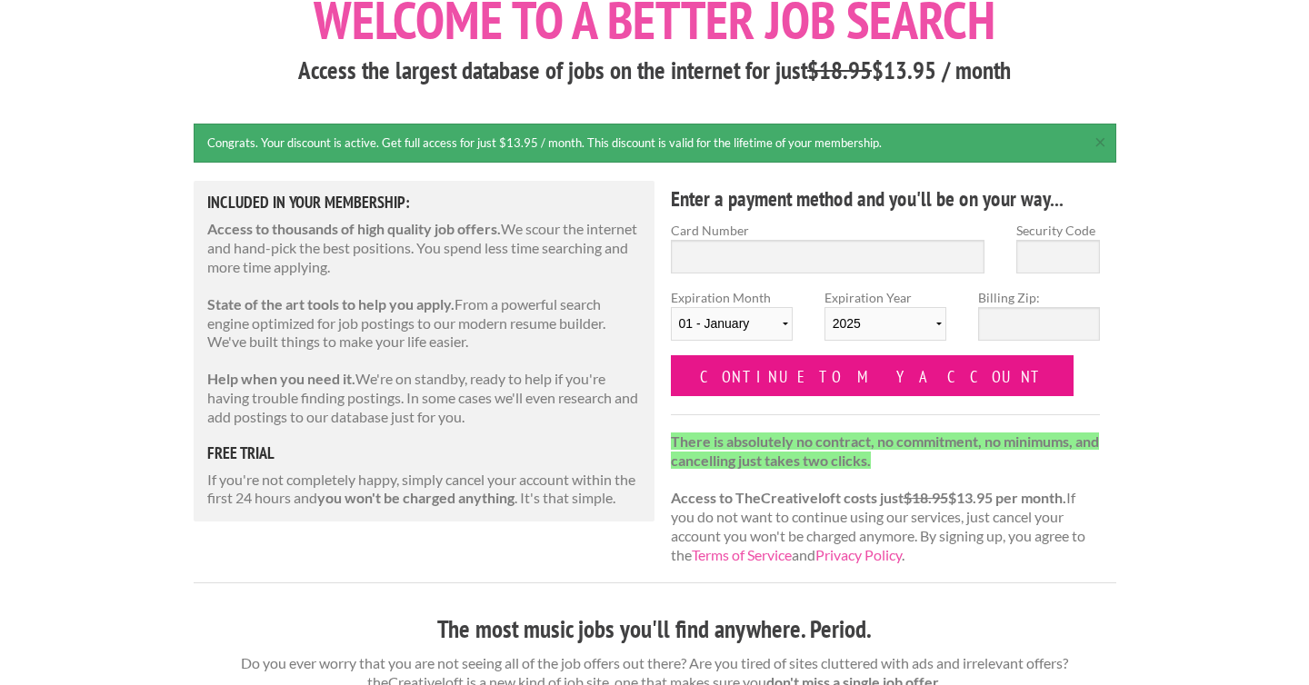
click at [744, 383] on input "Continue to my account" at bounding box center [873, 375] width 404 height 41
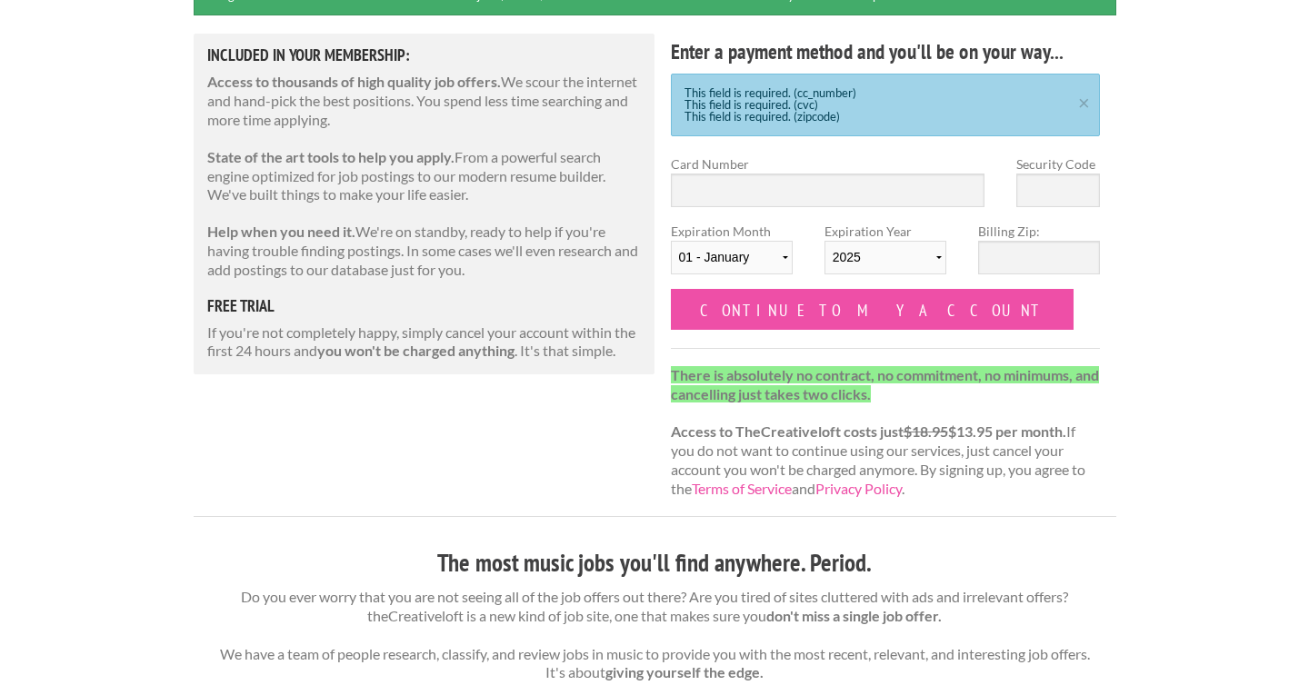
scroll to position [272, 0]
click at [770, 184] on input "Card Number" at bounding box center [828, 191] width 314 height 34
click at [802, 149] on div "Enter a payment method and you'll be on your way... This field is required. (cc…" at bounding box center [885, 276] width 462 height 483
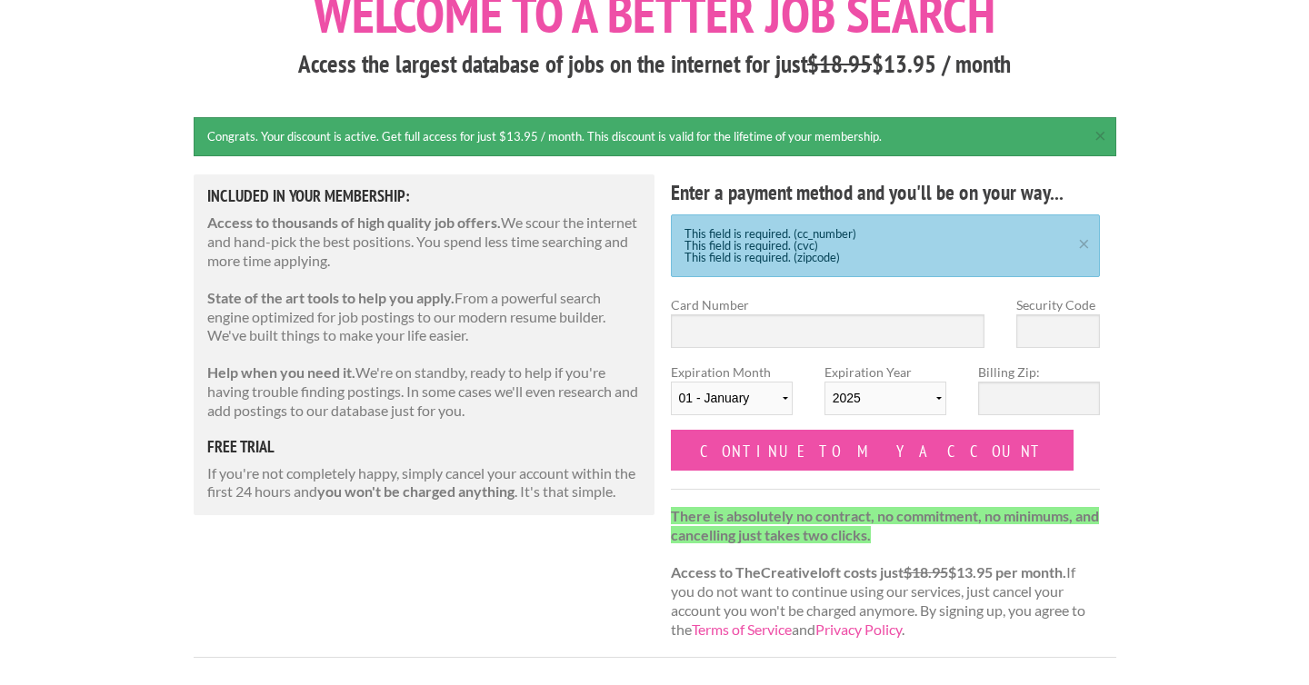
scroll to position [0, 0]
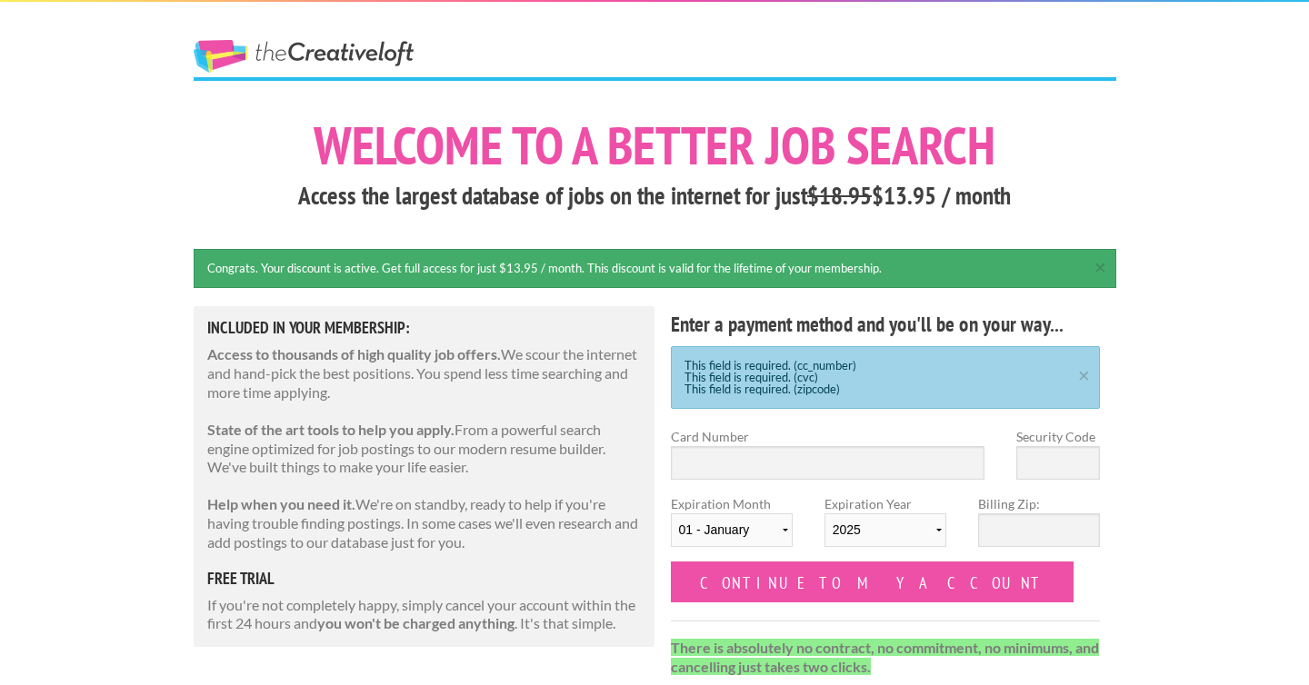
click at [617, 268] on div "Congrats. Your discount is active. Get full access for just $13.95 / month. Thi…" at bounding box center [655, 268] width 922 height 39
click at [1102, 269] on link "×" at bounding box center [1100, 265] width 23 height 12
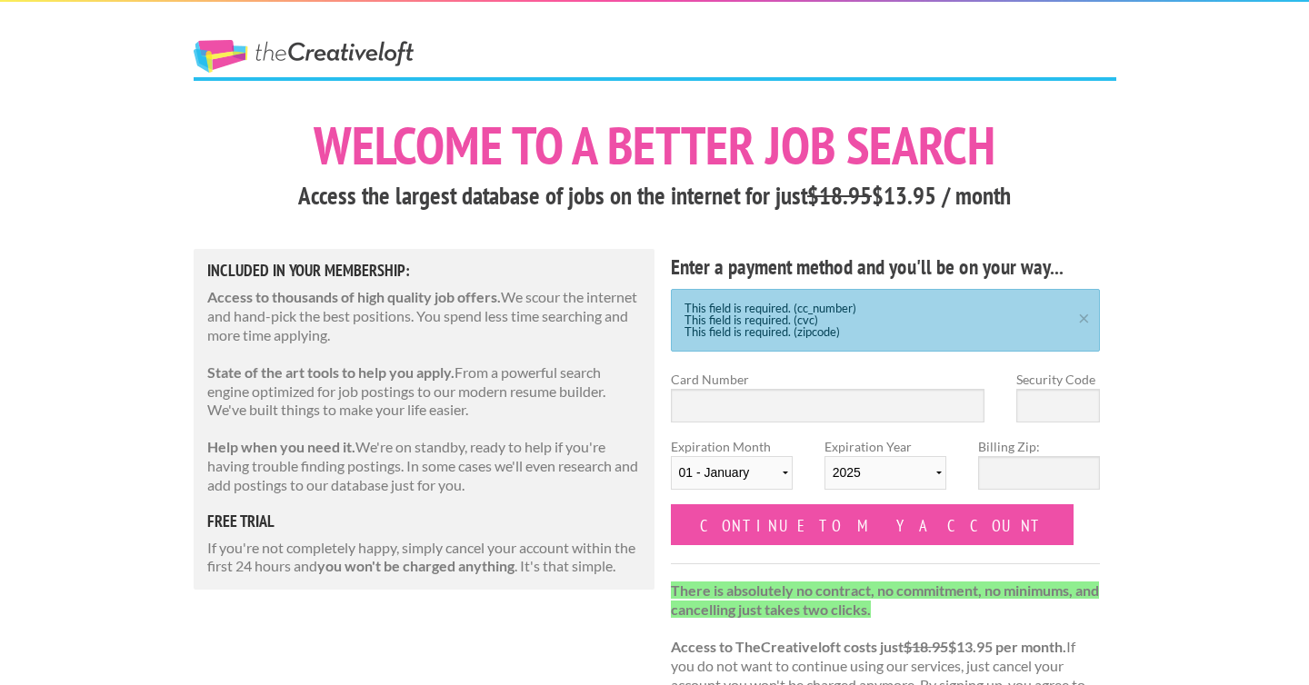
click at [300, 58] on link "The Creative Loft" at bounding box center [304, 56] width 220 height 33
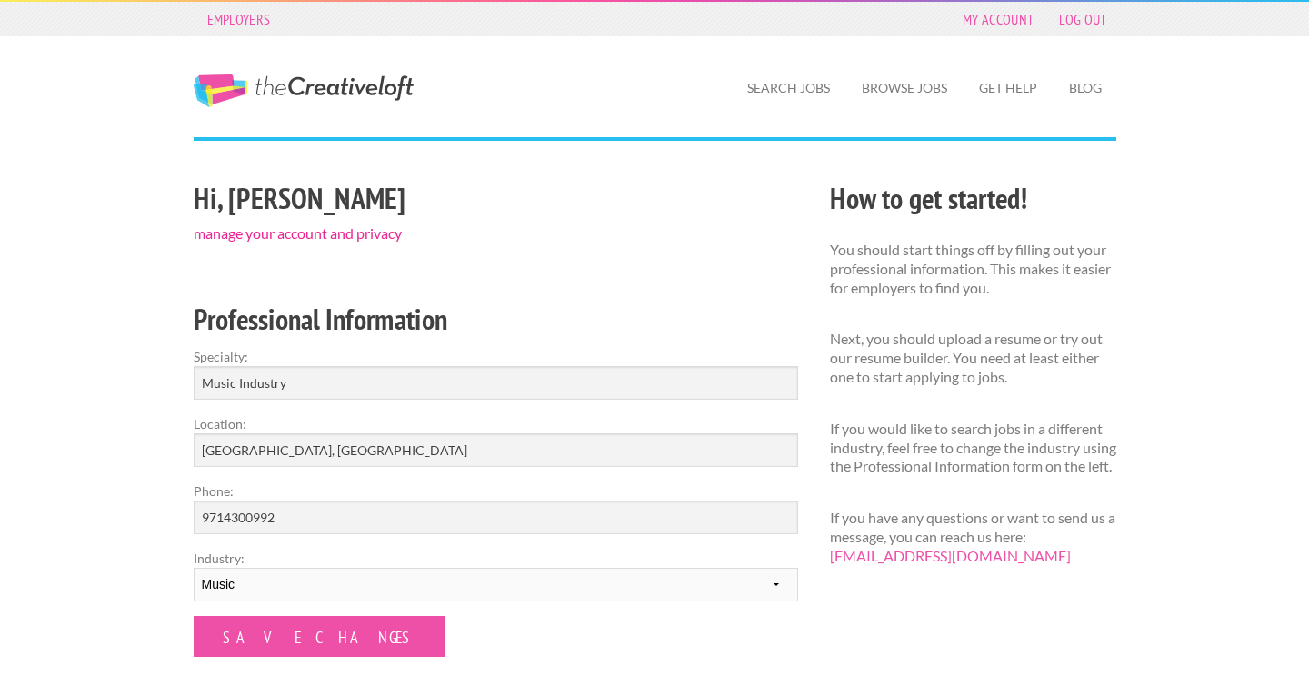
click at [336, 236] on link "manage your account and privacy" at bounding box center [298, 232] width 208 height 17
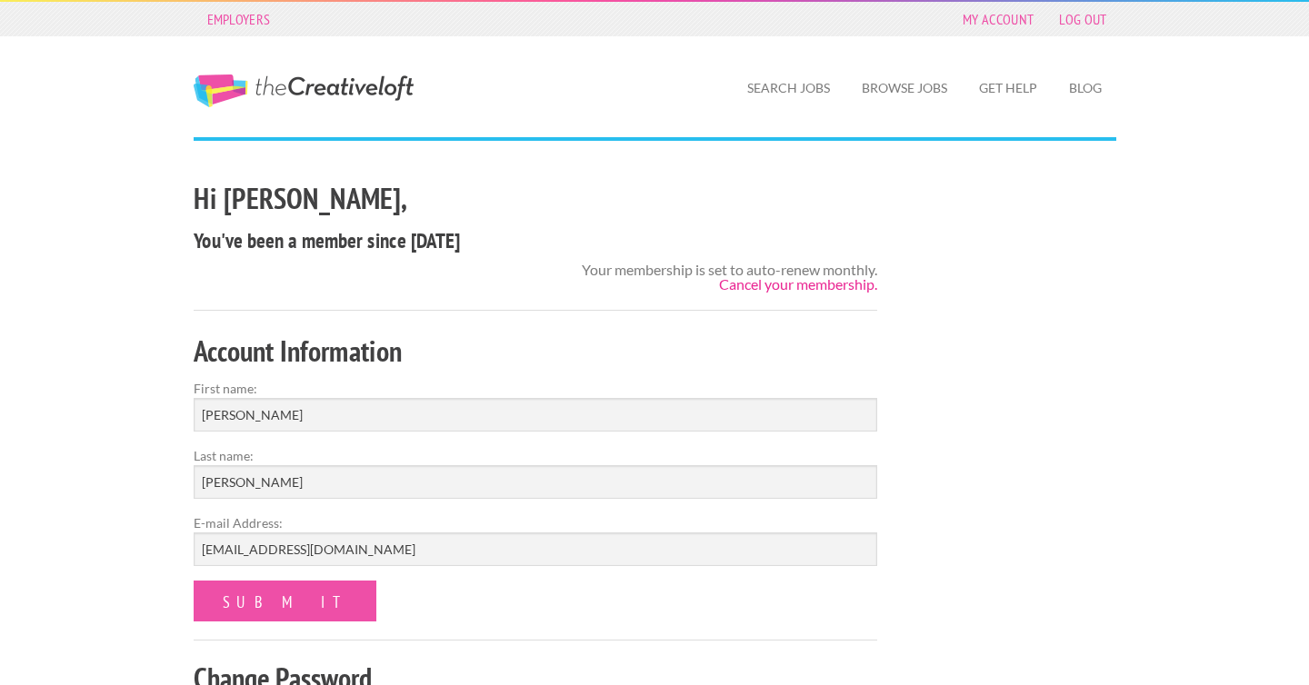
click at [808, 287] on link "Cancel your membership." at bounding box center [798, 283] width 158 height 17
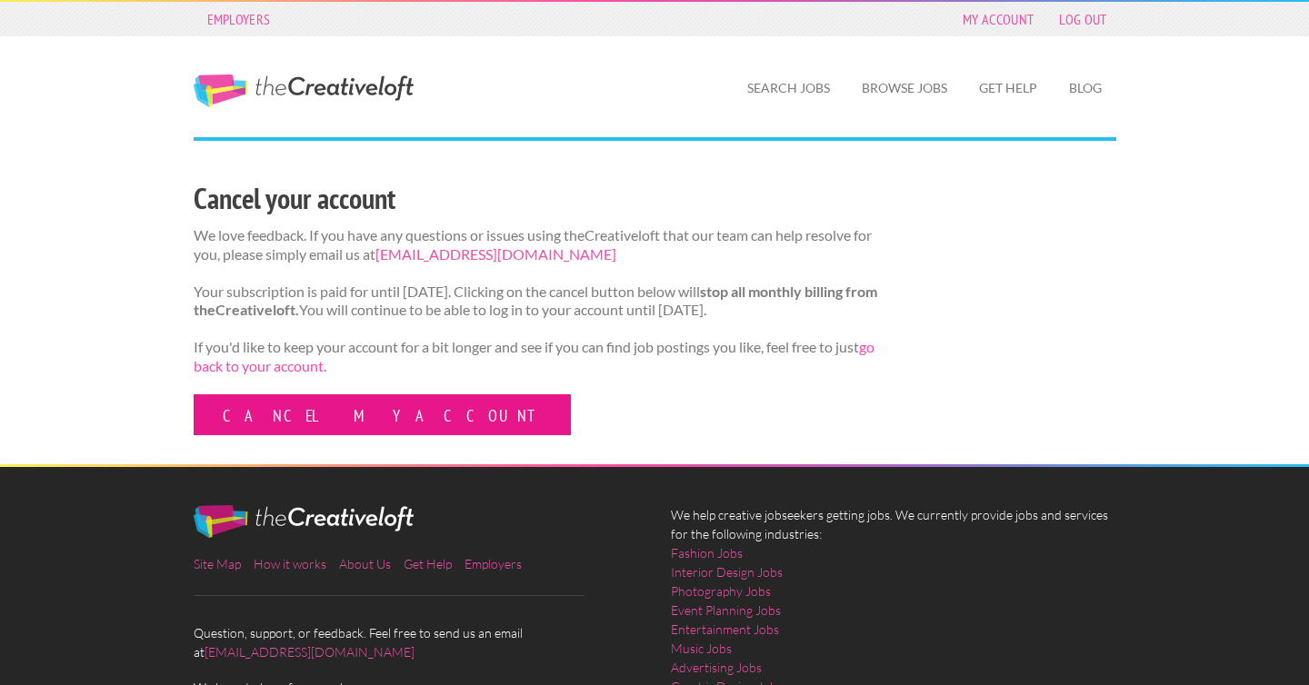
click at [326, 435] on link "Cancel my account" at bounding box center [382, 414] width 377 height 41
